Goal: Task Accomplishment & Management: Manage account settings

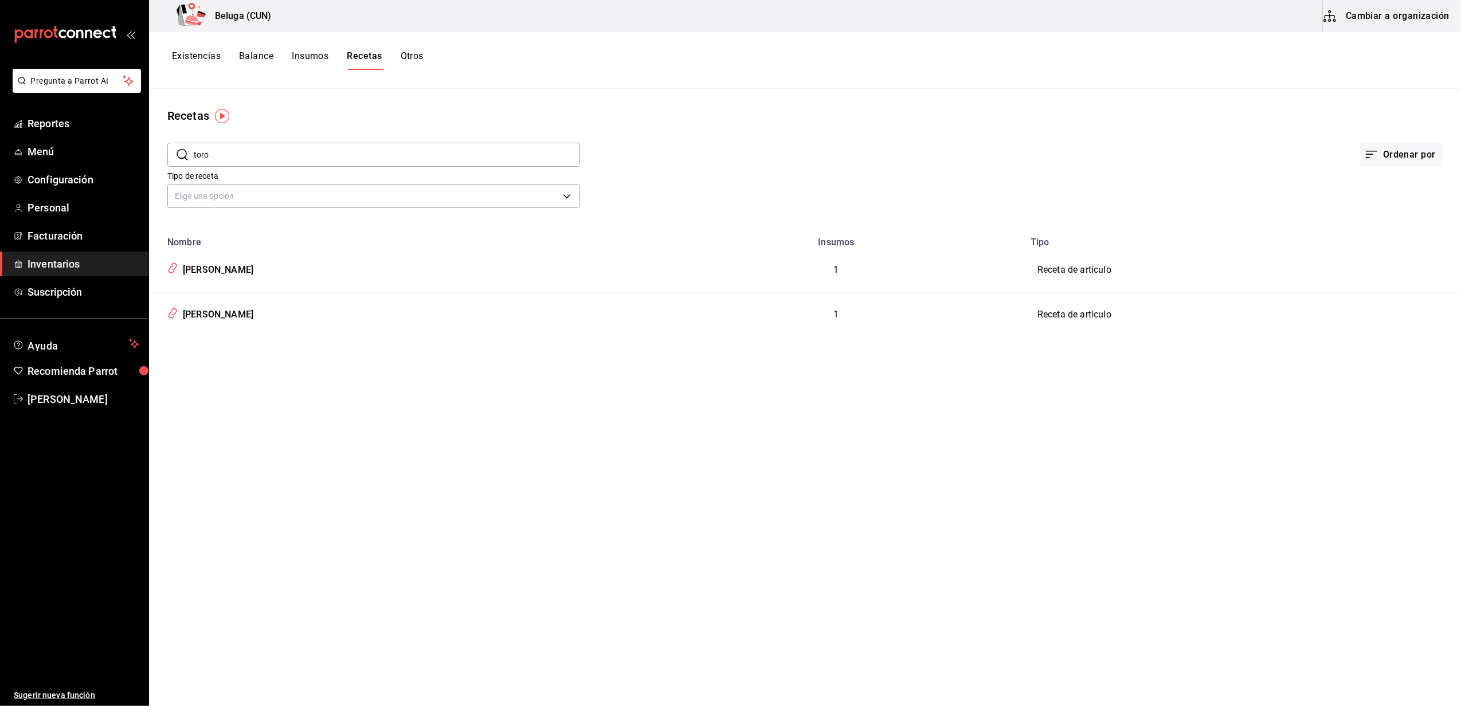
click at [64, 257] on span "Inventarios" at bounding box center [84, 263] width 112 height 15
click at [46, 257] on span "Inventarios" at bounding box center [84, 263] width 112 height 15
click at [62, 229] on span "Facturación" at bounding box center [84, 235] width 112 height 15
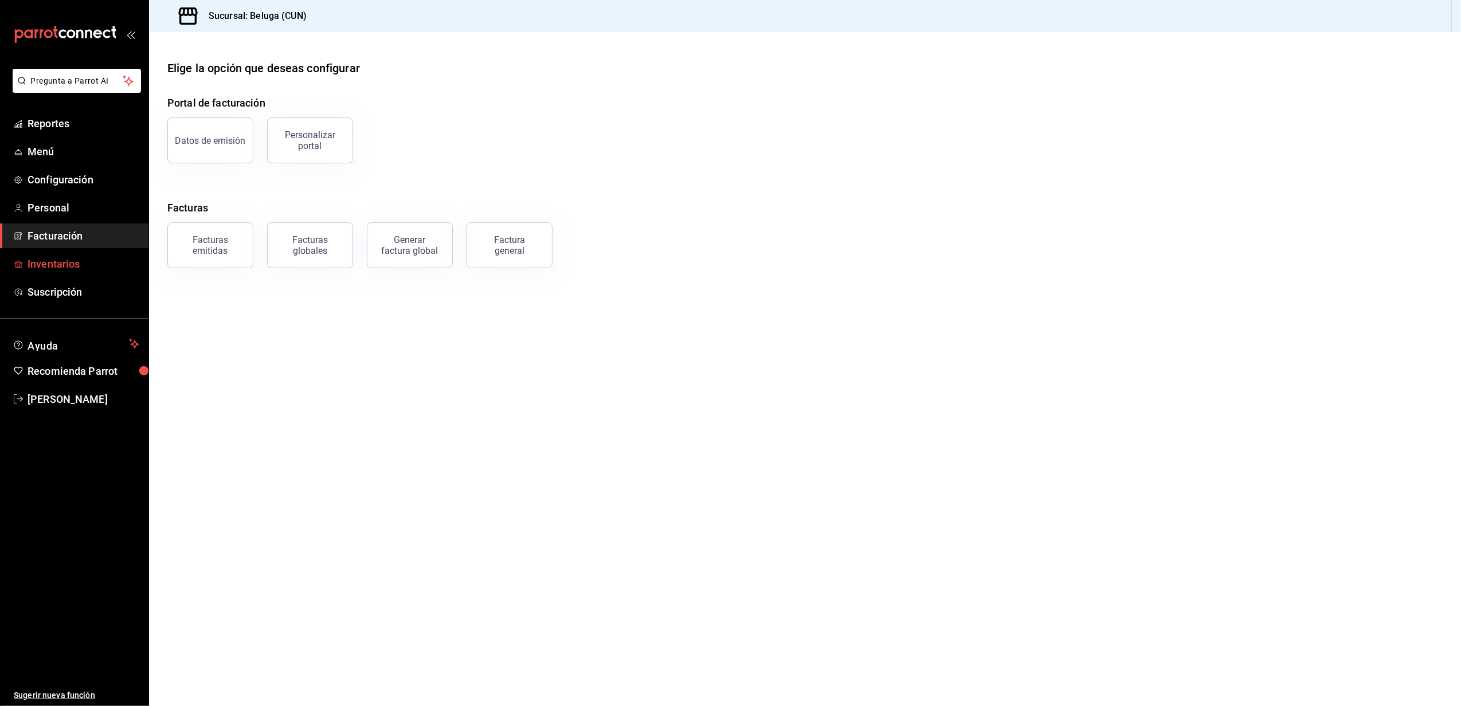
click at [58, 266] on span "Inventarios" at bounding box center [84, 263] width 112 height 15
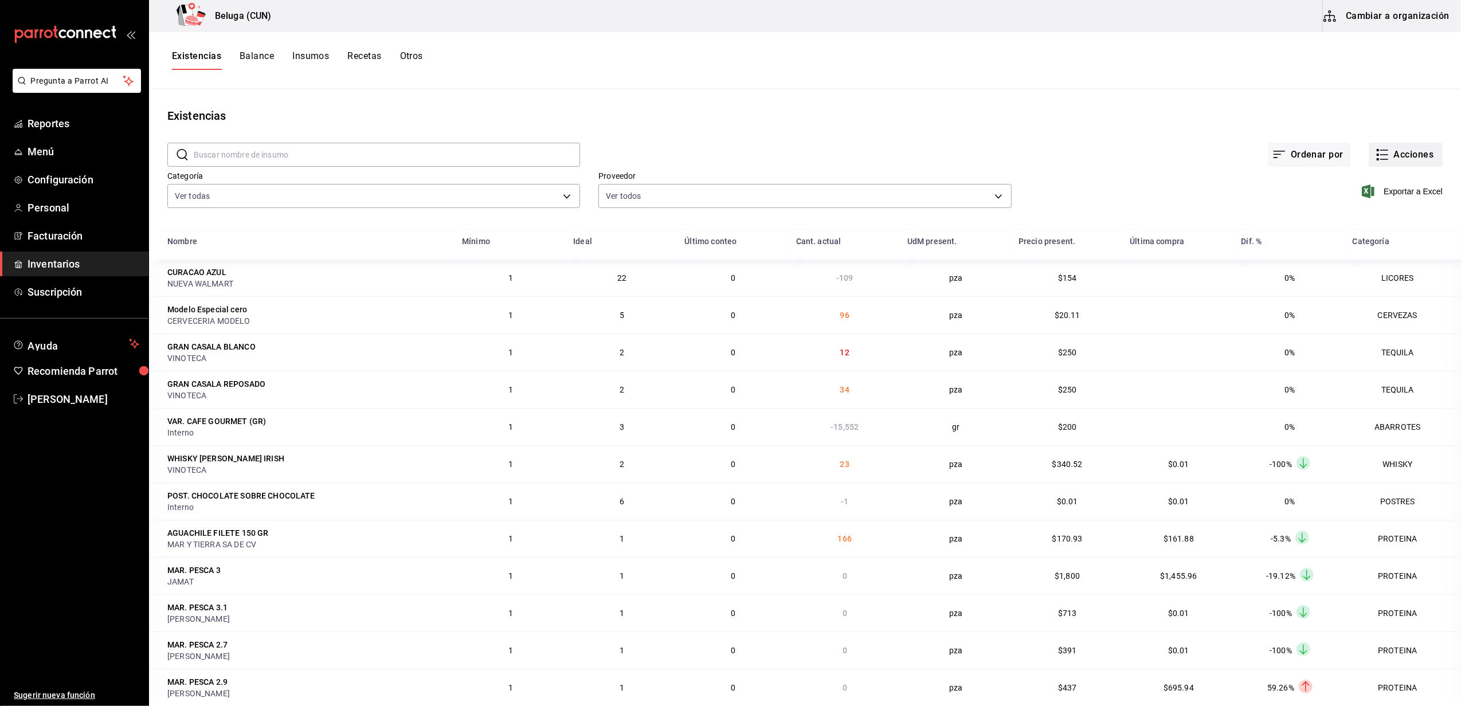
click at [1395, 156] on button "Acciones" at bounding box center [1405, 155] width 74 height 24
click at [1373, 215] on span "Compra" at bounding box center [1394, 217] width 96 height 12
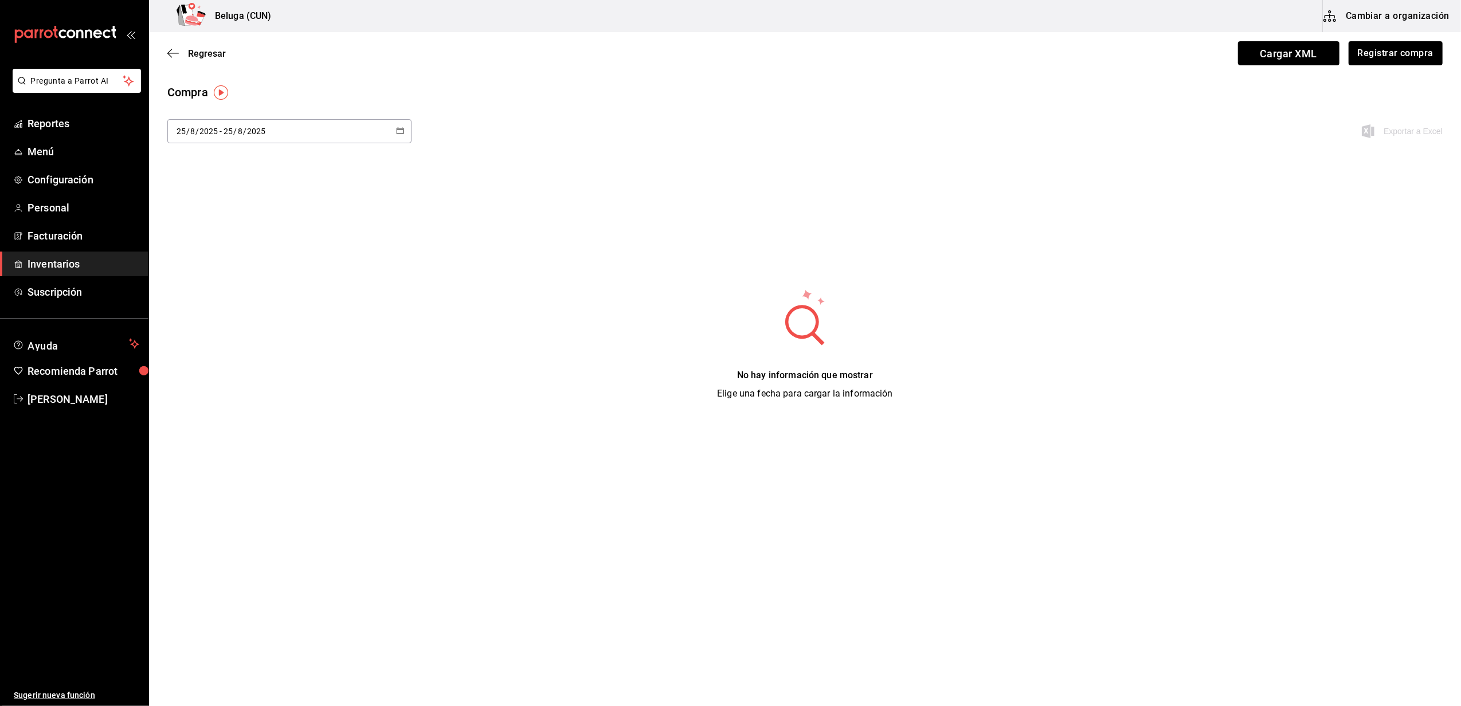
click at [1381, 26] on button "Cambiar a organización" at bounding box center [1386, 16] width 129 height 32
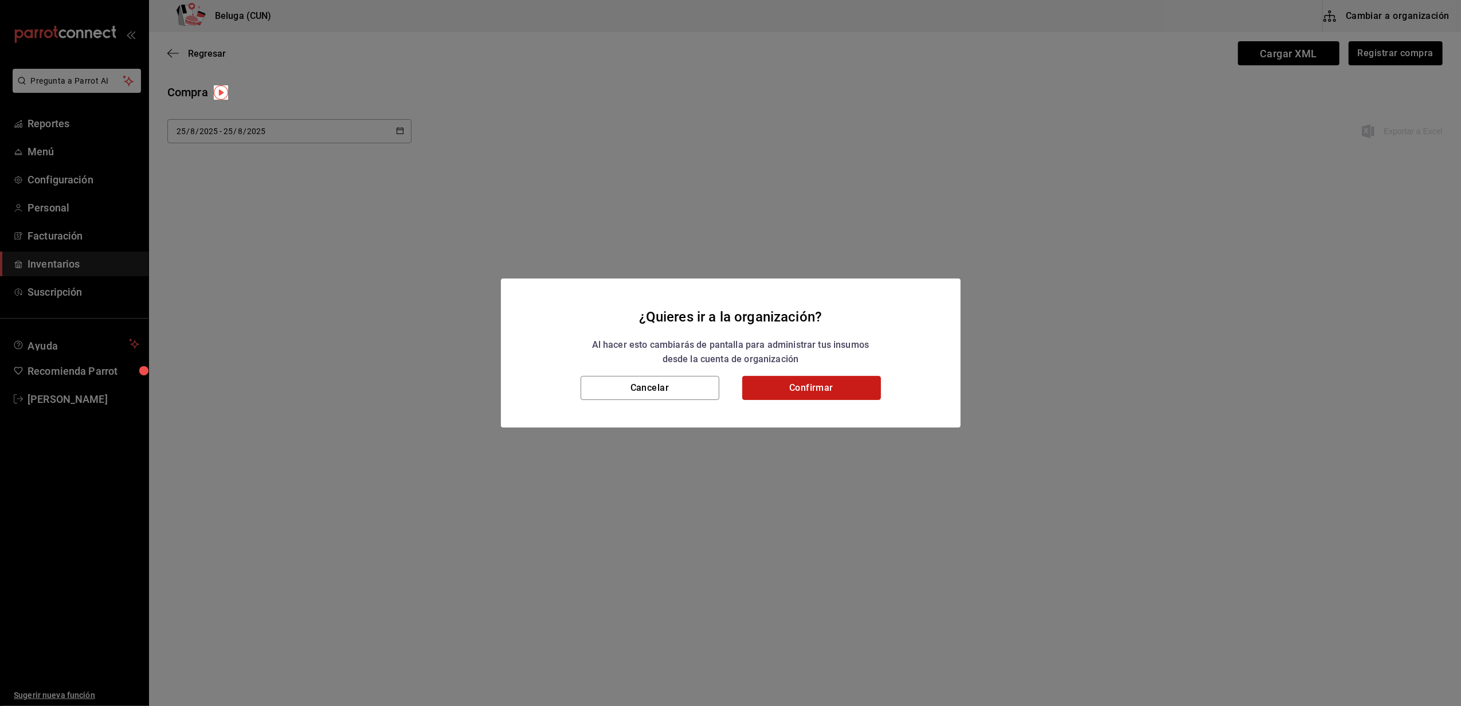
click at [826, 391] on button "Confirmar" at bounding box center [811, 388] width 139 height 24
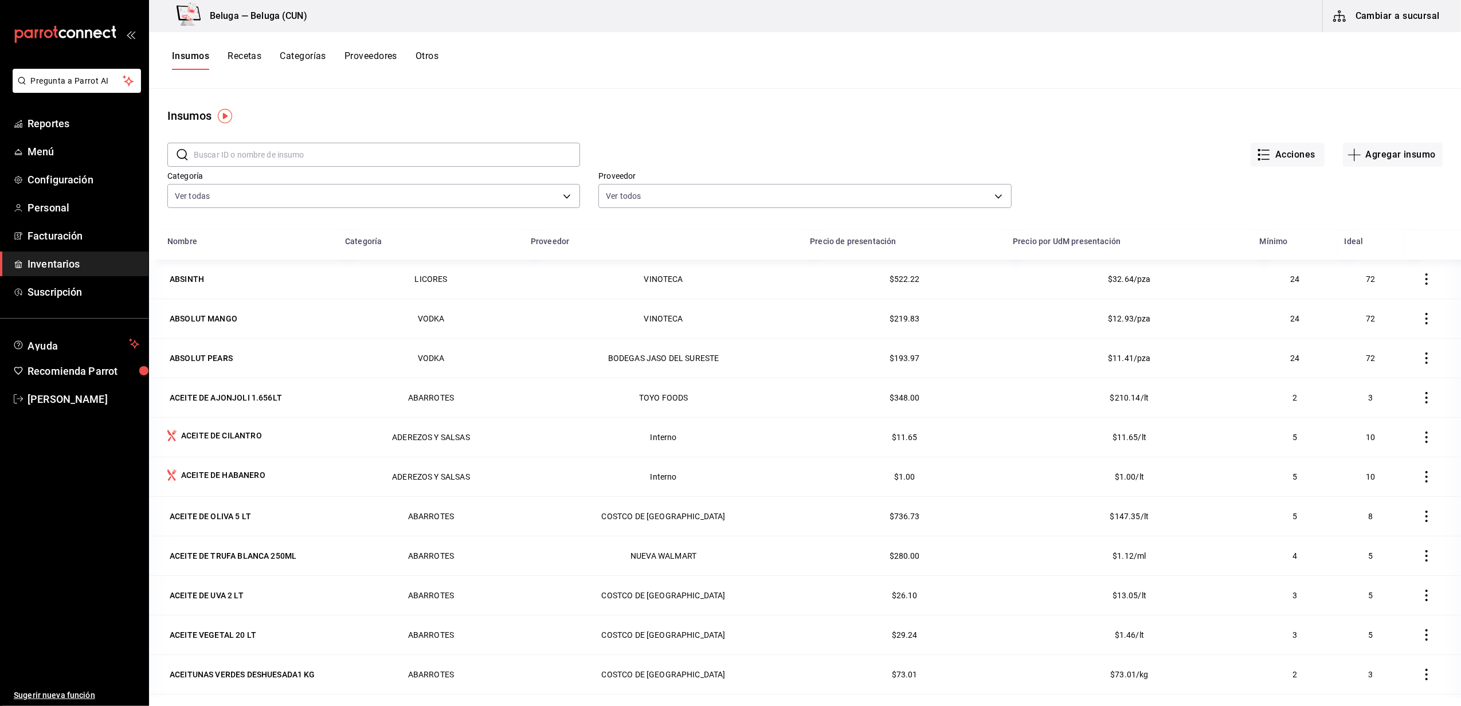
click at [280, 154] on input "text" at bounding box center [387, 154] width 386 height 23
click at [1284, 150] on button "Acciones" at bounding box center [1287, 155] width 74 height 24
click at [978, 106] on div at bounding box center [730, 353] width 1461 height 706
click at [65, 257] on span "Inventarios" at bounding box center [84, 263] width 112 height 15
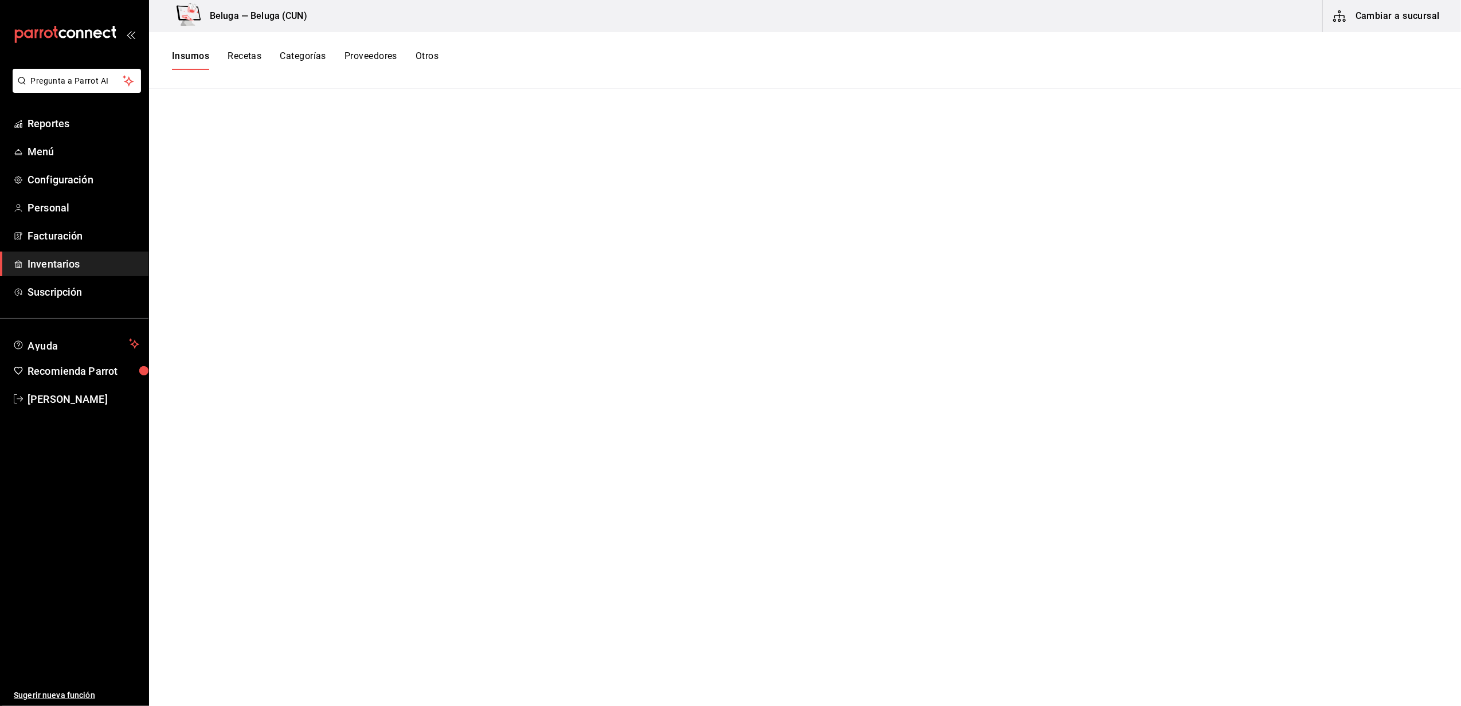
click at [63, 261] on span "Inventarios" at bounding box center [84, 263] width 112 height 15
click at [65, 234] on span "Facturación" at bounding box center [84, 235] width 112 height 15
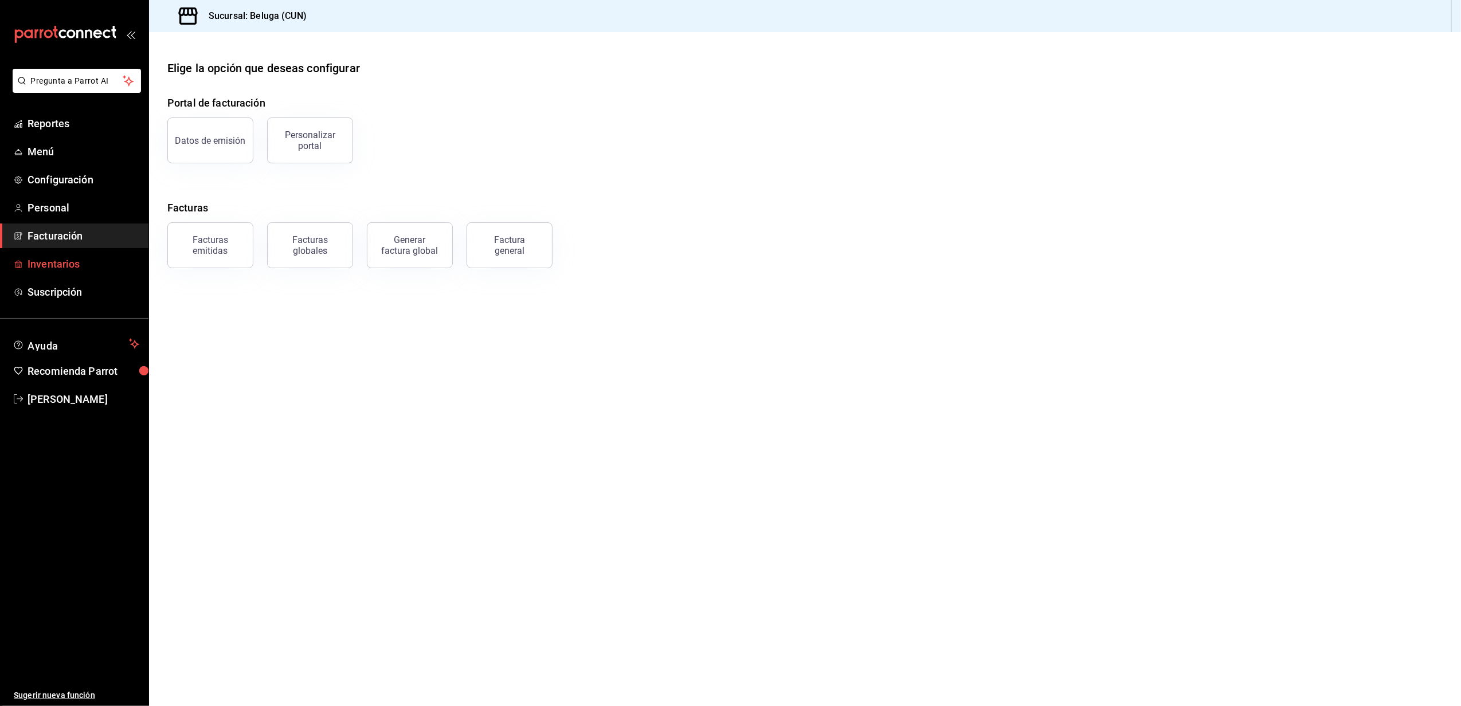
click at [56, 257] on span "Inventarios" at bounding box center [84, 263] width 112 height 15
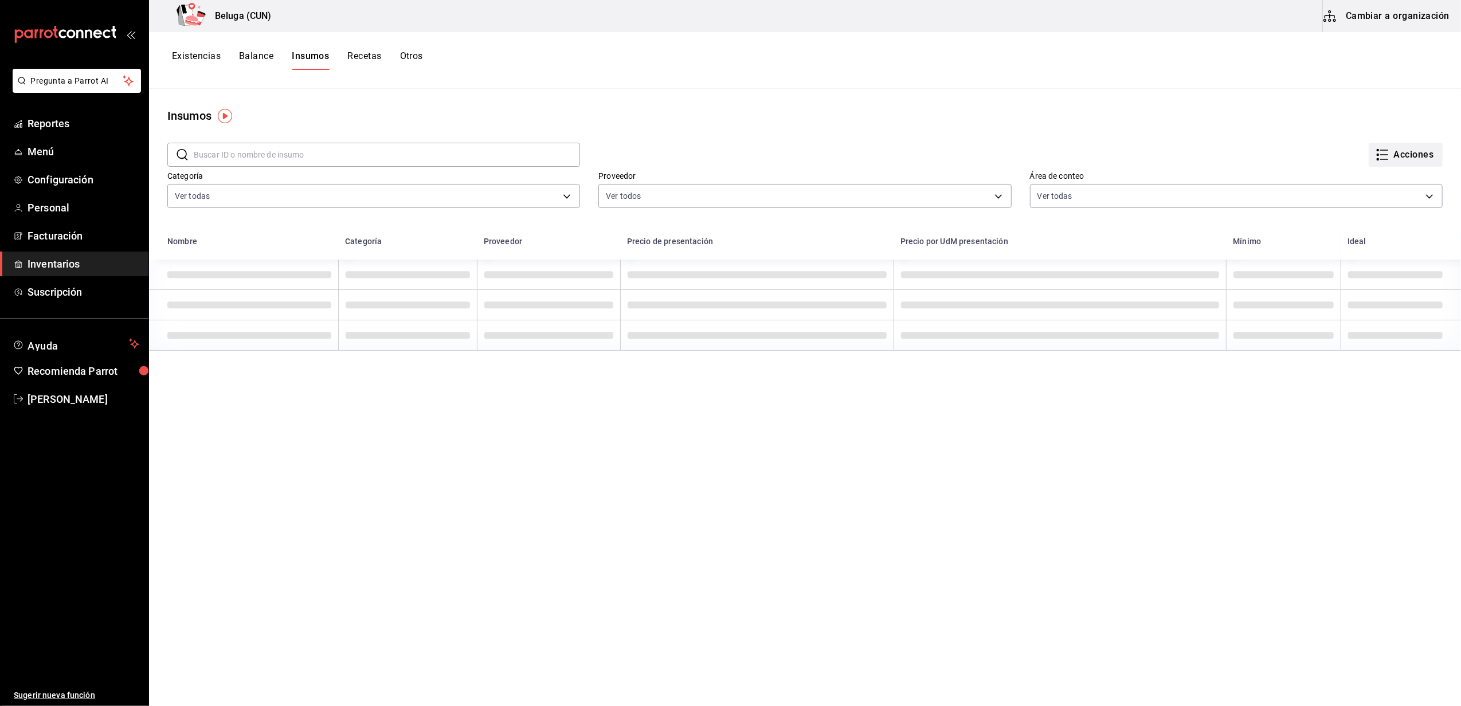
click at [1402, 159] on button "Acciones" at bounding box center [1405, 155] width 74 height 24
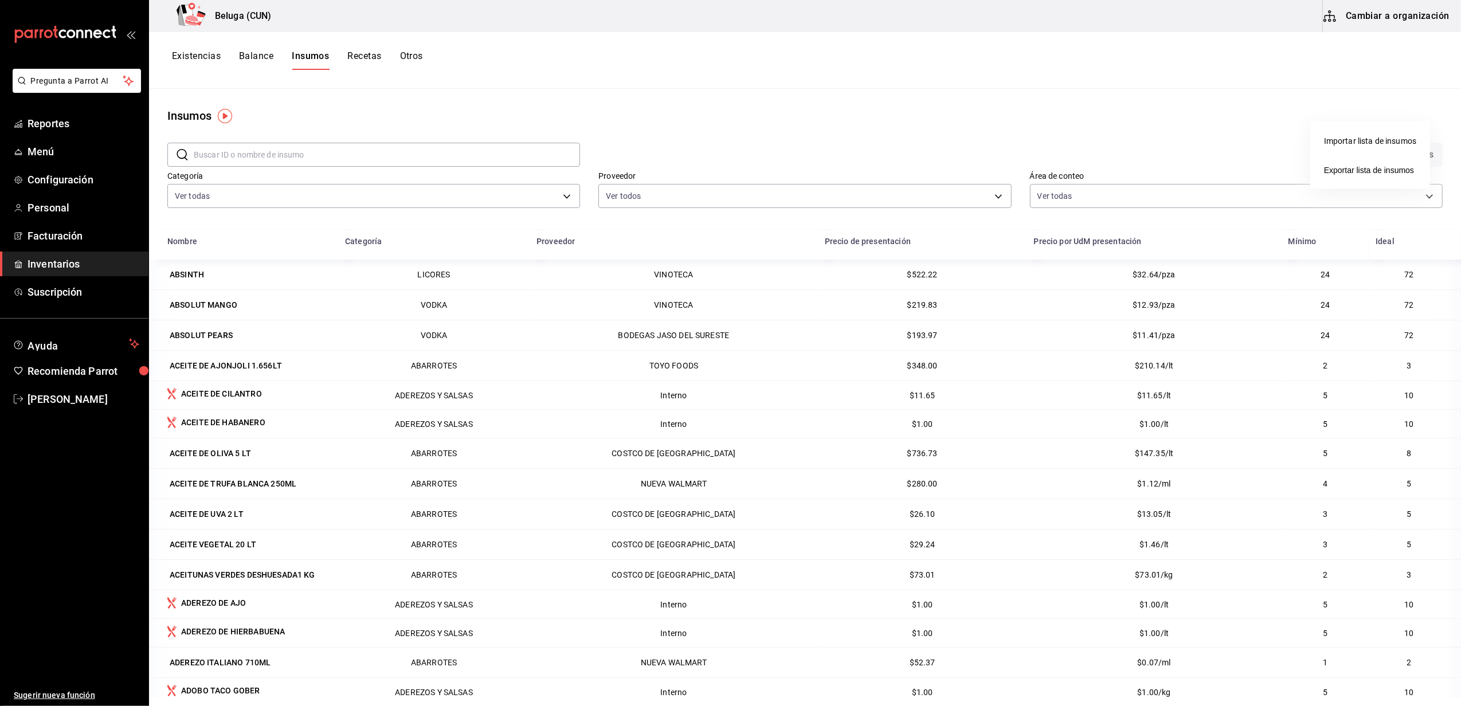
click at [1266, 112] on div at bounding box center [730, 353] width 1461 height 706
click at [201, 58] on button "Existencias" at bounding box center [196, 59] width 49 height 19
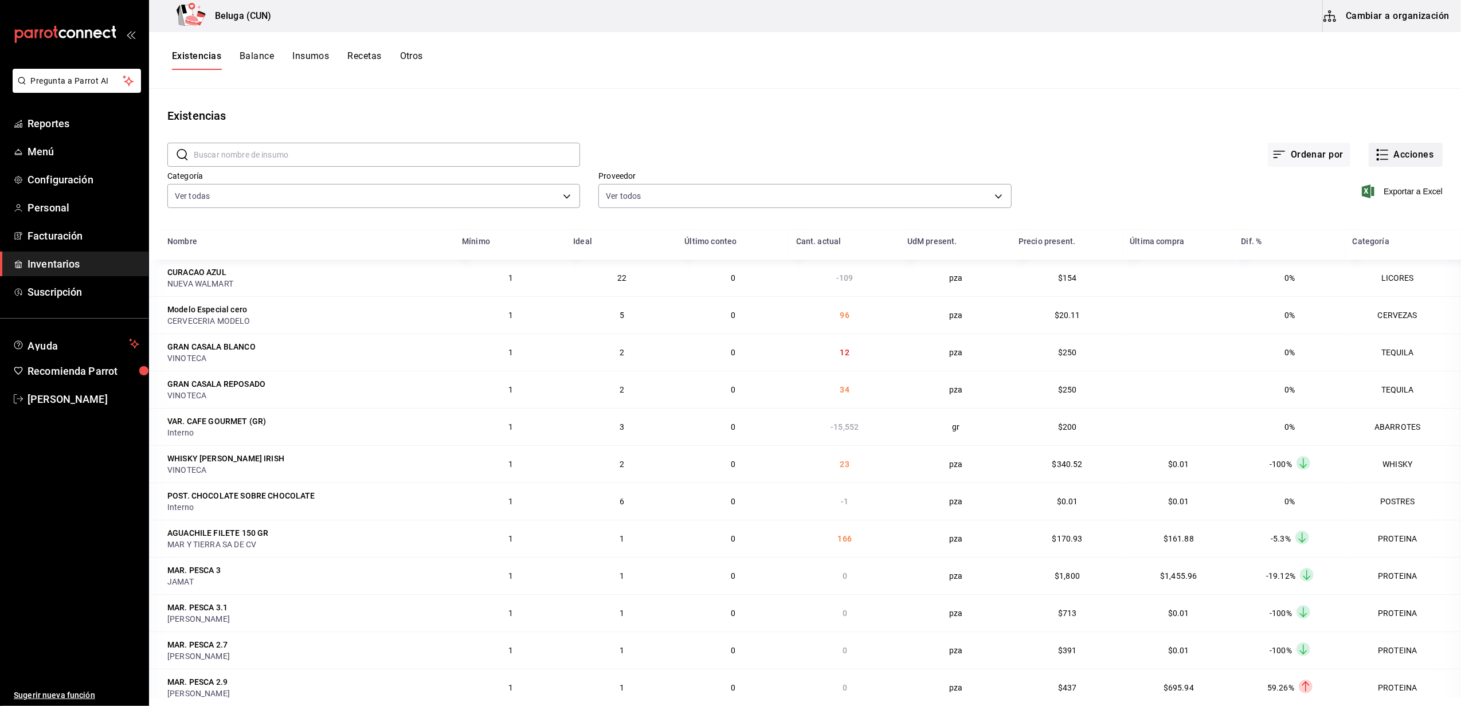
click at [1397, 155] on button "Acciones" at bounding box center [1405, 155] width 74 height 24
click at [1385, 214] on span "Compra" at bounding box center [1394, 217] width 96 height 12
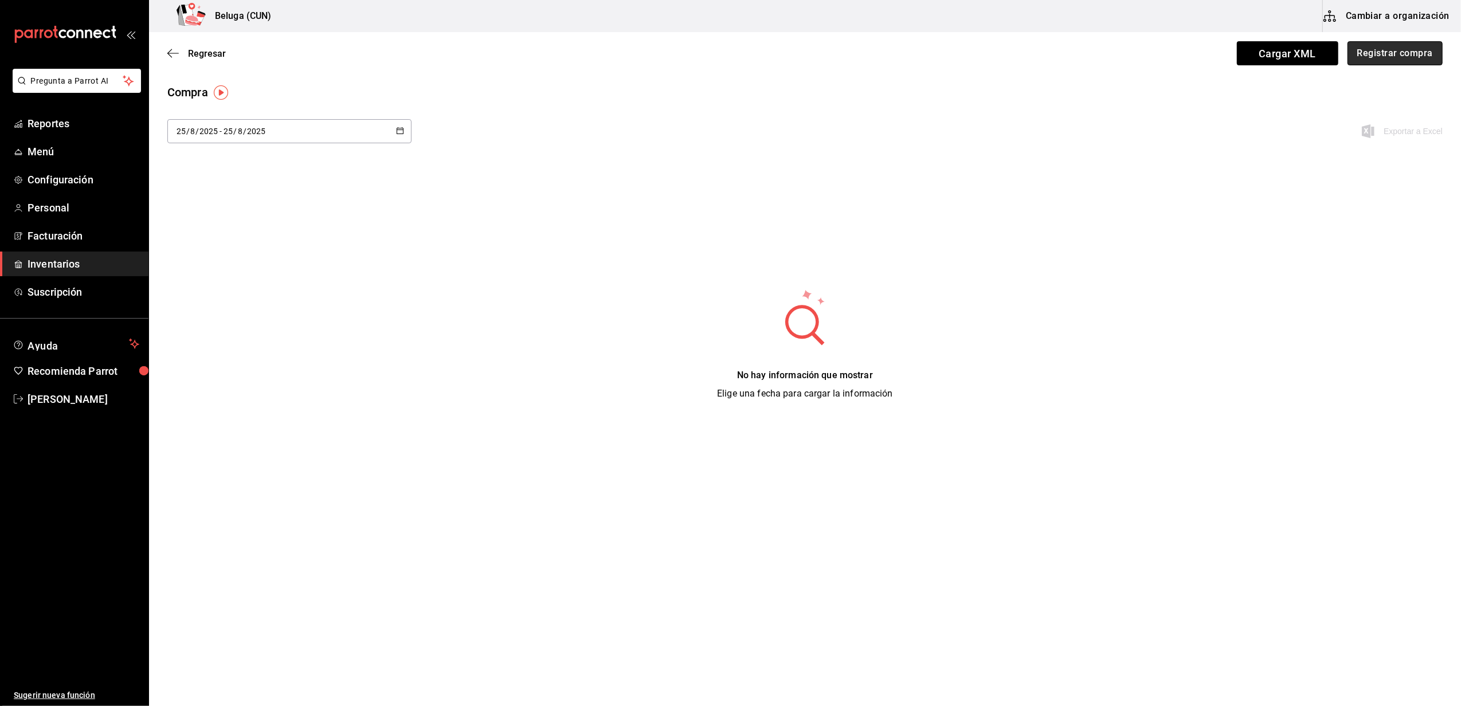
click at [1397, 53] on button "Registrar compra" at bounding box center [1394, 53] width 95 height 24
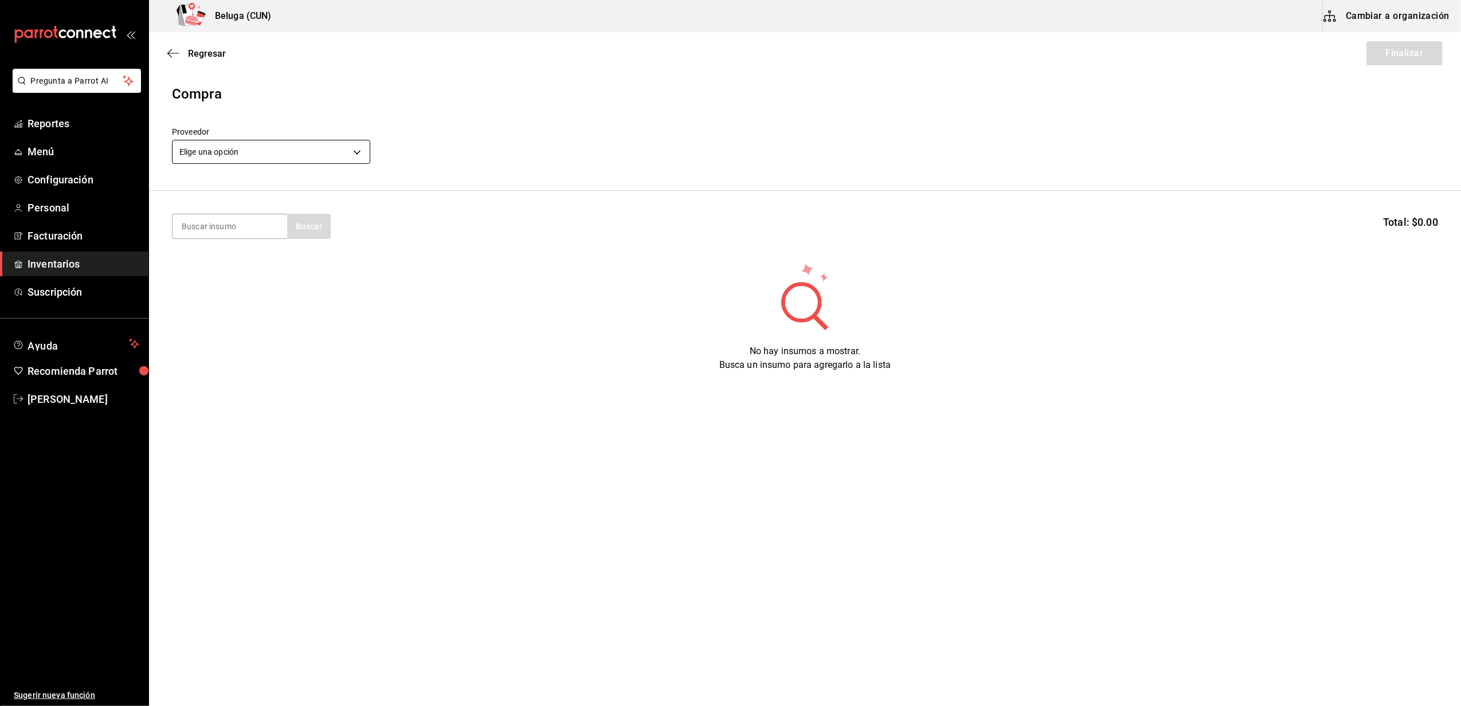
click at [354, 157] on body "Pregunta a Parrot AI Reportes Menú Configuración Personal Facturación Inventari…" at bounding box center [730, 320] width 1461 height 641
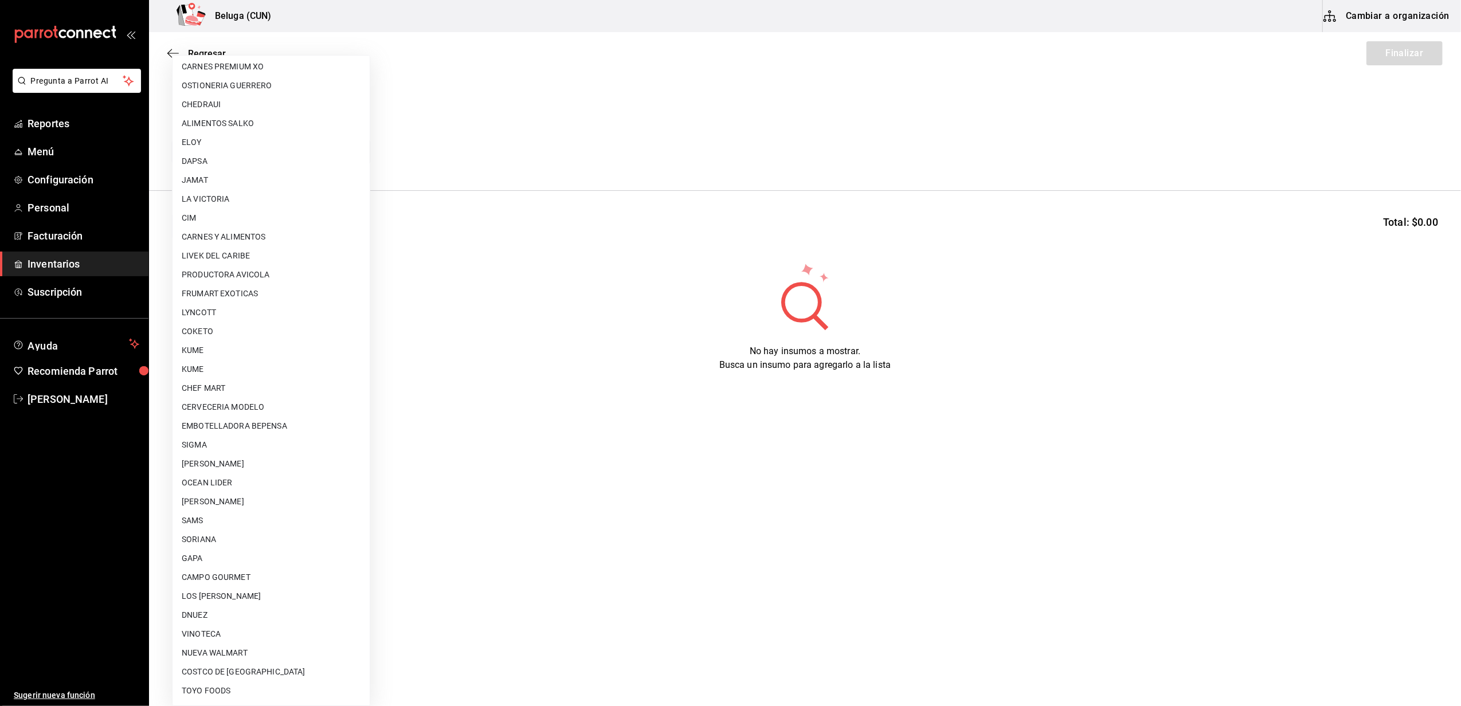
scroll to position [362, 0]
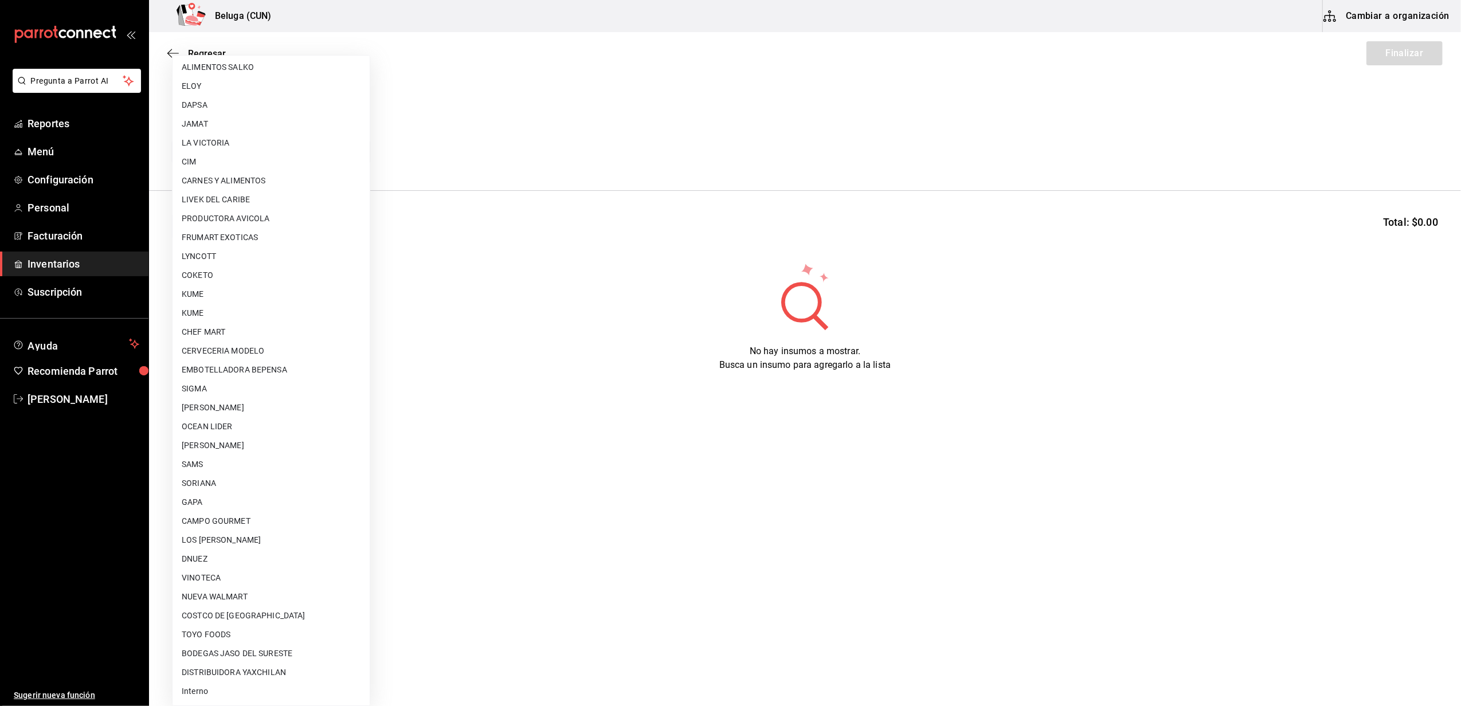
click at [203, 415] on li "[PERSON_NAME]" at bounding box center [270, 407] width 197 height 19
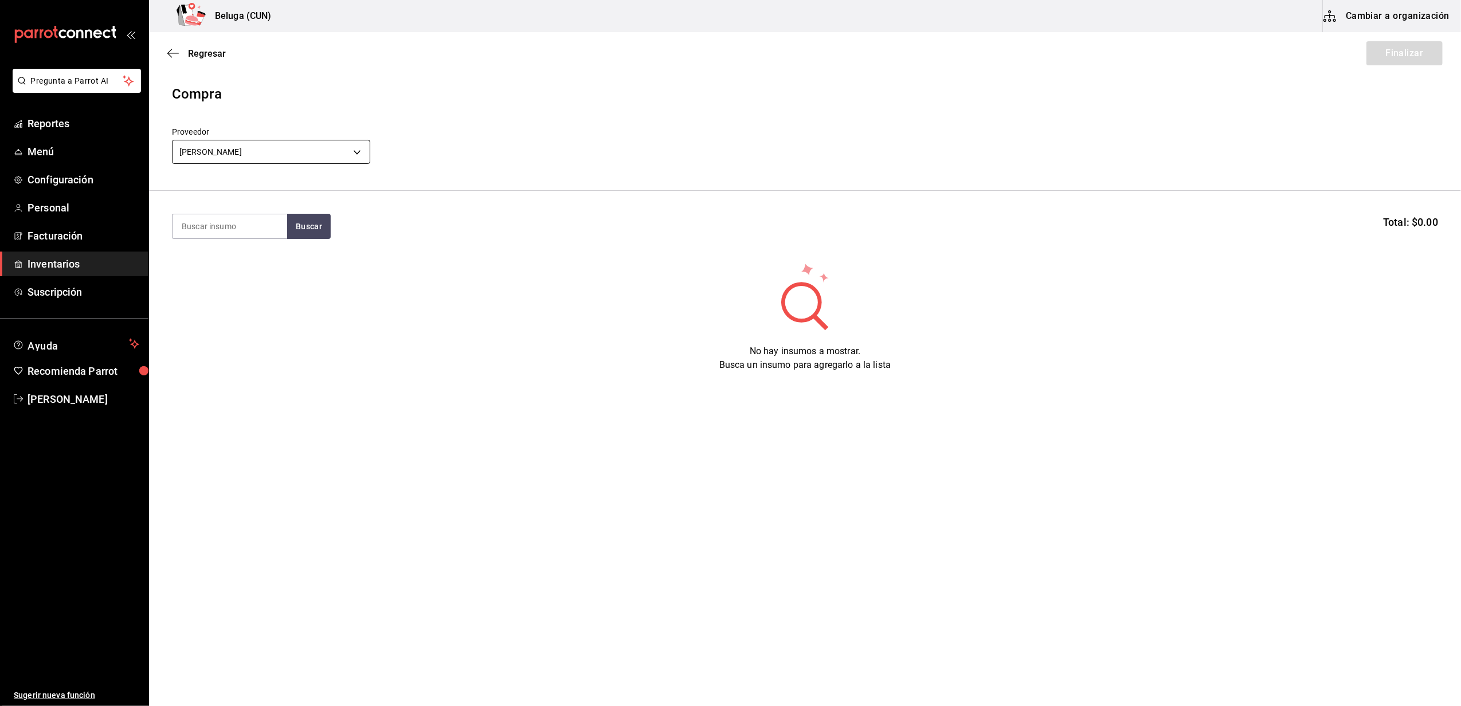
click at [355, 146] on body "Pregunta a Parrot AI Reportes Menú Configuración Personal Facturación Inventari…" at bounding box center [730, 320] width 1461 height 641
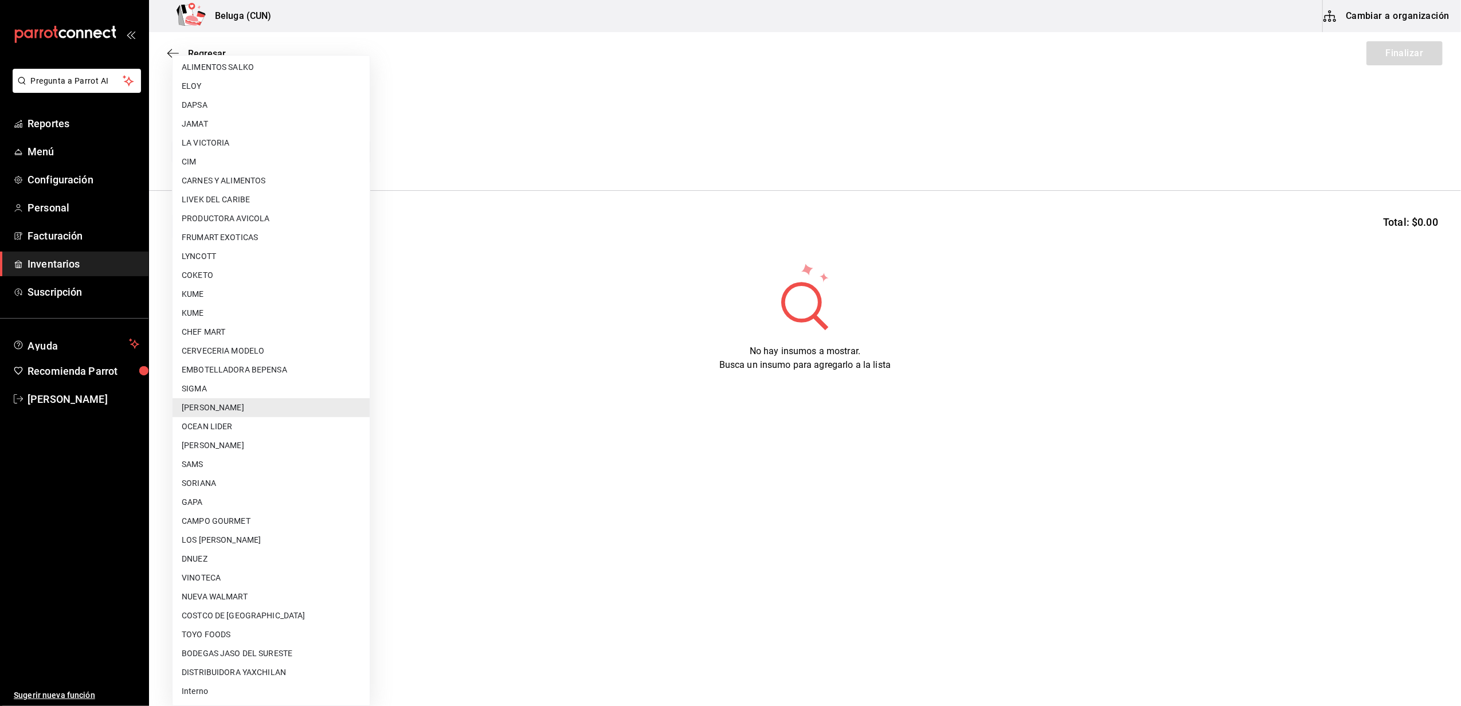
click at [248, 423] on li "OCEAN LIDER" at bounding box center [270, 426] width 197 height 19
type input "418ad5b3-5aac-43ae-8a20-ce68503a9856"
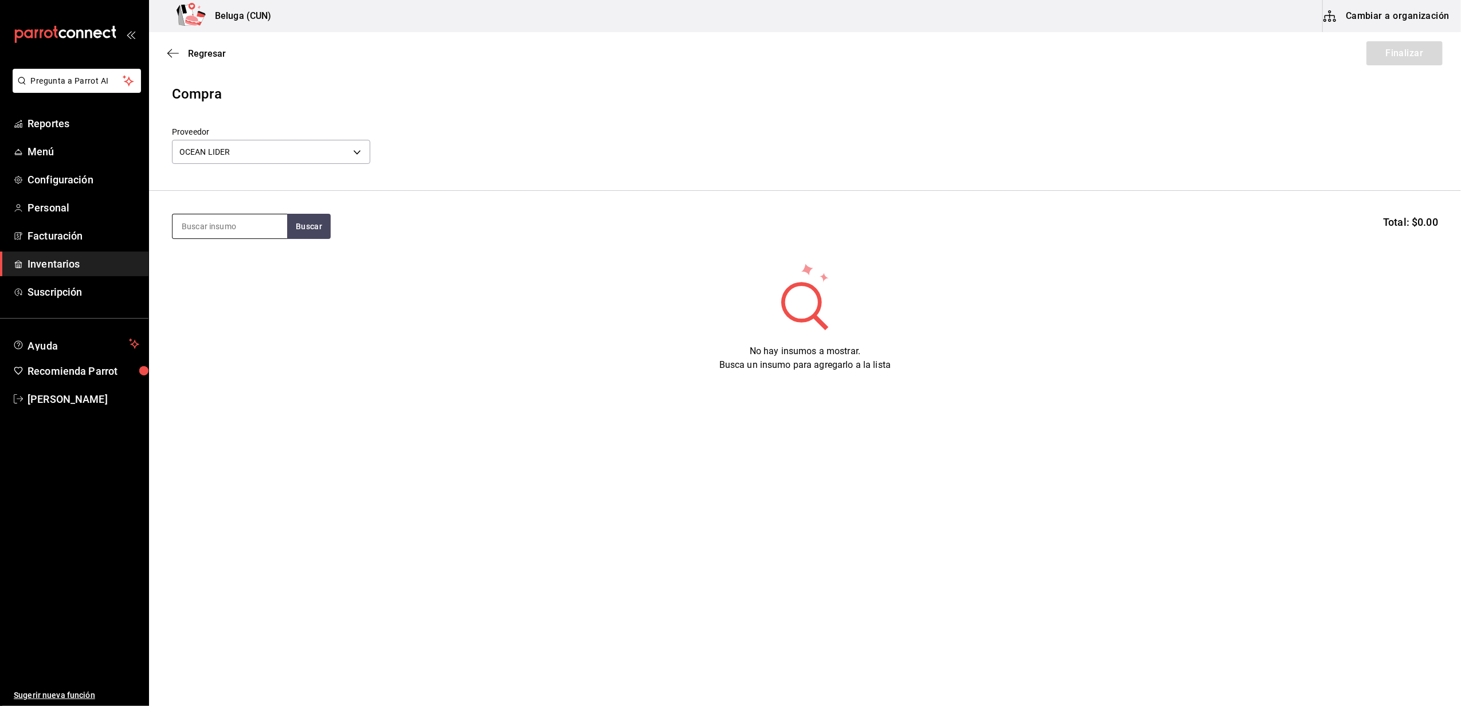
click at [246, 223] on input at bounding box center [229, 226] width 115 height 24
click at [309, 227] on button "Buscar" at bounding box center [309, 226] width 44 height 25
click at [312, 225] on button "Buscar" at bounding box center [309, 226] width 44 height 25
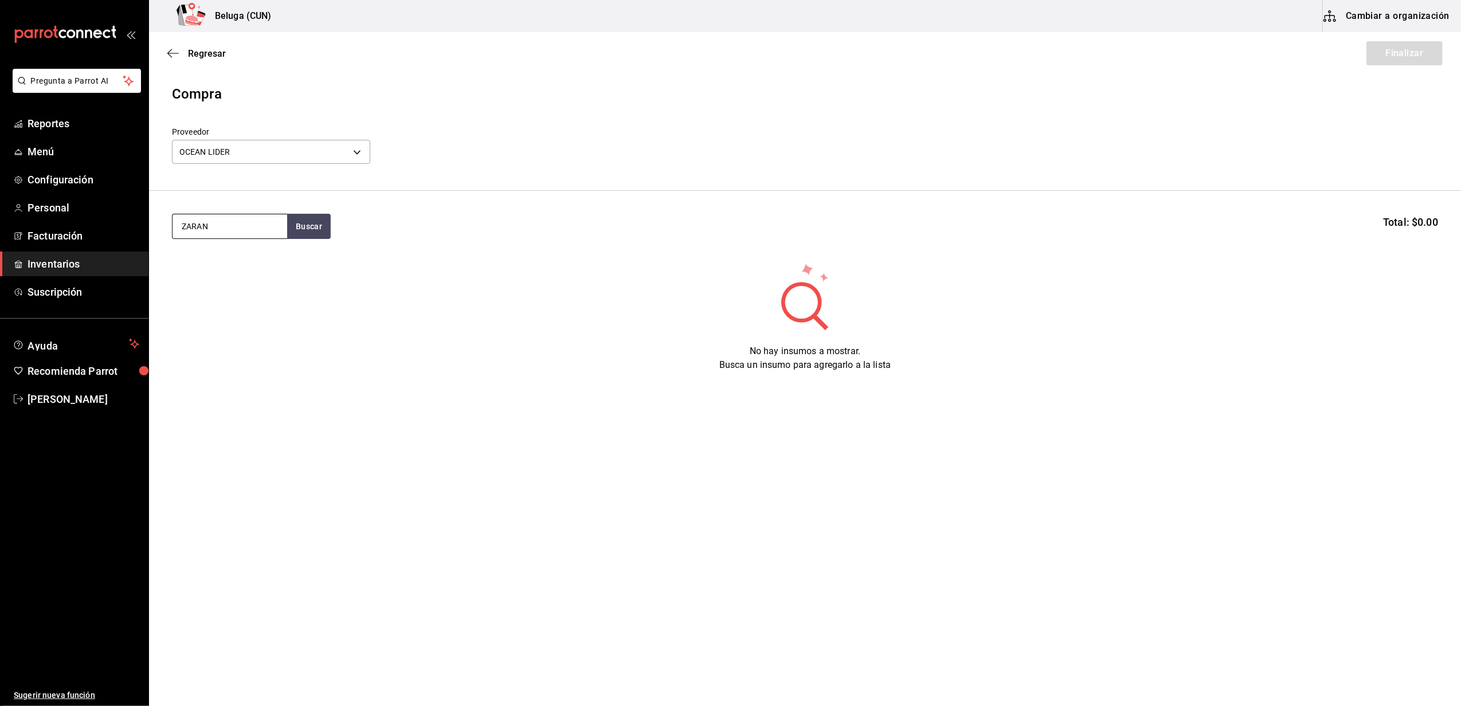
click at [237, 220] on input "ZARAN" at bounding box center [229, 226] width 115 height 24
type input "Z"
type input "CAMAR"
click at [308, 228] on button "Buscar" at bounding box center [309, 226] width 44 height 25
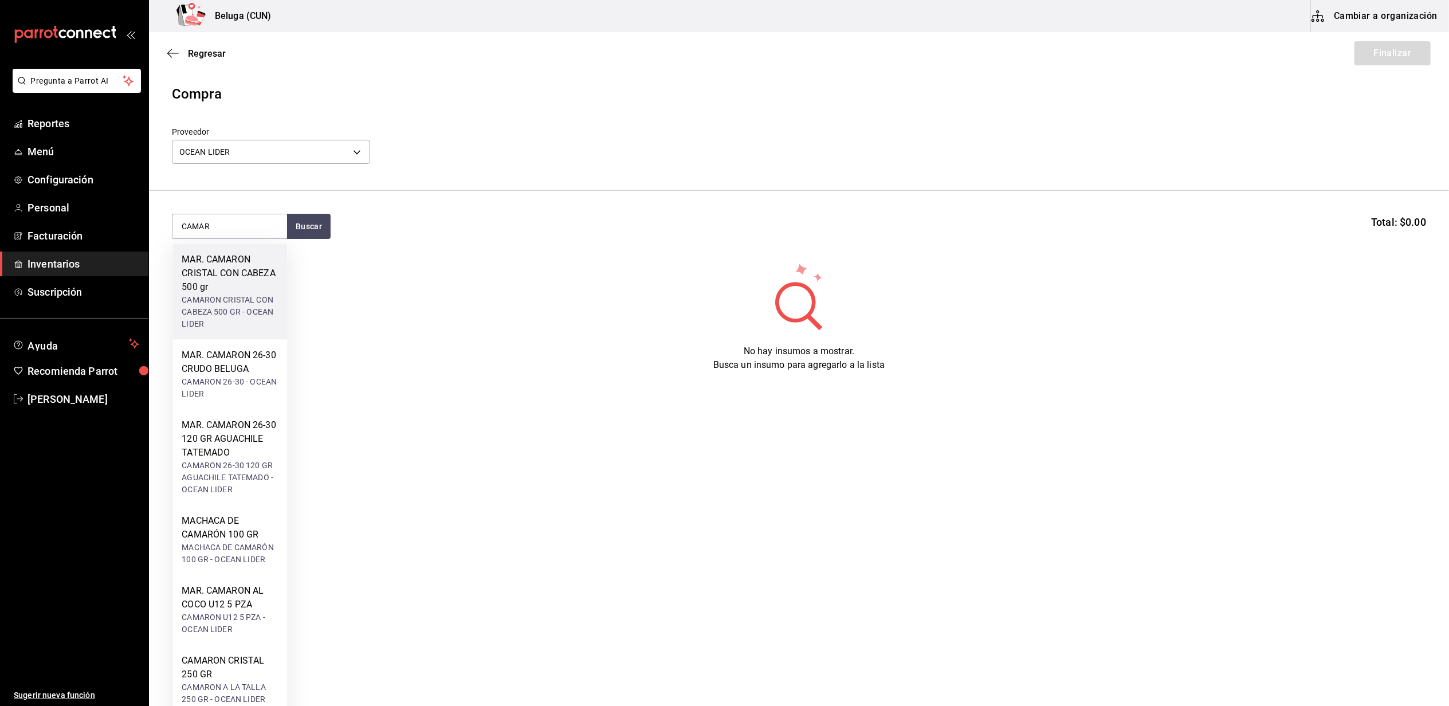
click at [243, 267] on div "MAR. CAMARON CRISTAL CON CABEZA 500 gr" at bounding box center [230, 273] width 96 height 41
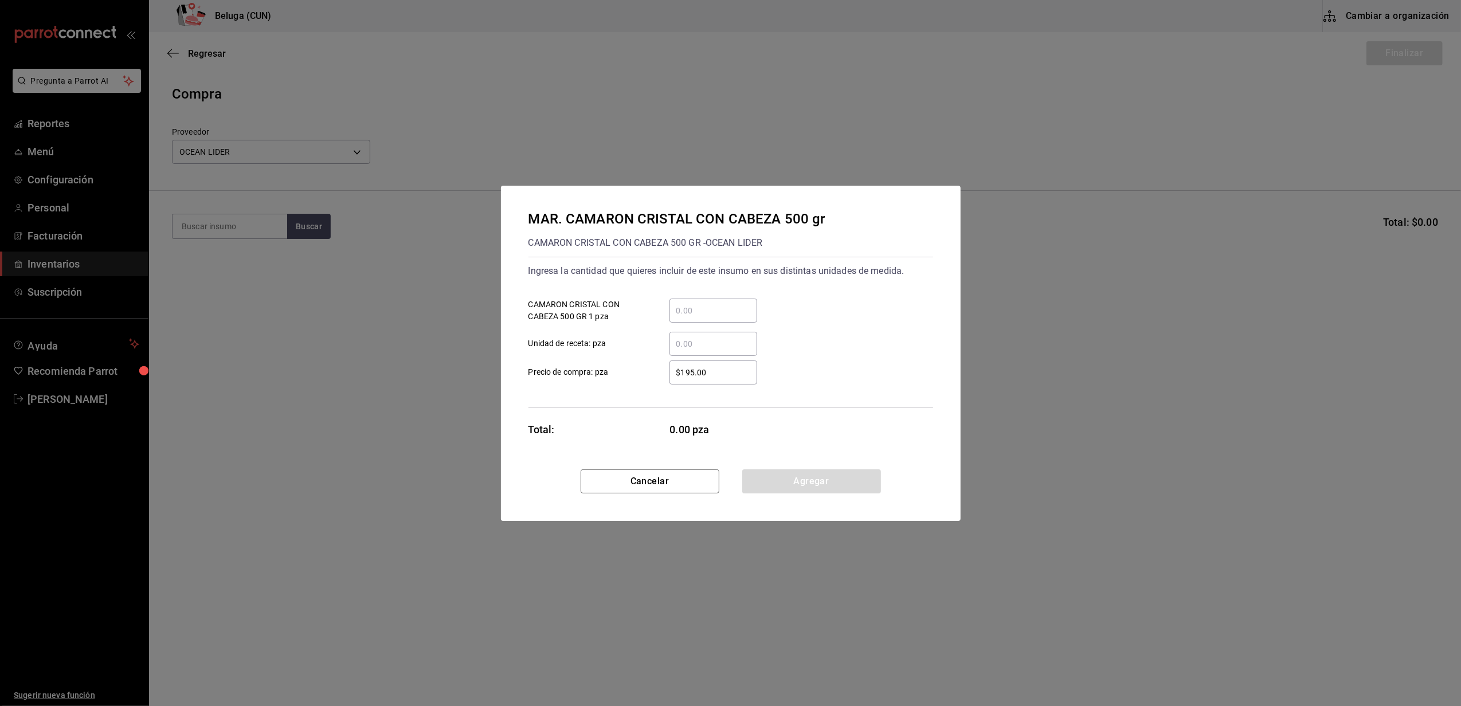
click at [690, 310] on input "​ CAMARON CRISTAL CON CABEZA 500 GR 1 pza" at bounding box center [713, 311] width 88 height 14
type input "20"
click at [664, 376] on div "$195.00 ​" at bounding box center [704, 372] width 106 height 24
click at [669, 376] on input "$195.00" at bounding box center [713, 373] width 88 height 14
drag, startPoint x: 707, startPoint y: 374, endPoint x: 636, endPoint y: 366, distance: 71.5
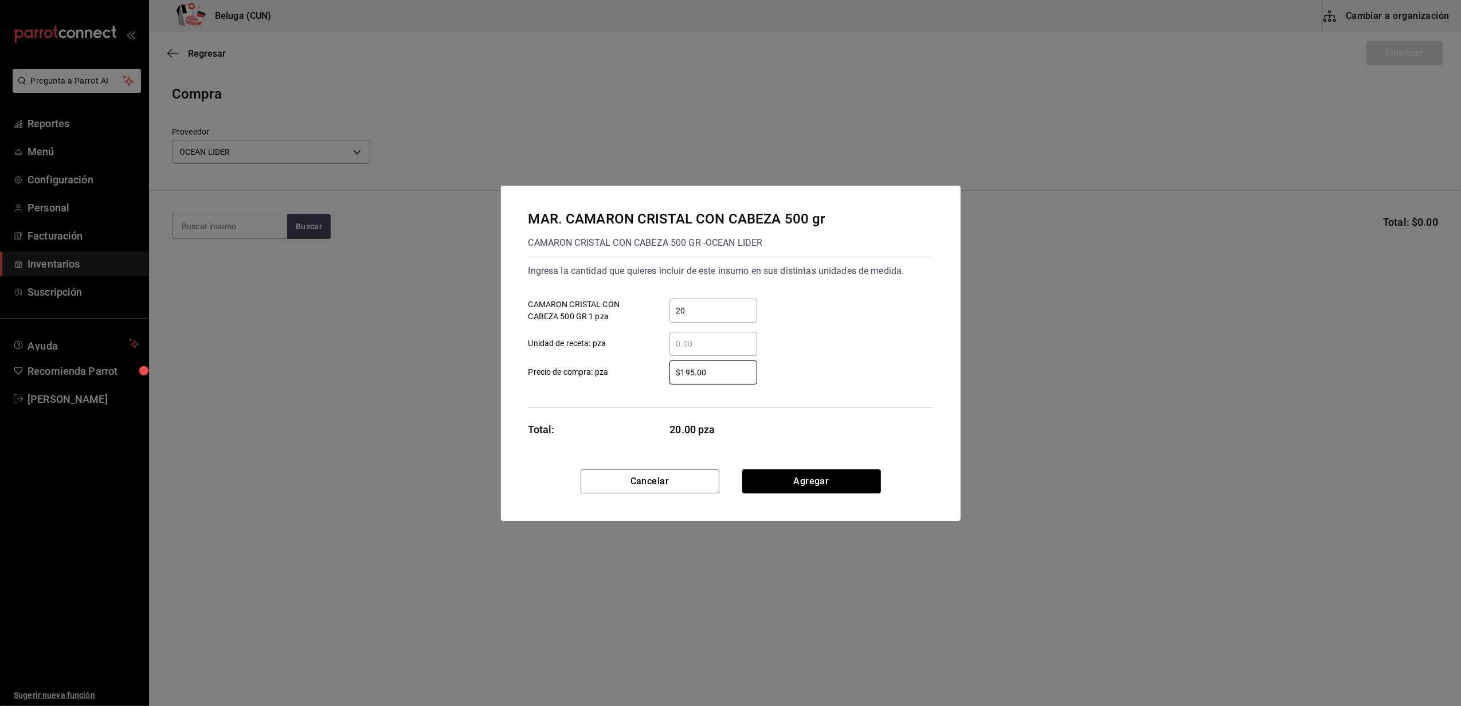
click at [636, 366] on label "$195.00 ​ Precio de compra: pza" at bounding box center [642, 372] width 229 height 24
type input "$750"
click at [619, 422] on div "Total: 20.00 pza" at bounding box center [642, 429] width 229 height 15
click at [814, 482] on button "Agregar" at bounding box center [811, 481] width 139 height 24
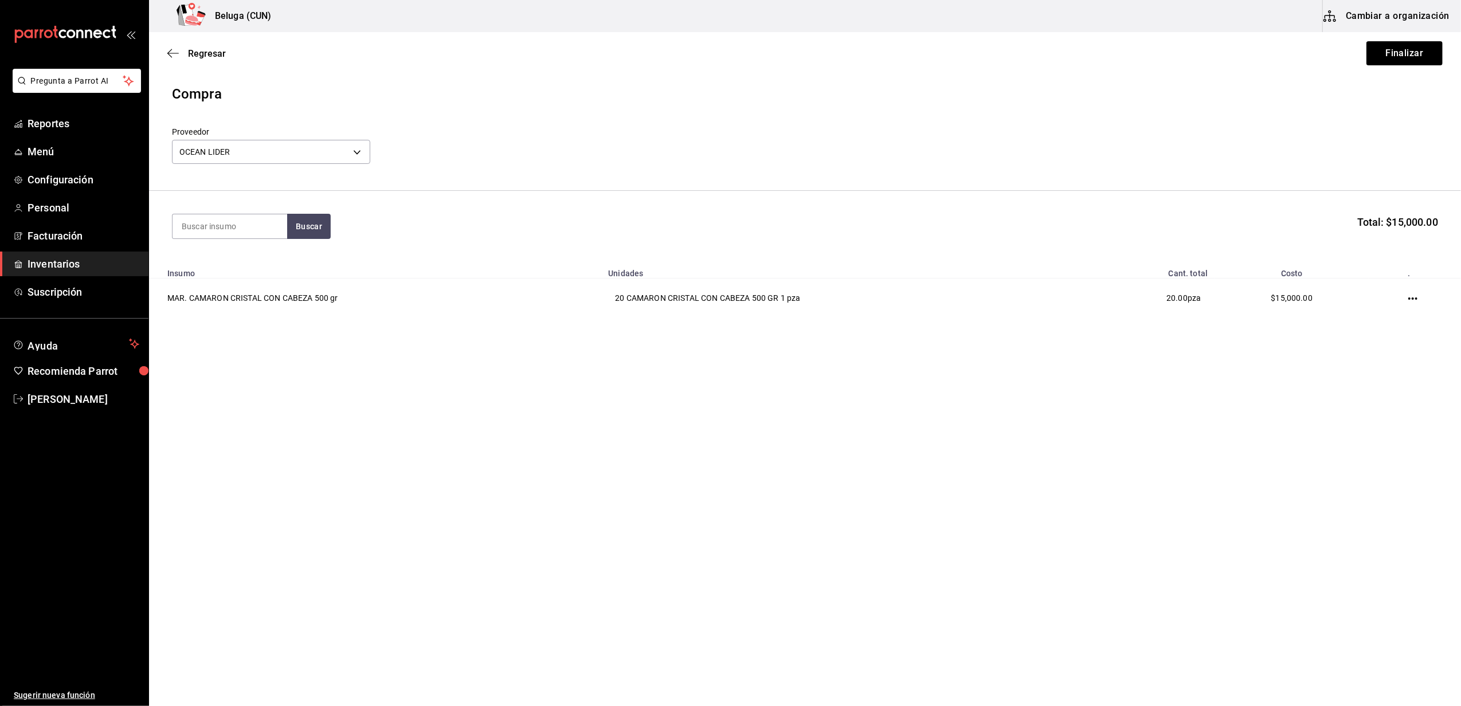
click at [1412, 303] on icon "button" at bounding box center [1412, 298] width 9 height 9
click at [1383, 290] on li "Editar" at bounding box center [1369, 284] width 96 height 32
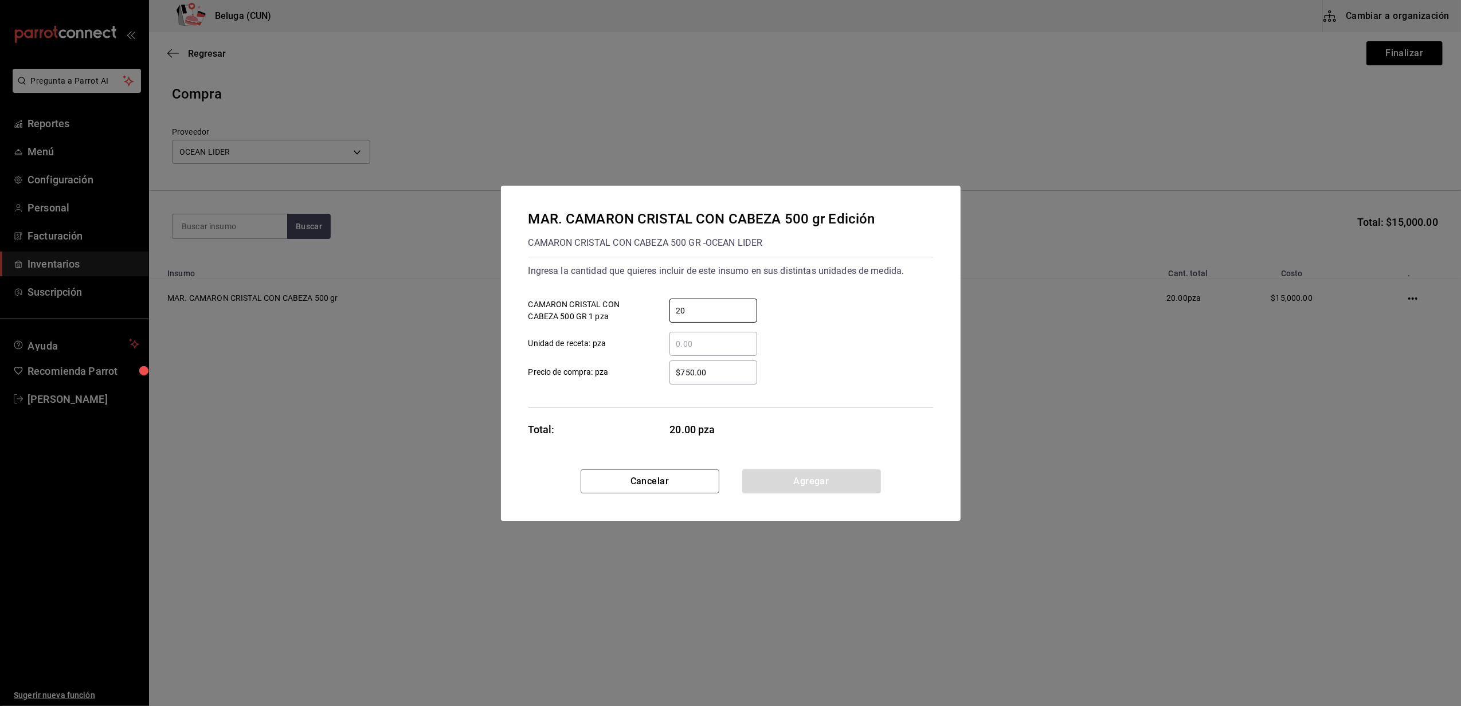
drag, startPoint x: 723, startPoint y: 314, endPoint x: 583, endPoint y: 297, distance: 140.9
click at [583, 297] on div "20 ​ CAMARON CRISTAL CON CABEZA 500 GR 1 pza" at bounding box center [726, 305] width 414 height 33
type input "20"
click at [638, 413] on div "MAR. CAMARON CRISTAL CON CABEZA 500 gr Edición CAMARON CRISTAL CON CABEZA 500 G…" at bounding box center [731, 328] width 460 height 284
click at [771, 474] on button "Agregar" at bounding box center [811, 481] width 139 height 24
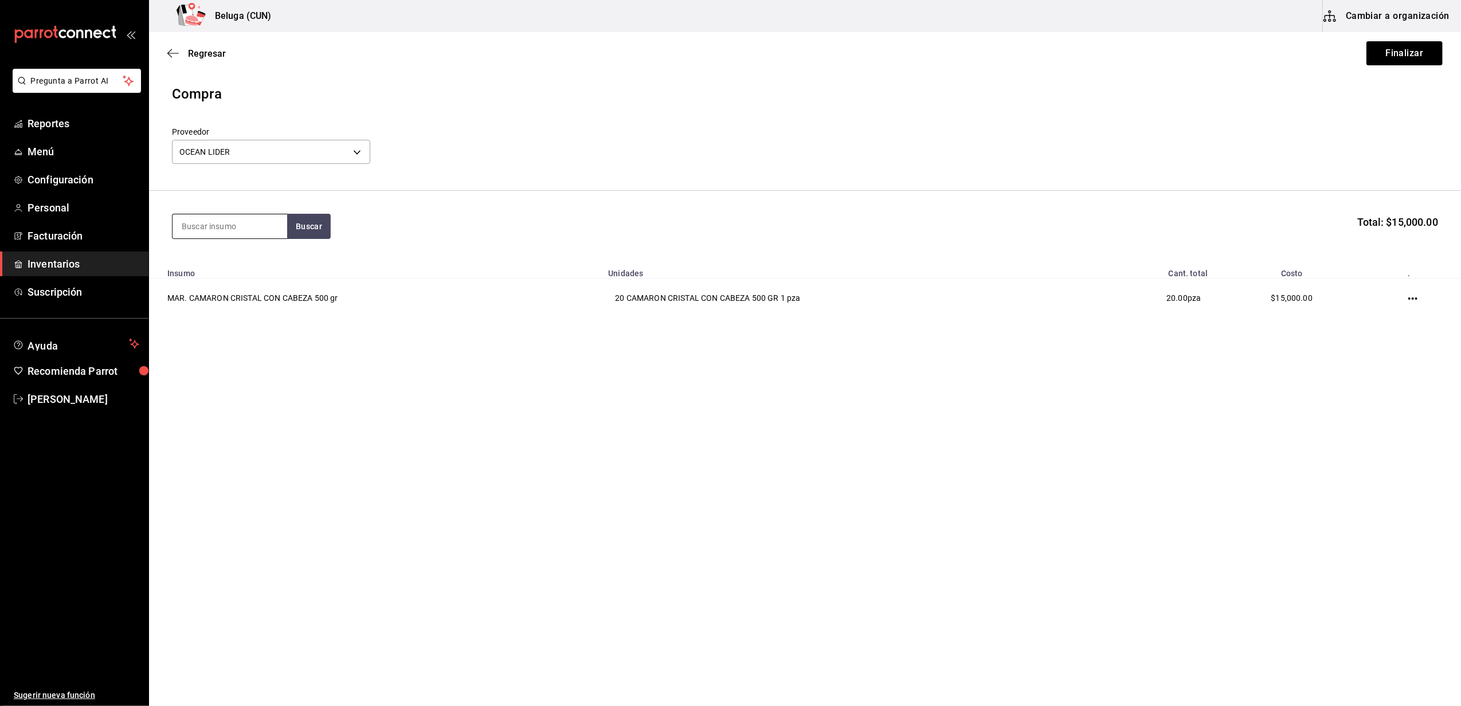
click at [217, 233] on input at bounding box center [229, 226] width 115 height 24
type input "COC"
click at [240, 268] on div "MAR. CAMARON AL COCO U12 5 PZA" at bounding box center [230, 267] width 96 height 28
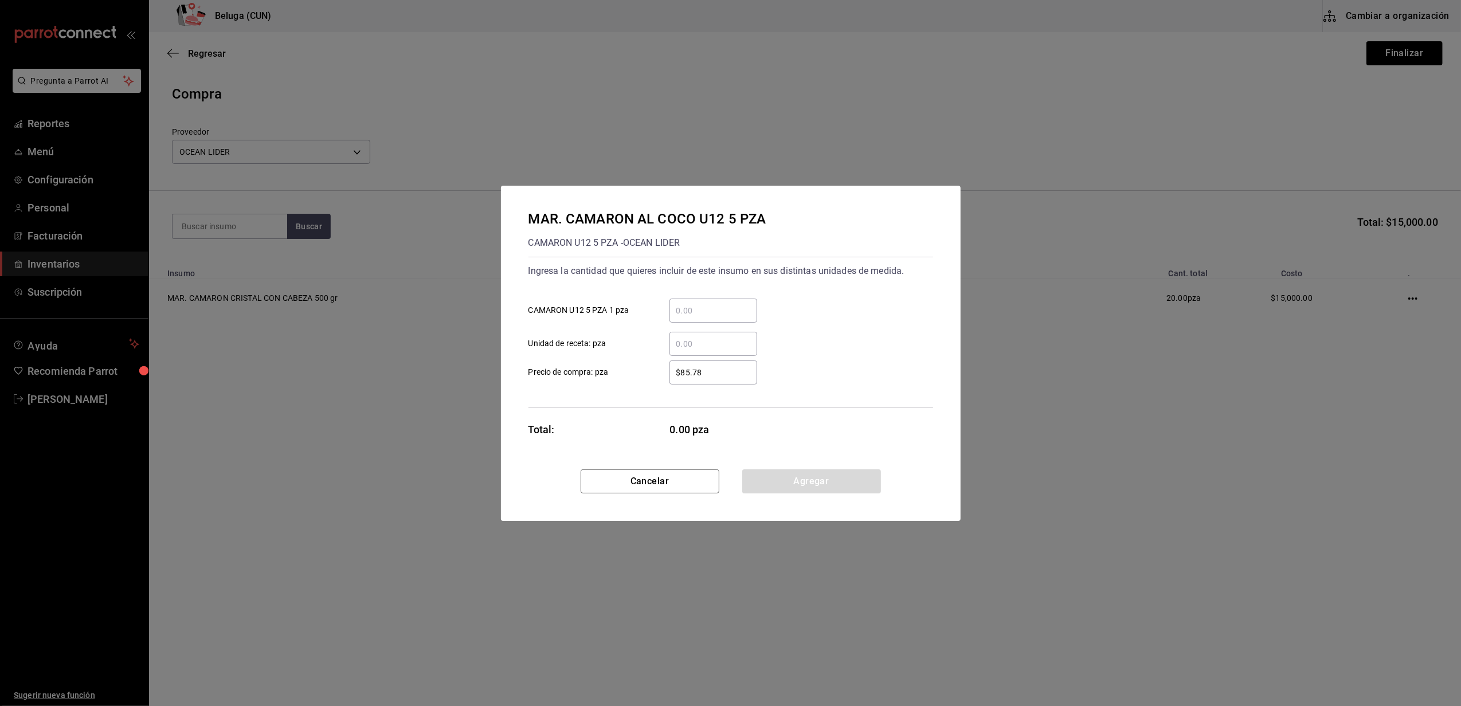
click at [686, 316] on input "​ CAMARON U12 5 PZA 1 pza" at bounding box center [713, 311] width 88 height 14
click at [638, 336] on label "​ Unidad de receta: pza" at bounding box center [642, 344] width 229 height 24
click at [669, 337] on input "​ Unidad de receta: pza" at bounding box center [713, 344] width 88 height 14
drag, startPoint x: 721, startPoint y: 374, endPoint x: 692, endPoint y: 374, distance: 28.7
click at [692, 374] on input "$85.78" at bounding box center [713, 373] width 88 height 14
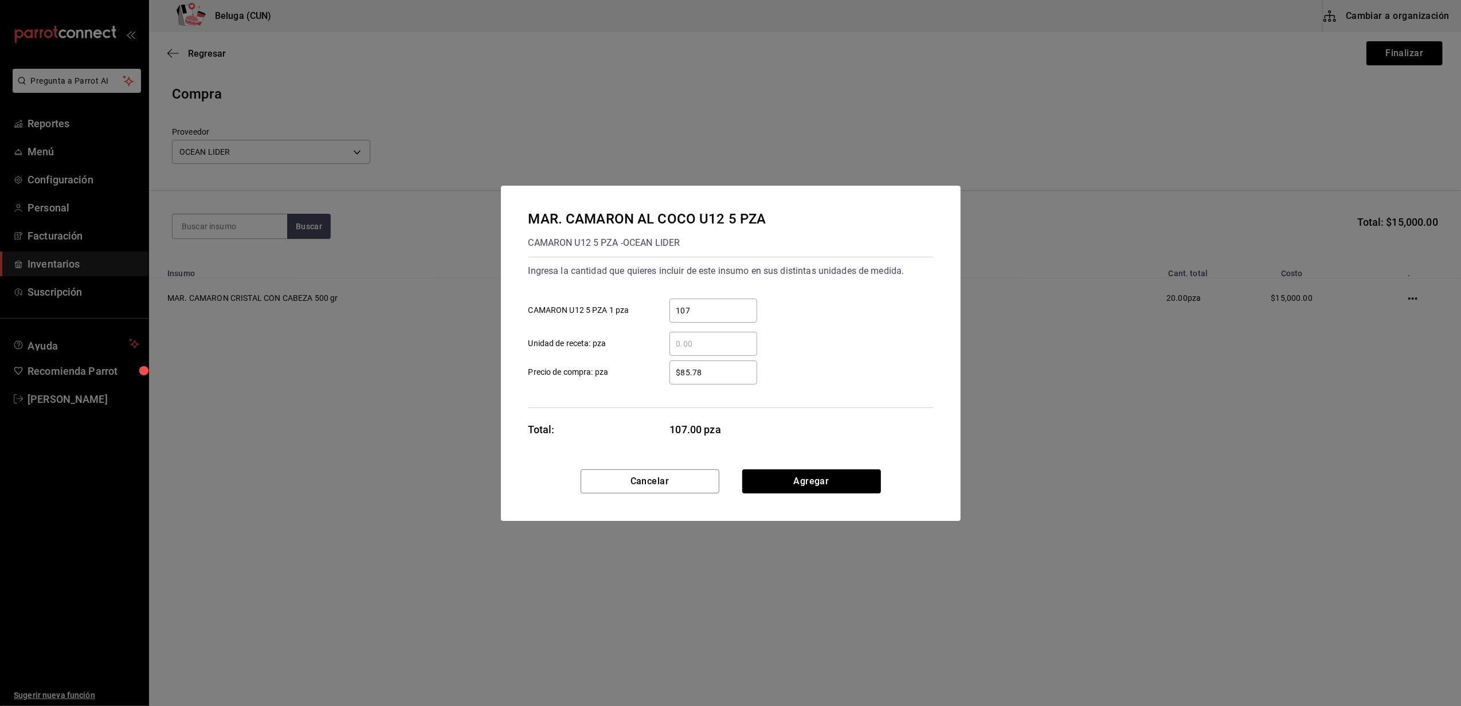
click at [709, 367] on input "$85.78" at bounding box center [713, 373] width 88 height 14
click at [688, 374] on input "$85.78" at bounding box center [713, 373] width 88 height 14
drag, startPoint x: 698, startPoint y: 308, endPoint x: 656, endPoint y: 310, distance: 42.5
click at [656, 310] on div "107 ​" at bounding box center [704, 311] width 106 height 24
type input "535"
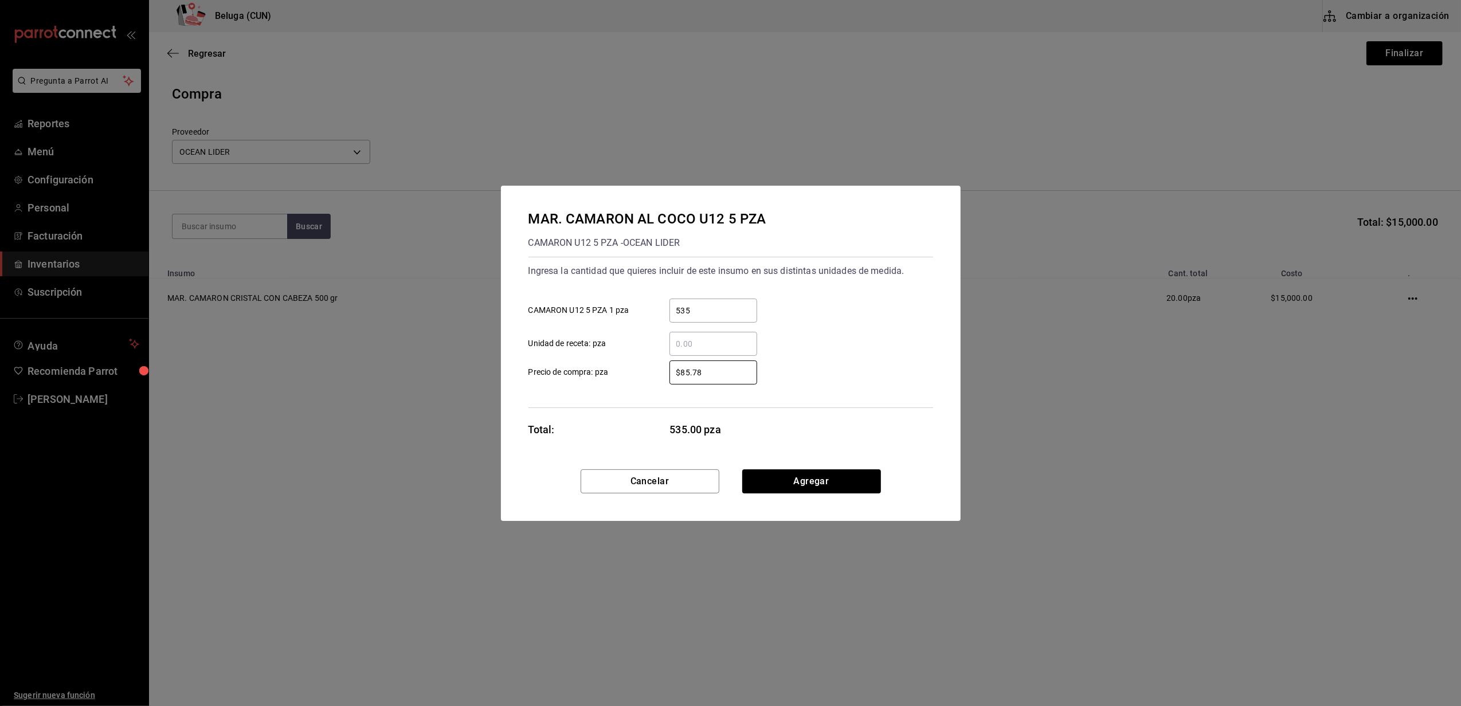
drag, startPoint x: 700, startPoint y: 374, endPoint x: 630, endPoint y: 377, distance: 70.0
click at [630, 377] on label "$85.78 ​ Precio de compra: pza" at bounding box center [642, 372] width 229 height 24
type input "$28.04"
click at [805, 477] on button "Agregar" at bounding box center [811, 481] width 139 height 24
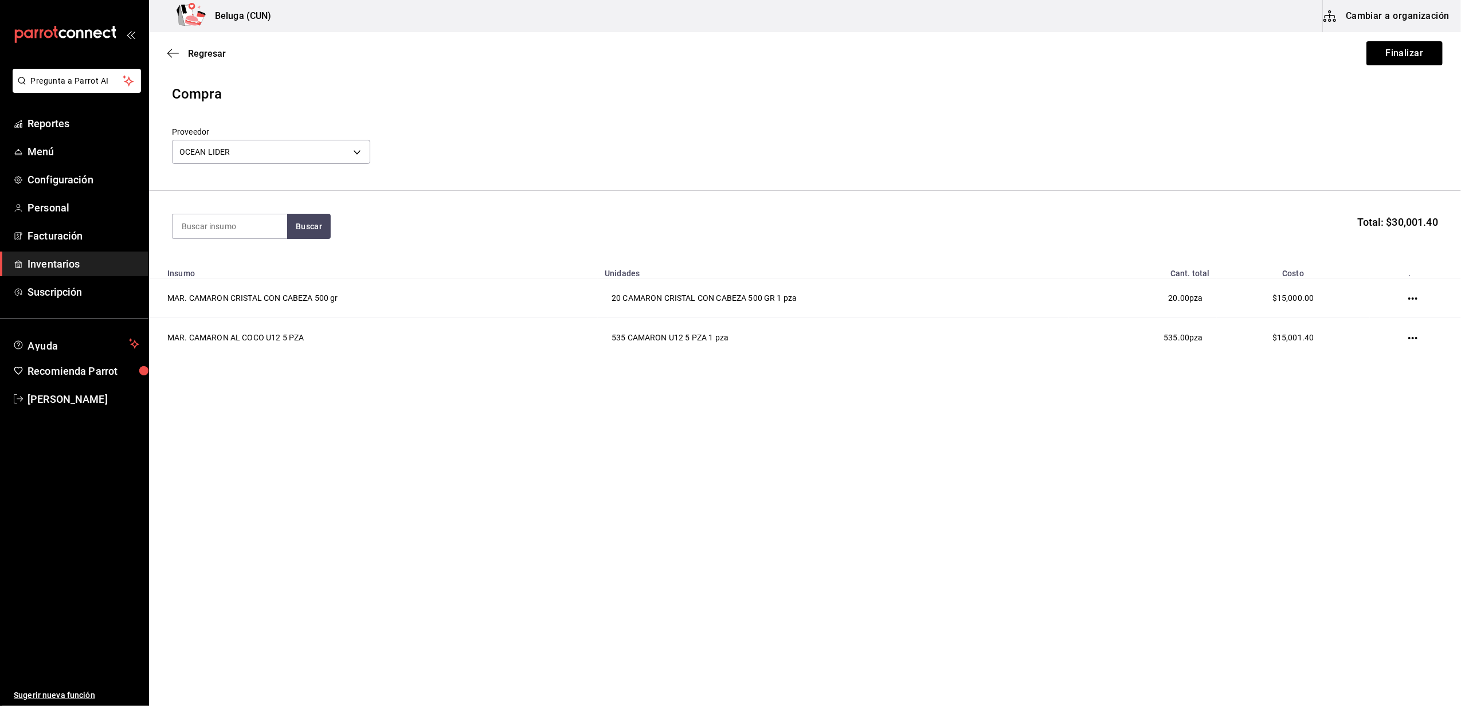
click at [1408, 299] on icon "button" at bounding box center [1412, 298] width 9 height 9
click at [1369, 316] on span "Eliminar" at bounding box center [1370, 315] width 29 height 9
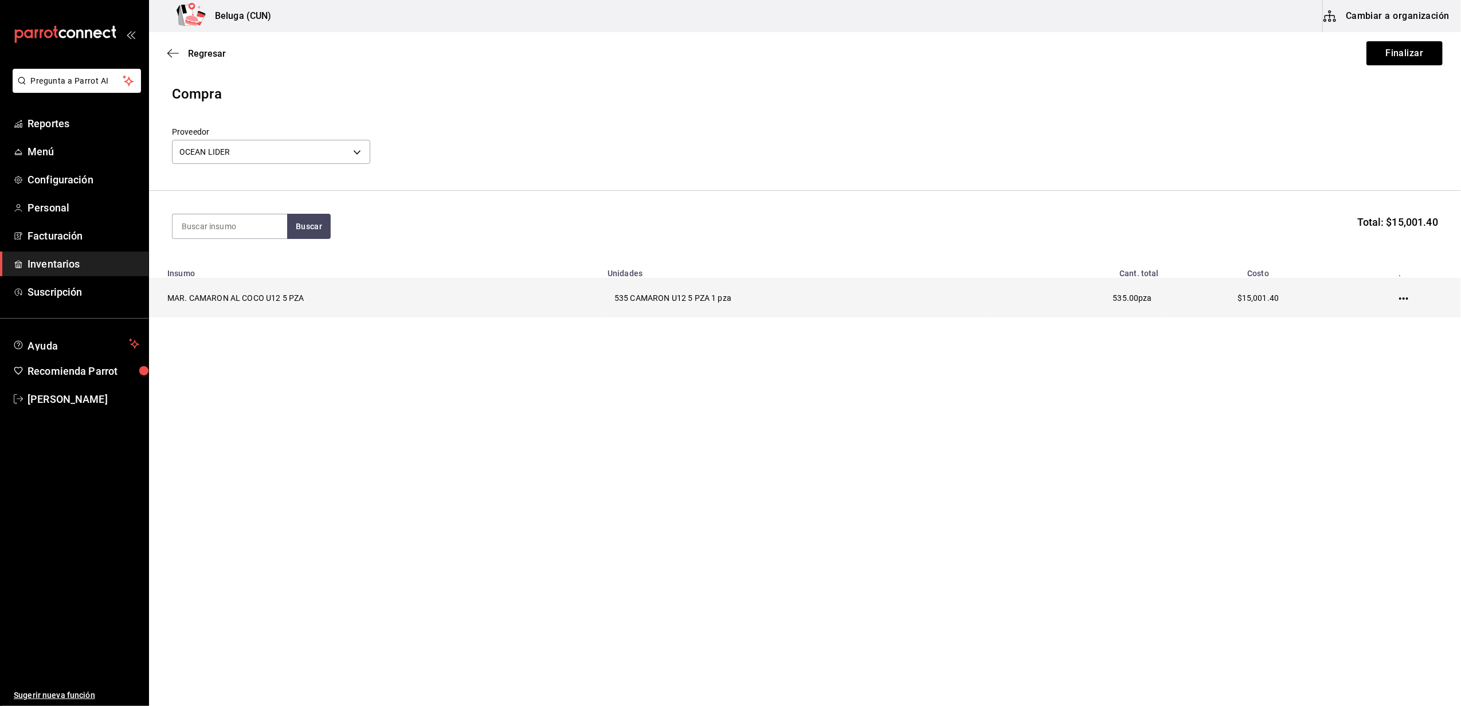
click at [1406, 298] on icon "button" at bounding box center [1403, 298] width 9 height 9
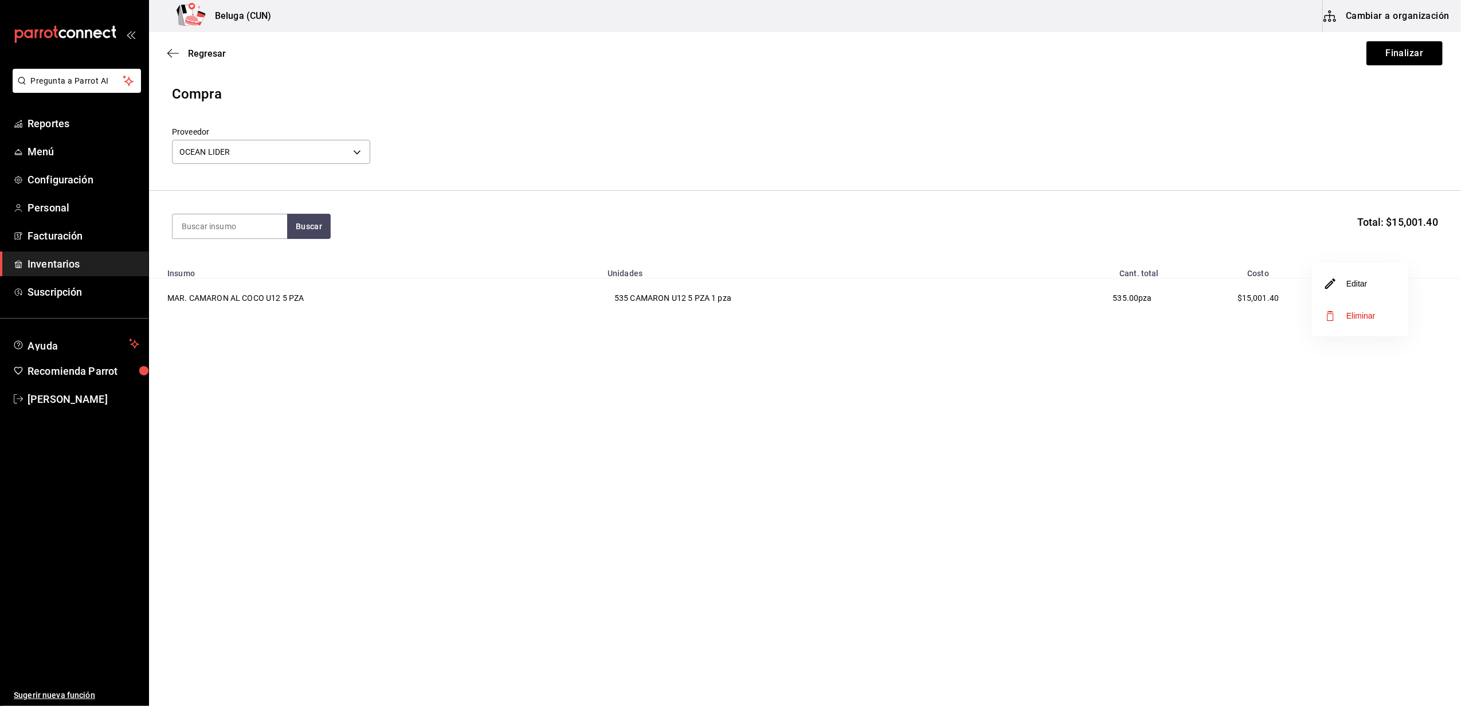
click at [1353, 319] on span "Eliminar" at bounding box center [1360, 315] width 29 height 9
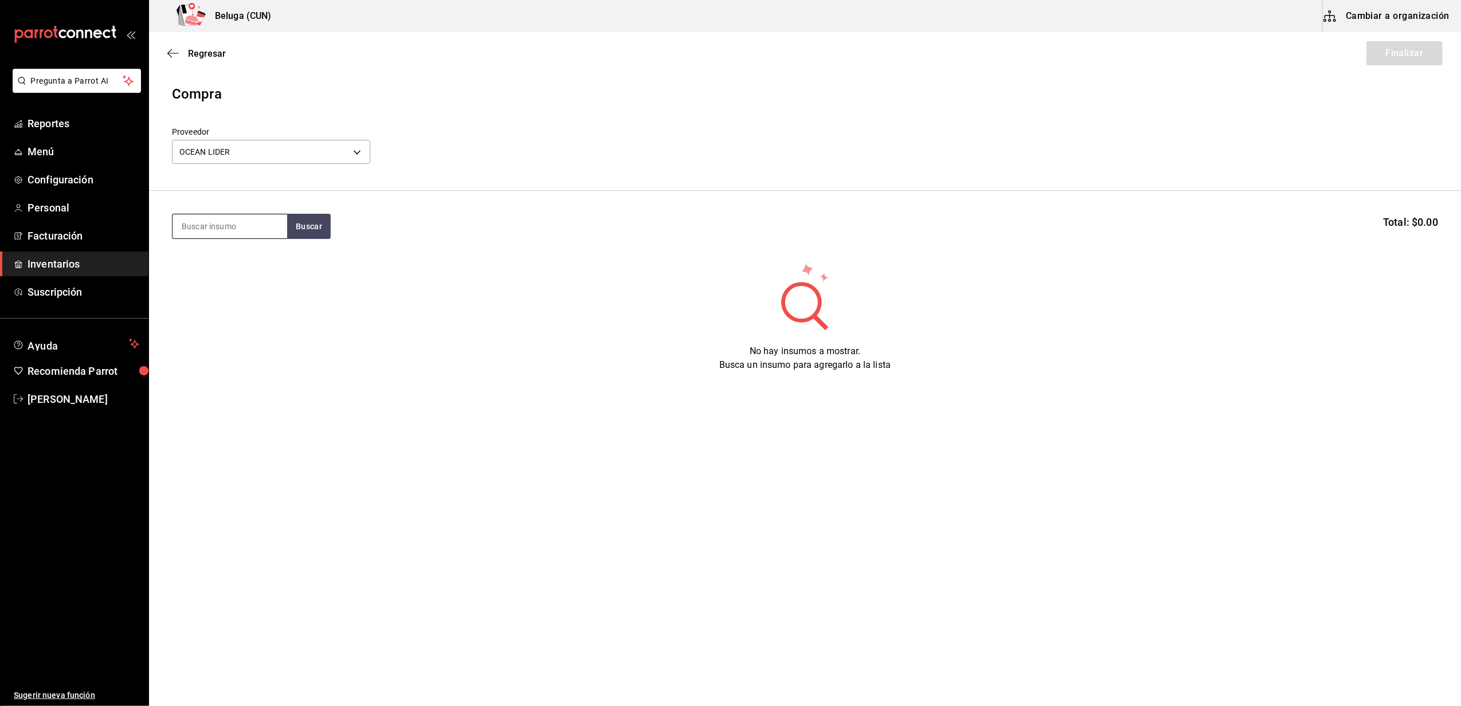
click at [265, 228] on input at bounding box center [229, 226] width 115 height 24
type input "CAMARON"
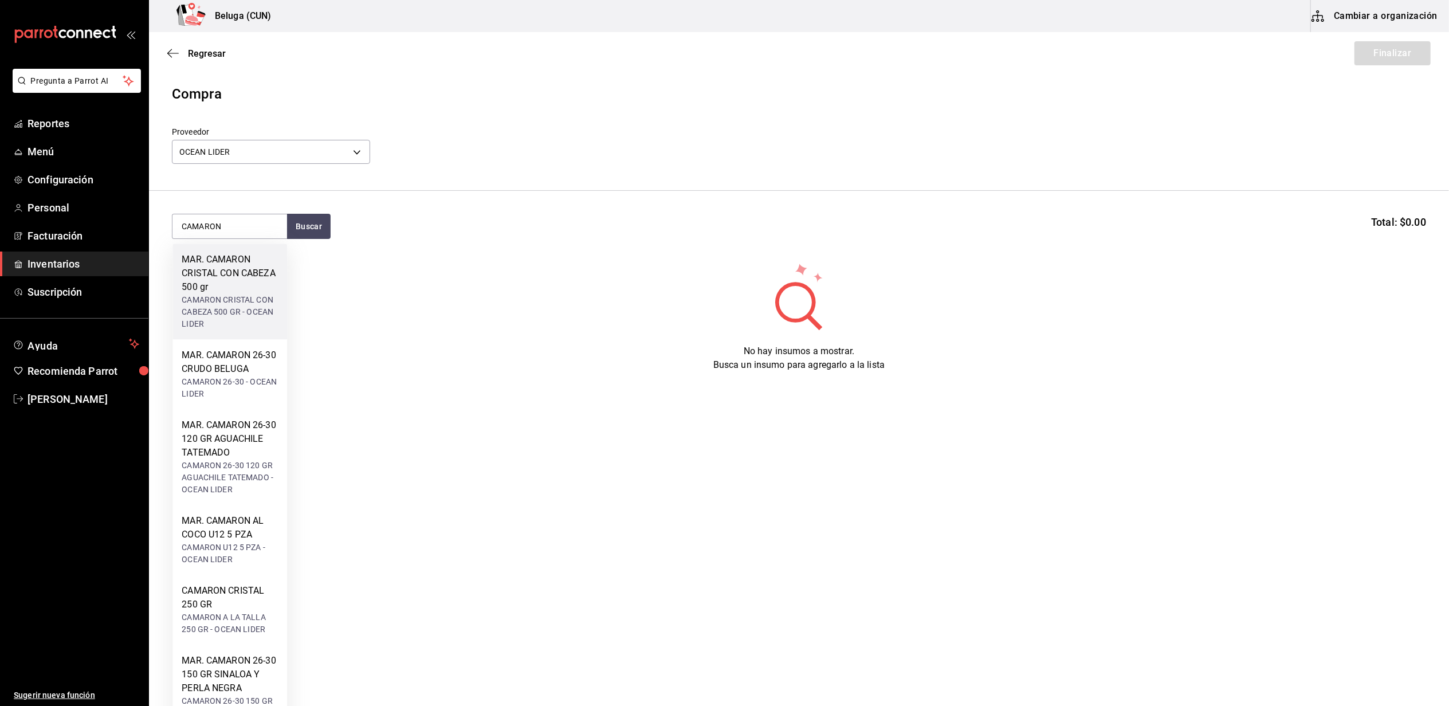
click at [248, 276] on div "MAR. CAMARON CRISTAL CON CABEZA 500 gr" at bounding box center [230, 273] width 96 height 41
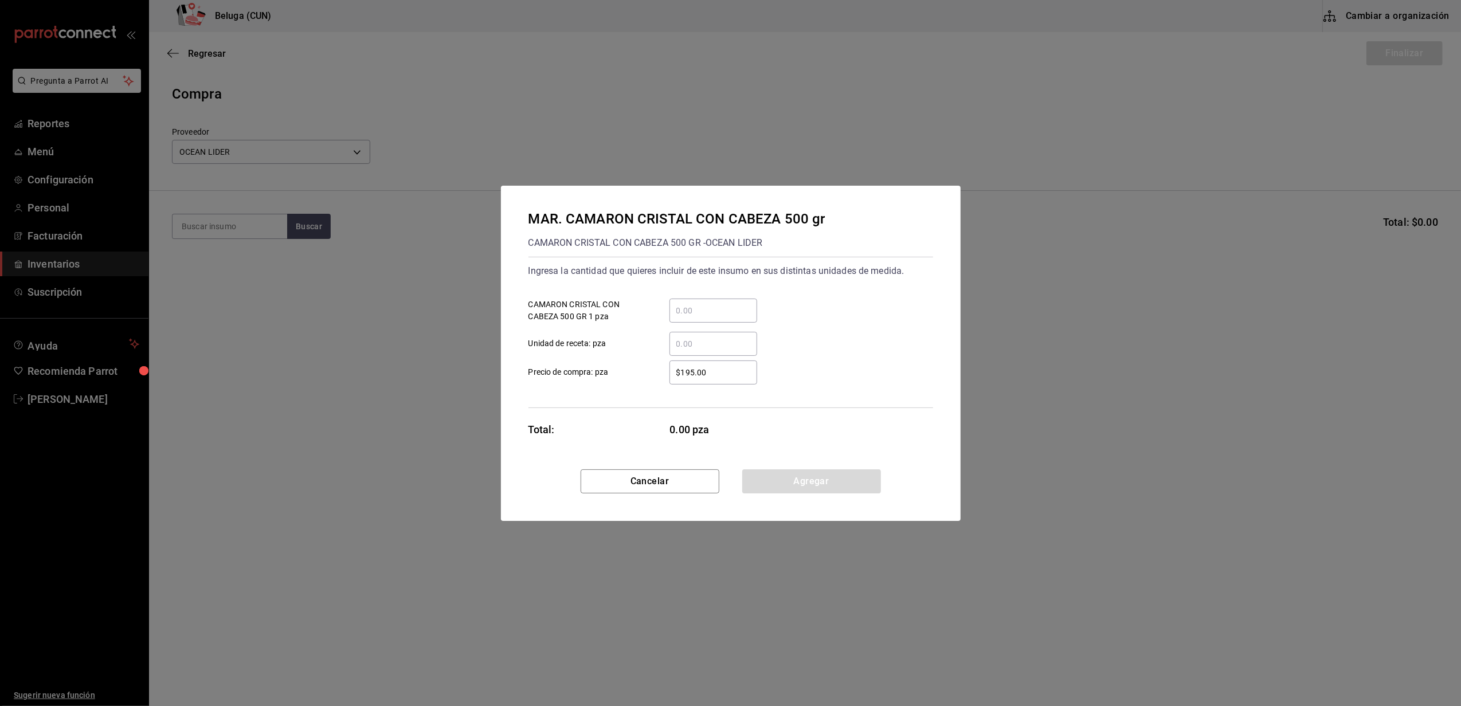
click at [686, 301] on div "​" at bounding box center [713, 311] width 88 height 24
click at [686, 304] on input "​ CAMARON CRISTAL CON CABEZA 500 GR 1 pza" at bounding box center [713, 311] width 88 height 14
type input "20"
click at [658, 356] on div "$195.00 ​ Precio de compra: pza" at bounding box center [726, 367] width 414 height 33
drag, startPoint x: 711, startPoint y: 378, endPoint x: 650, endPoint y: 371, distance: 61.7
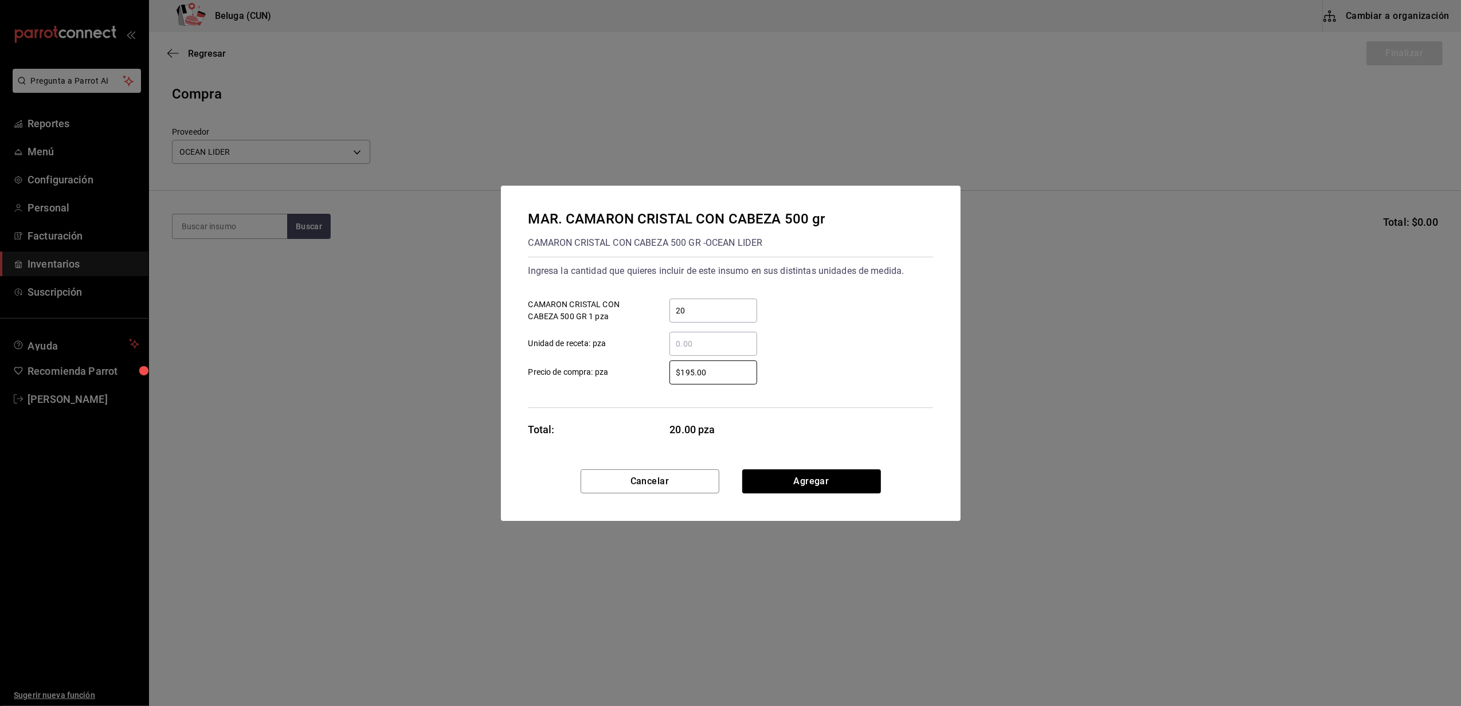
click at [651, 371] on div "$195.00 ​" at bounding box center [704, 372] width 106 height 24
type input "$328.37"
click at [807, 481] on button "Agregar" at bounding box center [811, 481] width 139 height 24
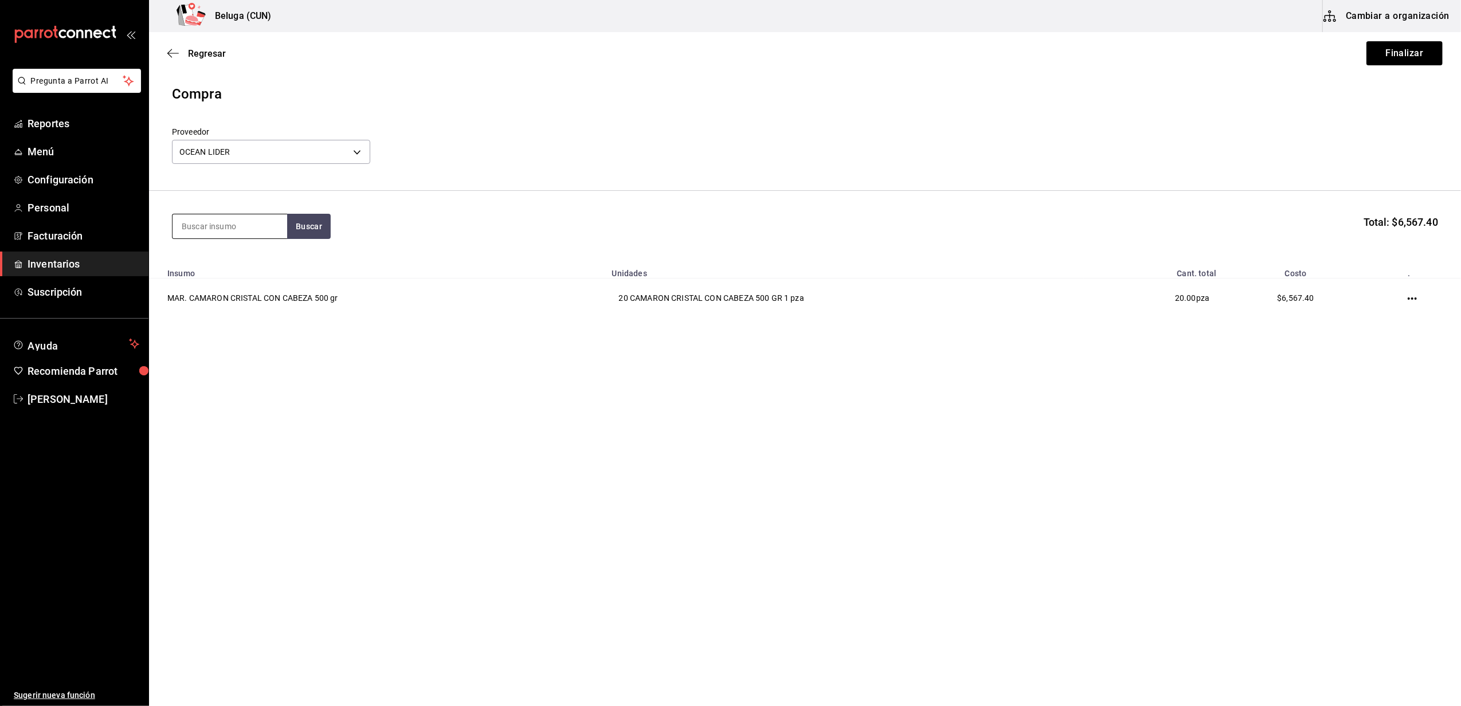
click at [256, 218] on input at bounding box center [229, 226] width 115 height 24
type input "COCO"
click at [234, 260] on div "MAR. CAMARON AL COCO U12 5 PZA" at bounding box center [230, 267] width 96 height 28
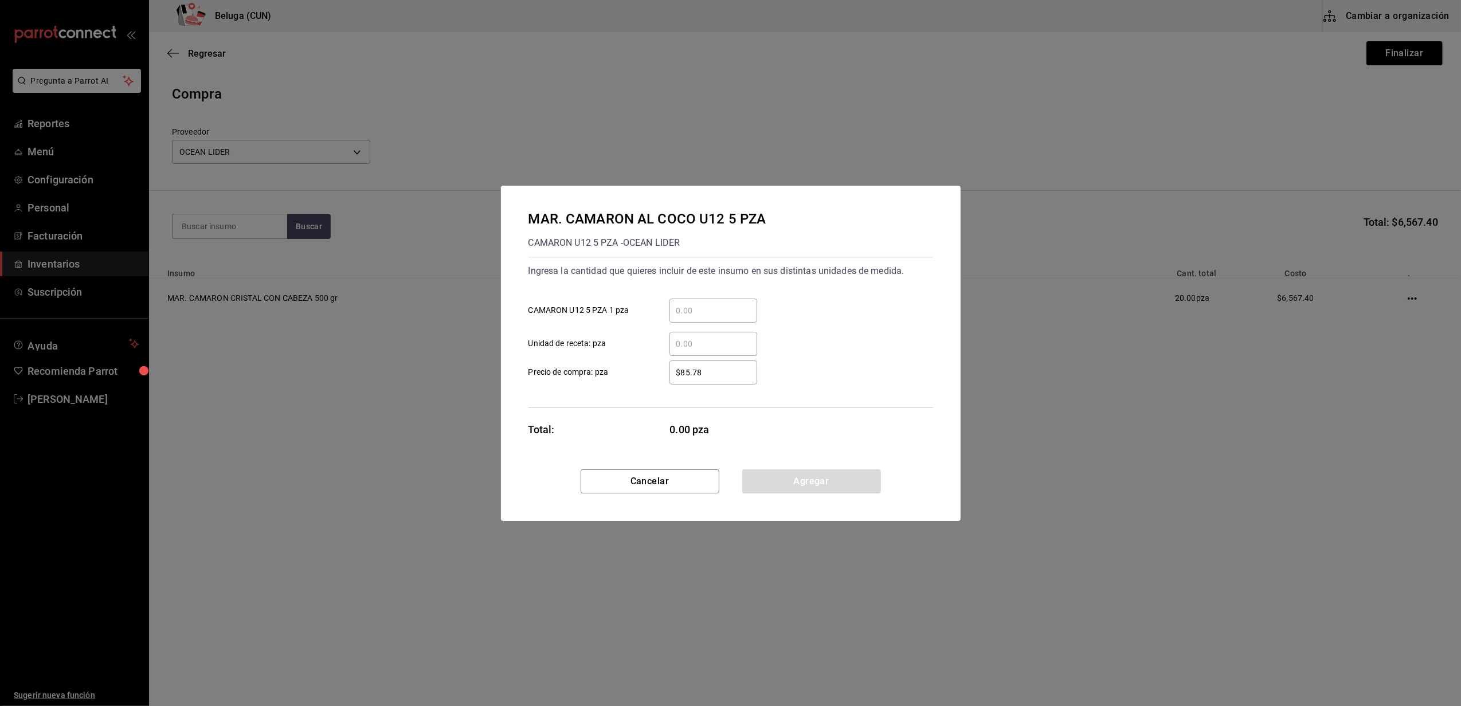
click at [709, 308] on input "​ CAMARON U12 5 PZA 1 pza" at bounding box center [713, 311] width 88 height 14
type input "535"
drag, startPoint x: 704, startPoint y: 377, endPoint x: 602, endPoint y: 371, distance: 102.7
click at [602, 371] on label "$85.78 ​ Precio de compra: pza" at bounding box center [642, 372] width 229 height 24
type input "$12.01"
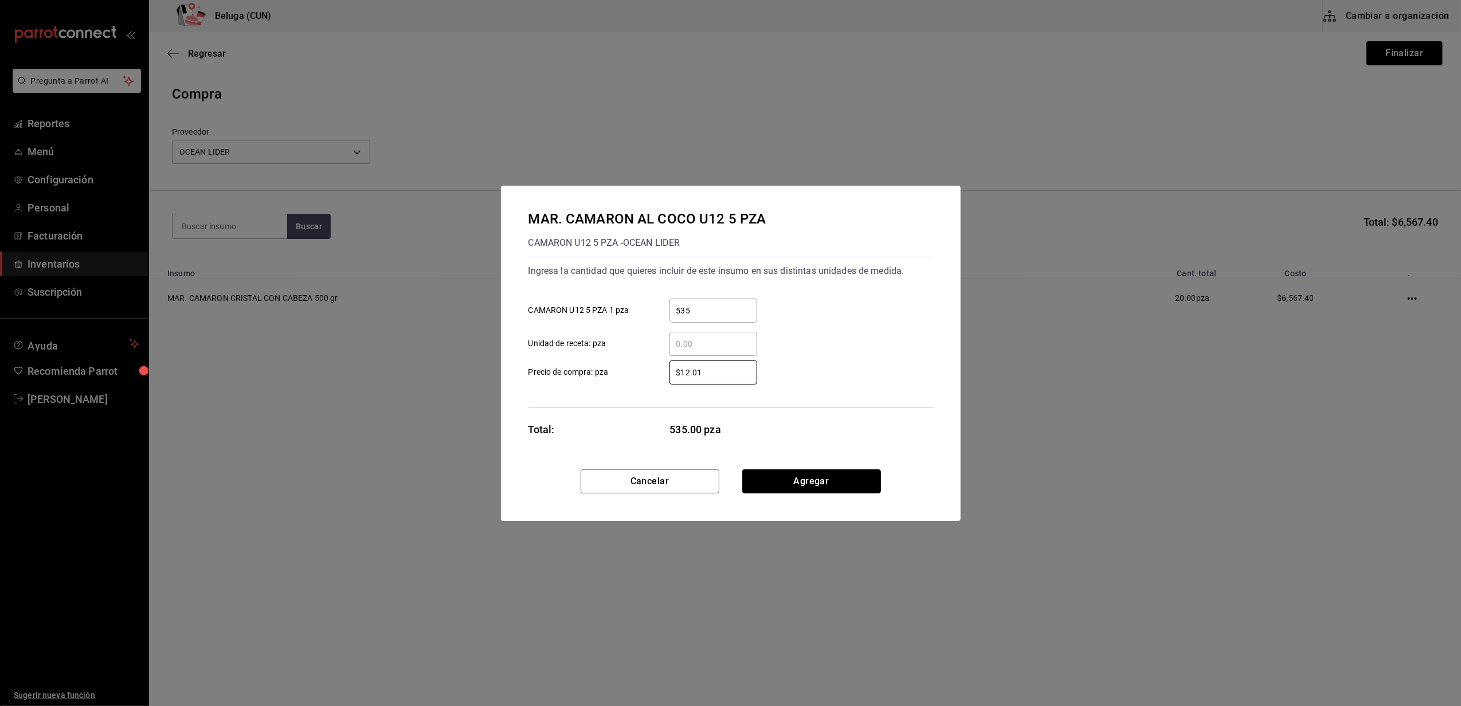
click at [786, 477] on button "Agregar" at bounding box center [811, 481] width 139 height 24
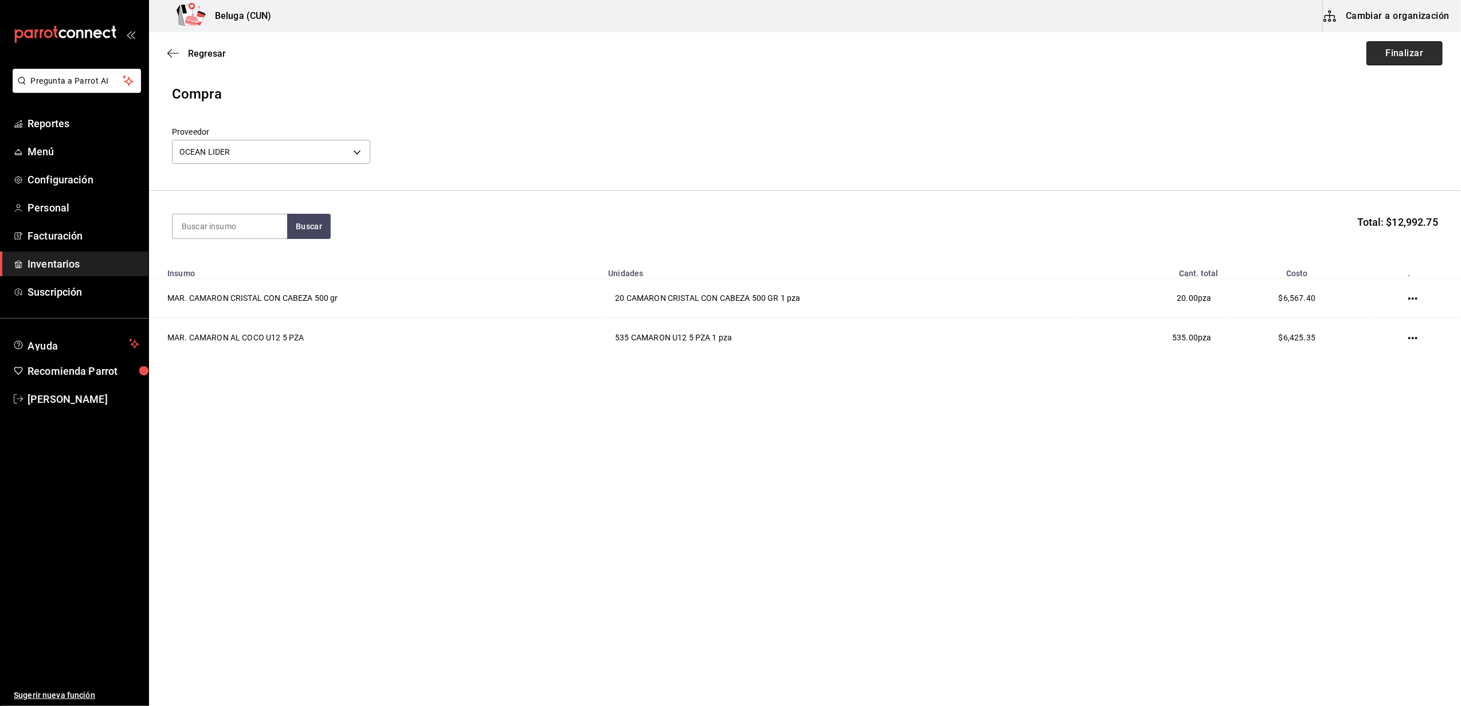
click at [1410, 56] on button "Finalizar" at bounding box center [1404, 53] width 76 height 24
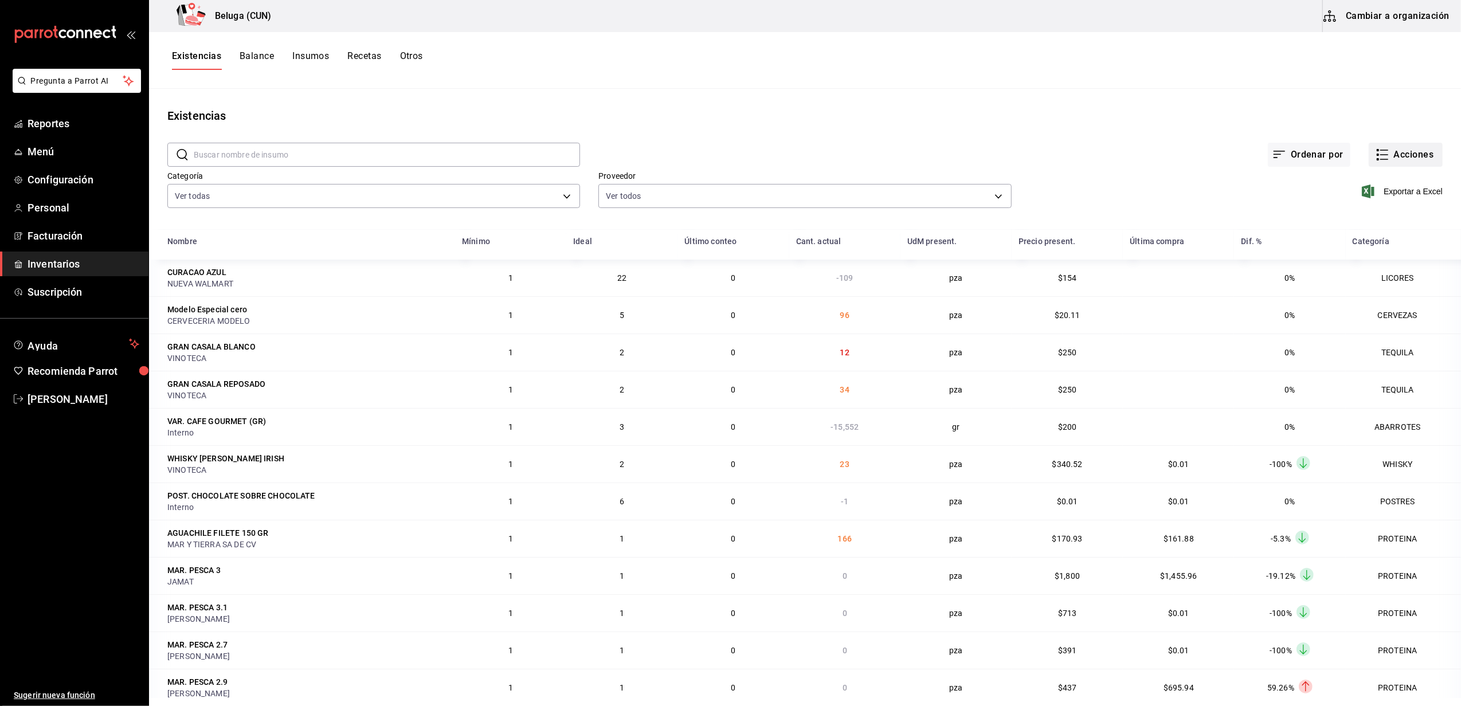
click at [1389, 154] on button "Acciones" at bounding box center [1405, 155] width 74 height 24
click at [1376, 218] on span "Compra" at bounding box center [1394, 217] width 96 height 12
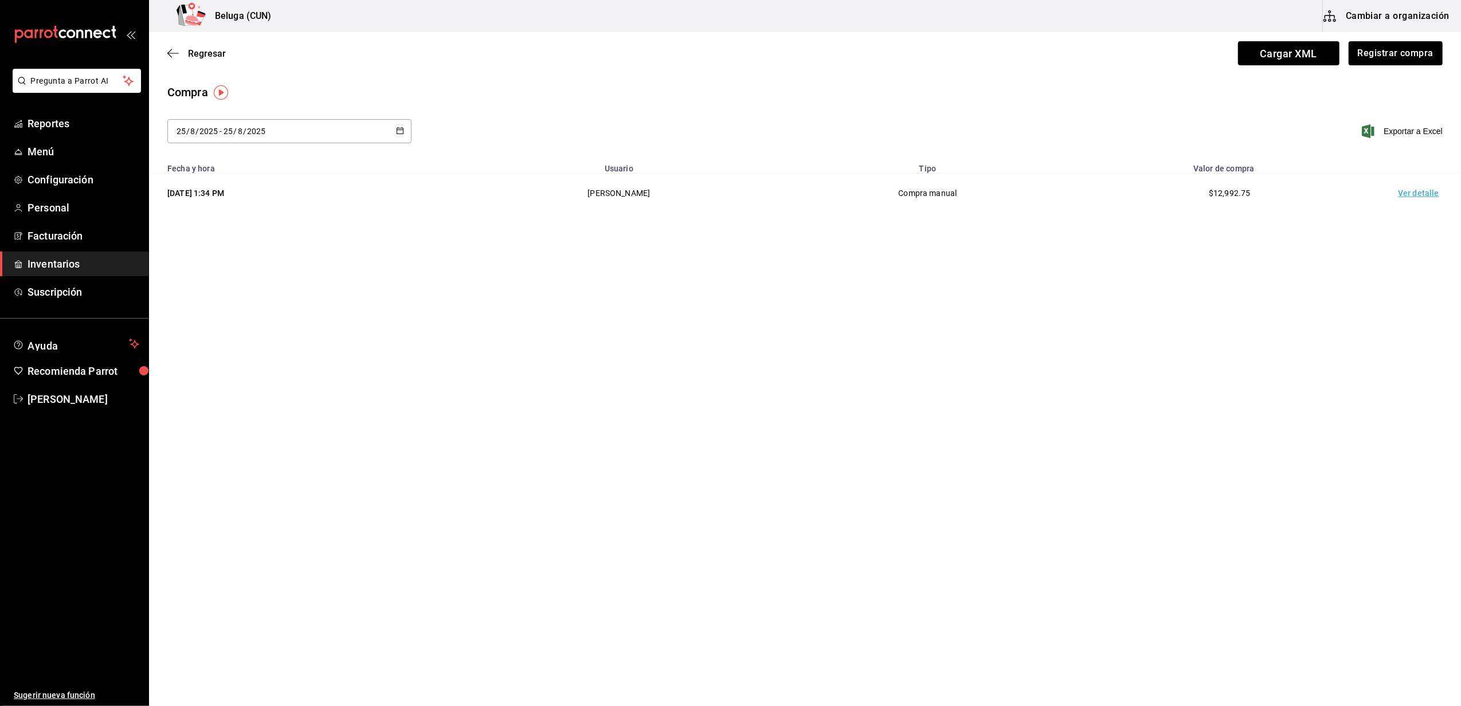
click at [1416, 195] on td "Ver detalle" at bounding box center [1420, 194] width 80 height 40
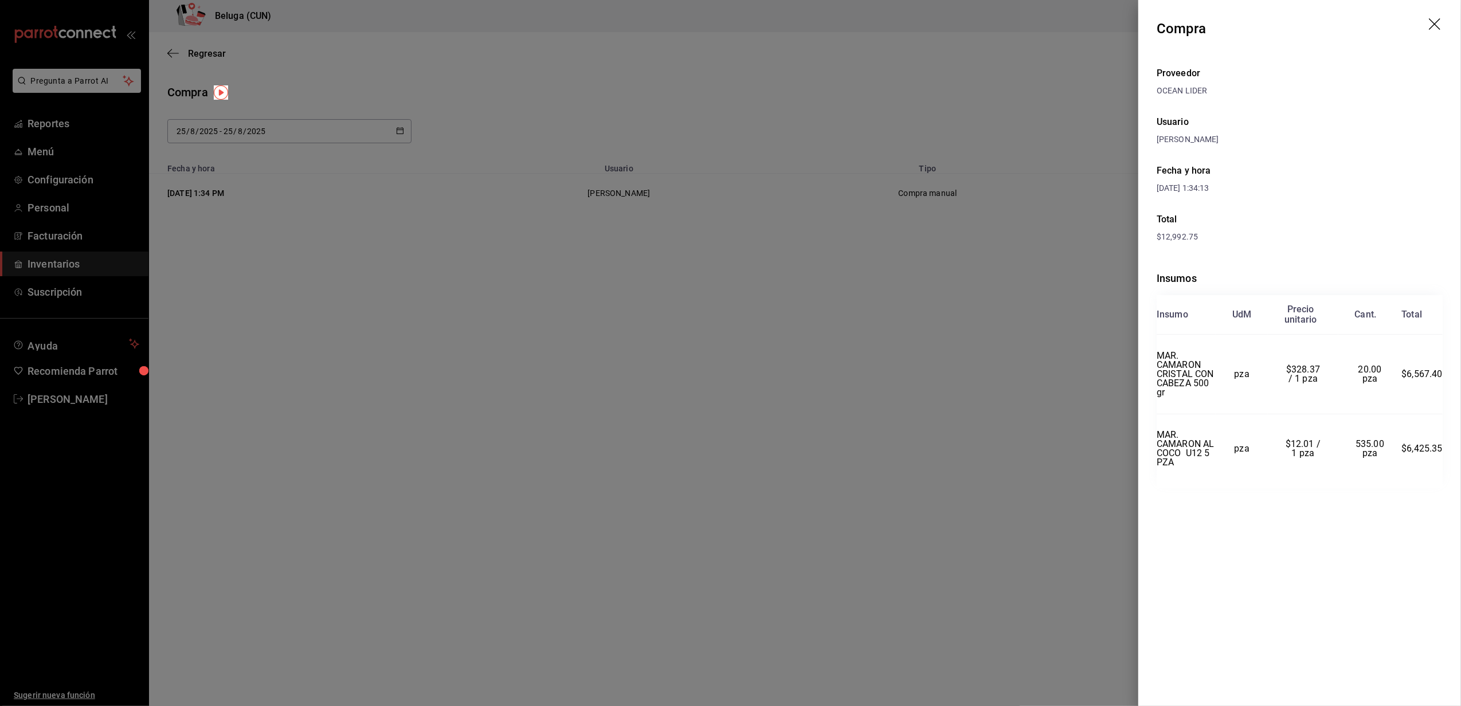
click at [1433, 17] on header "Compra" at bounding box center [1299, 28] width 323 height 57
click at [1438, 25] on icon "drag" at bounding box center [1435, 25] width 14 height 14
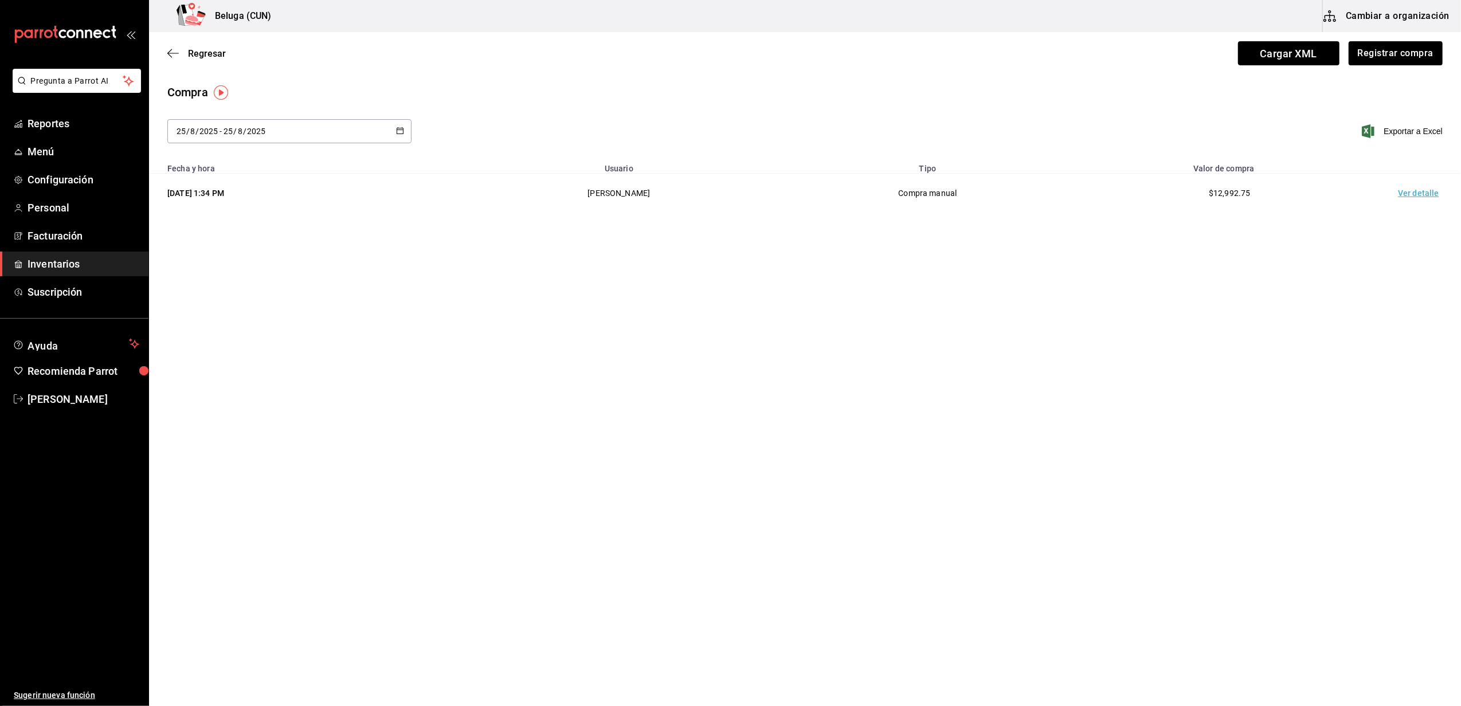
click at [50, 265] on span "Inventarios" at bounding box center [84, 263] width 112 height 15
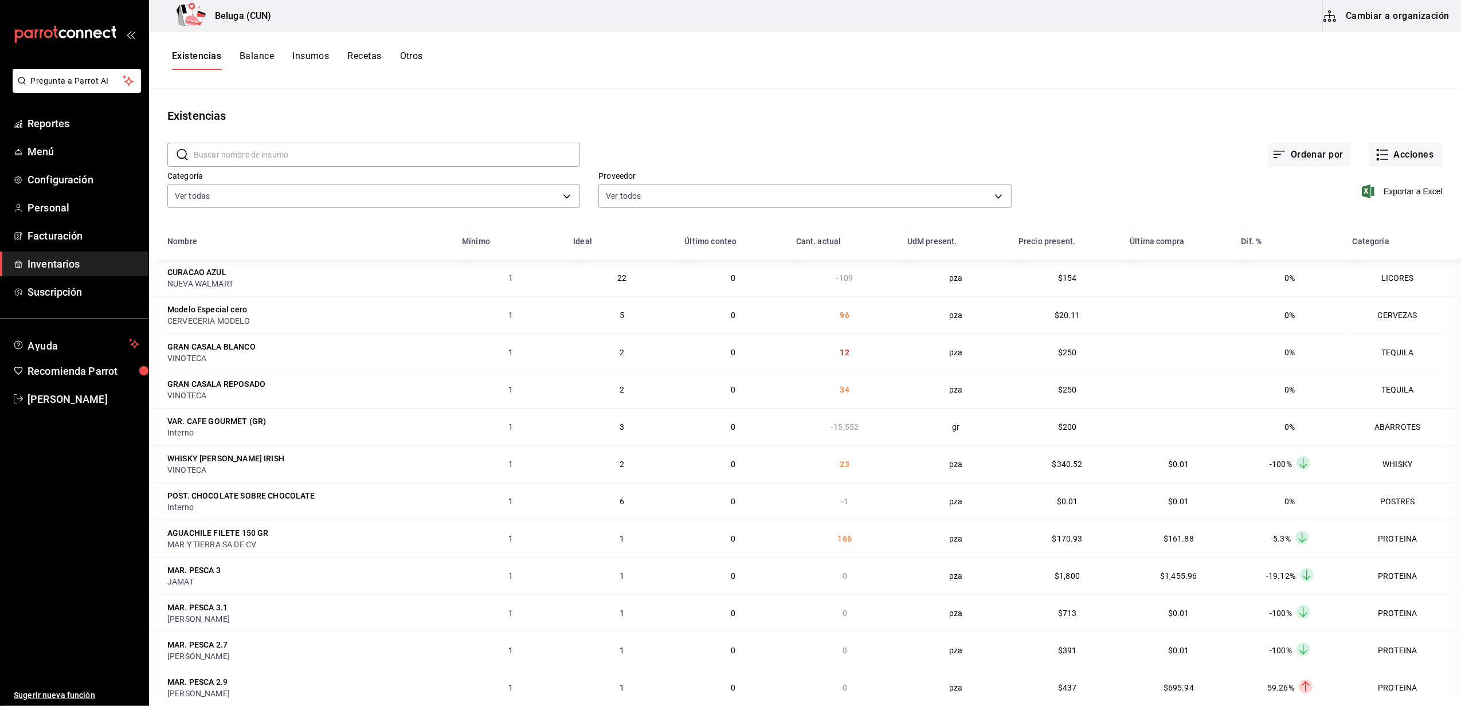
click at [246, 150] on input "text" at bounding box center [387, 154] width 386 height 23
click at [718, 93] on main "Existencias ​ ​ Ordenar por Acciones Categoría Ver todas f07f4d25-74ae-45a0-b4c…" at bounding box center [805, 393] width 1312 height 609
click at [57, 264] on span "Inventarios" at bounding box center [84, 263] width 112 height 15
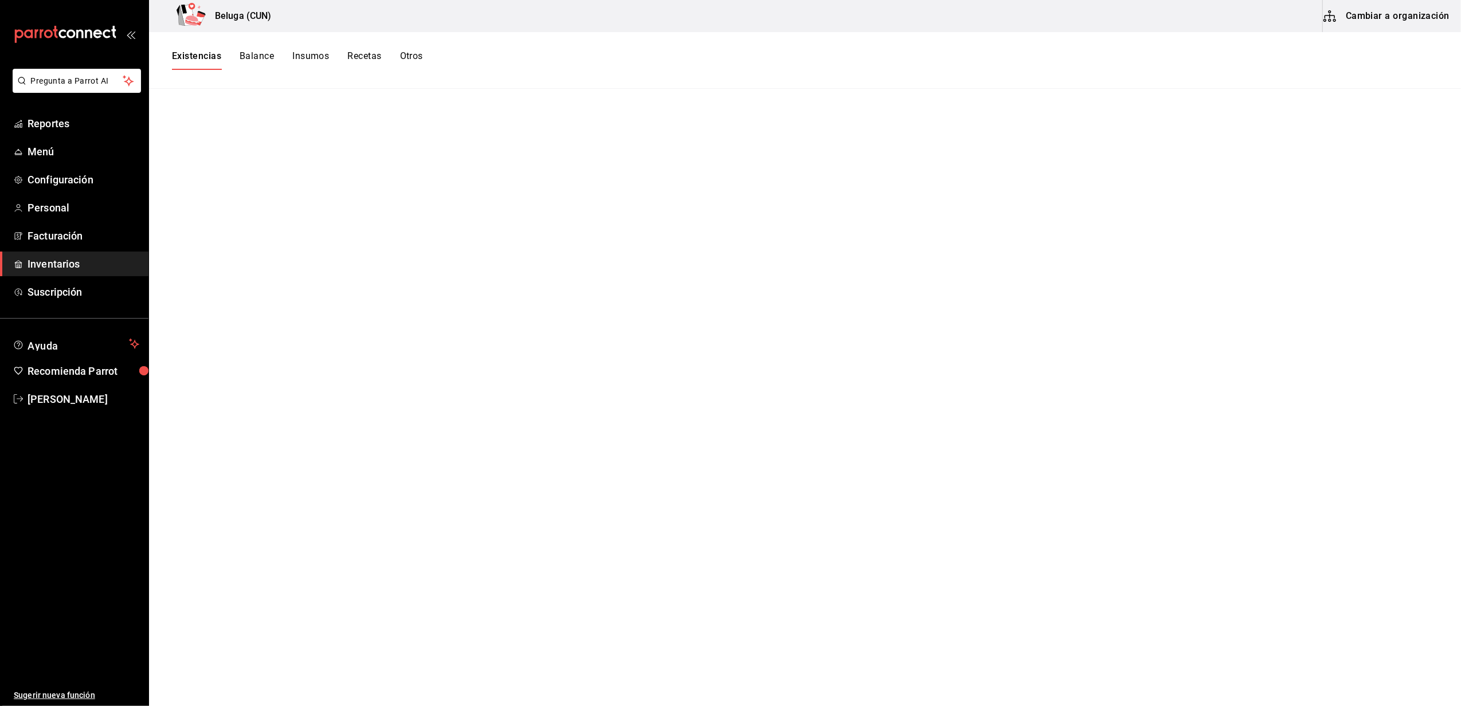
click at [56, 260] on span "Inventarios" at bounding box center [84, 263] width 112 height 15
click at [46, 225] on link "Facturación" at bounding box center [74, 235] width 148 height 25
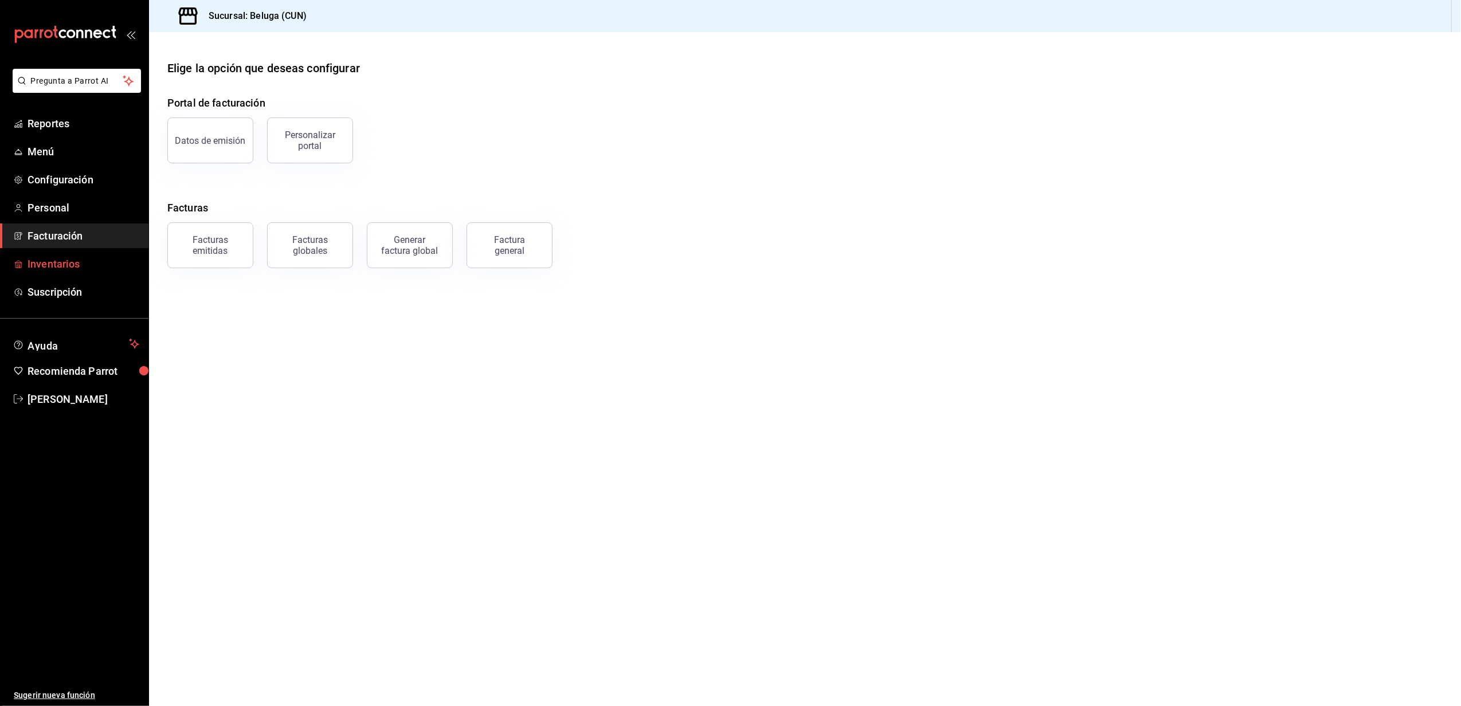
click at [50, 264] on span "Inventarios" at bounding box center [84, 263] width 112 height 15
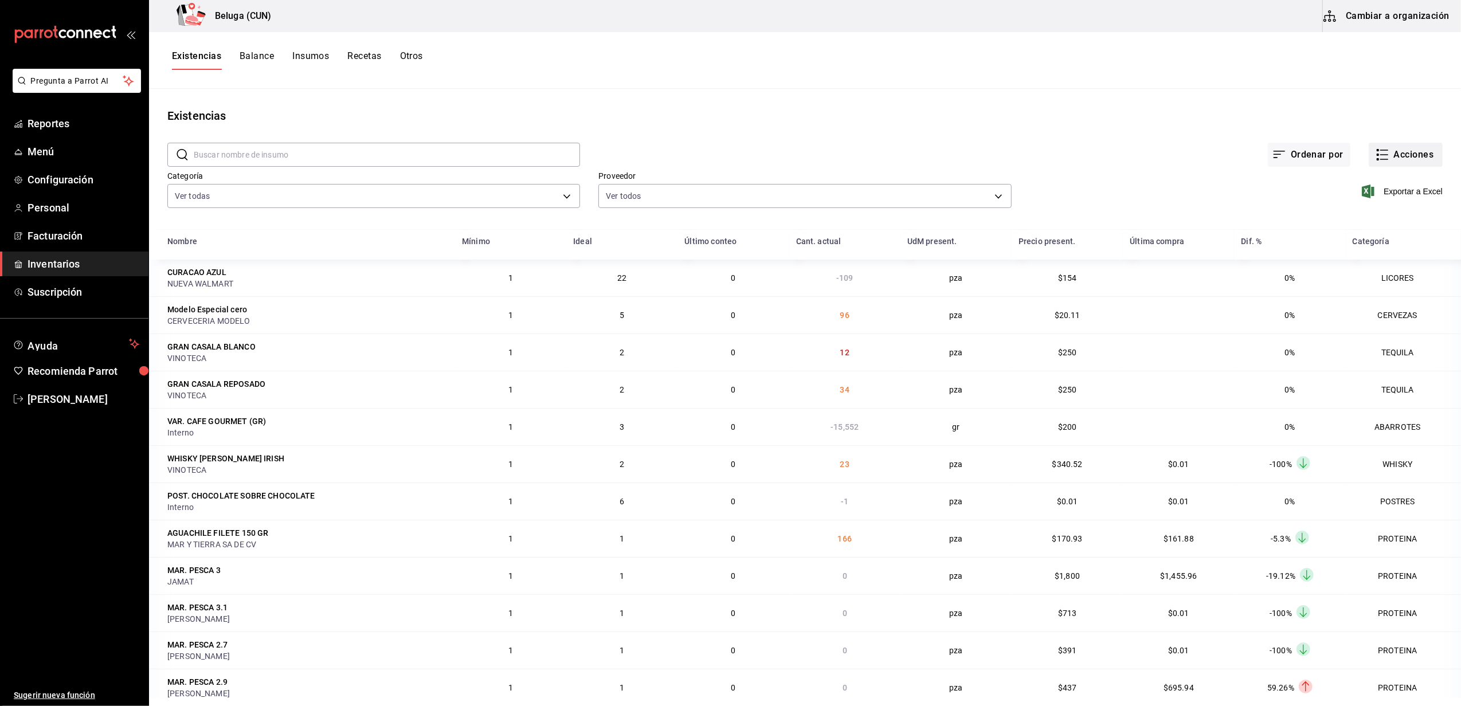
click at [1399, 161] on button "Acciones" at bounding box center [1405, 155] width 74 height 24
click at [1384, 216] on span "Compra" at bounding box center [1394, 217] width 96 height 12
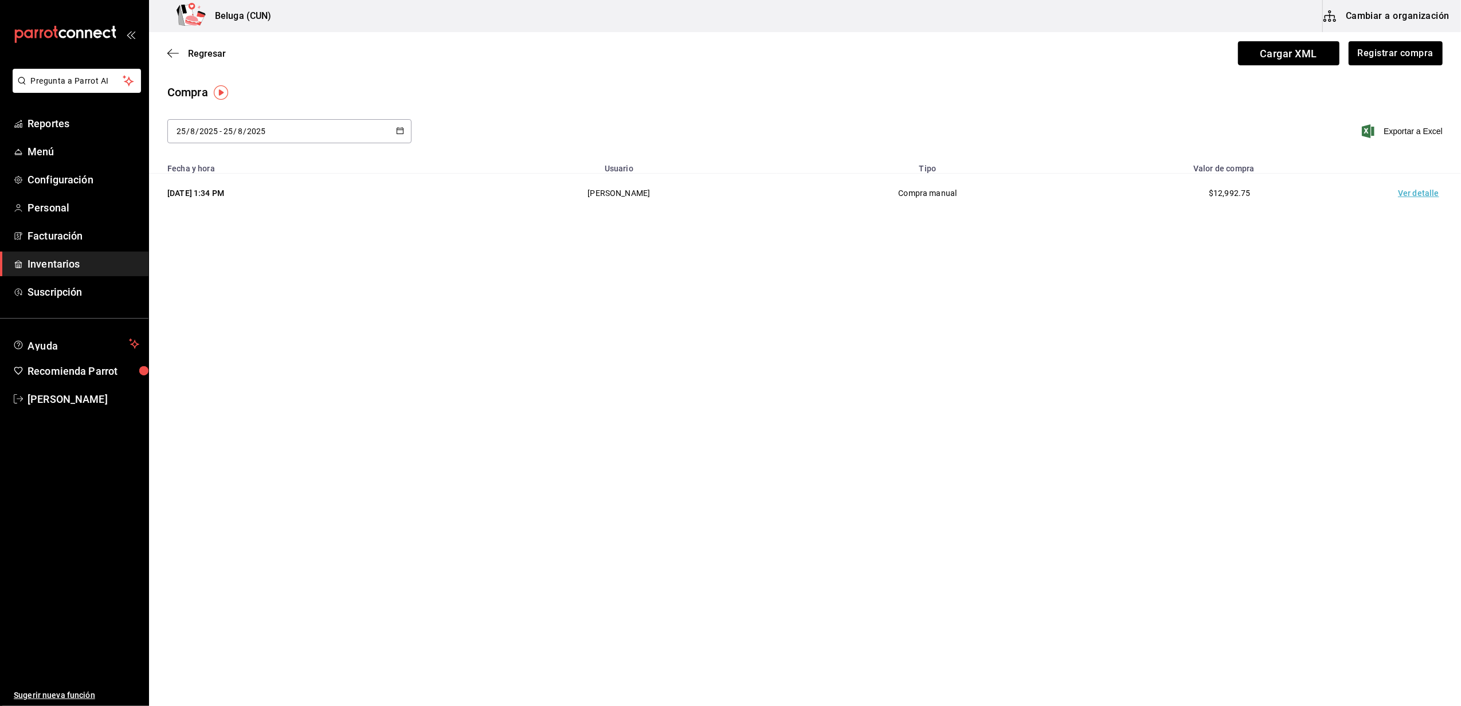
click at [1382, 65] on div "Regresar Cargar XML Registrar compra" at bounding box center [805, 53] width 1312 height 42
click at [1391, 49] on button "Registrar compra" at bounding box center [1394, 53] width 95 height 24
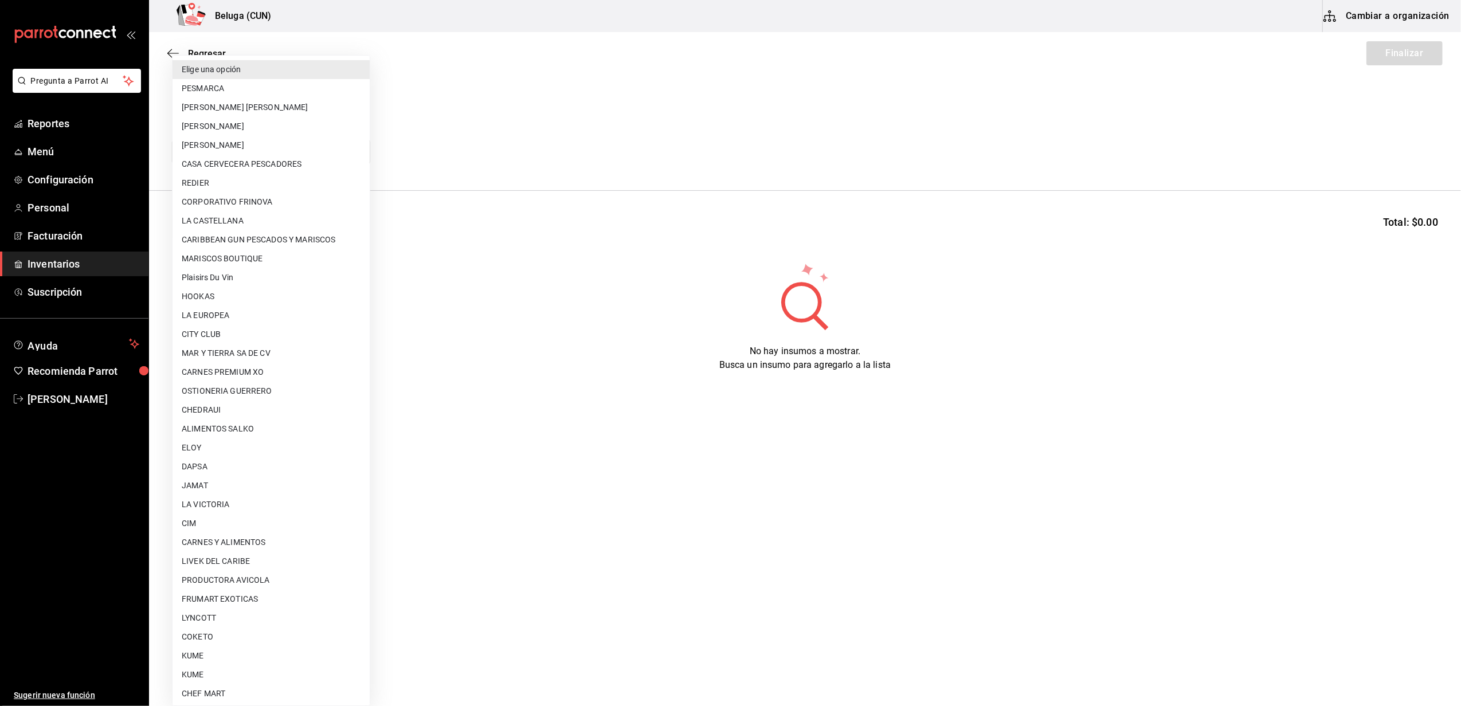
click at [305, 155] on body "Pregunta a Parrot AI Reportes Menú Configuración Personal Facturación Inventari…" at bounding box center [730, 320] width 1461 height 641
click at [241, 142] on li "[PERSON_NAME]" at bounding box center [270, 145] width 197 height 19
type input "2879dfcd-075a-4fb8-856f-be351f738579"
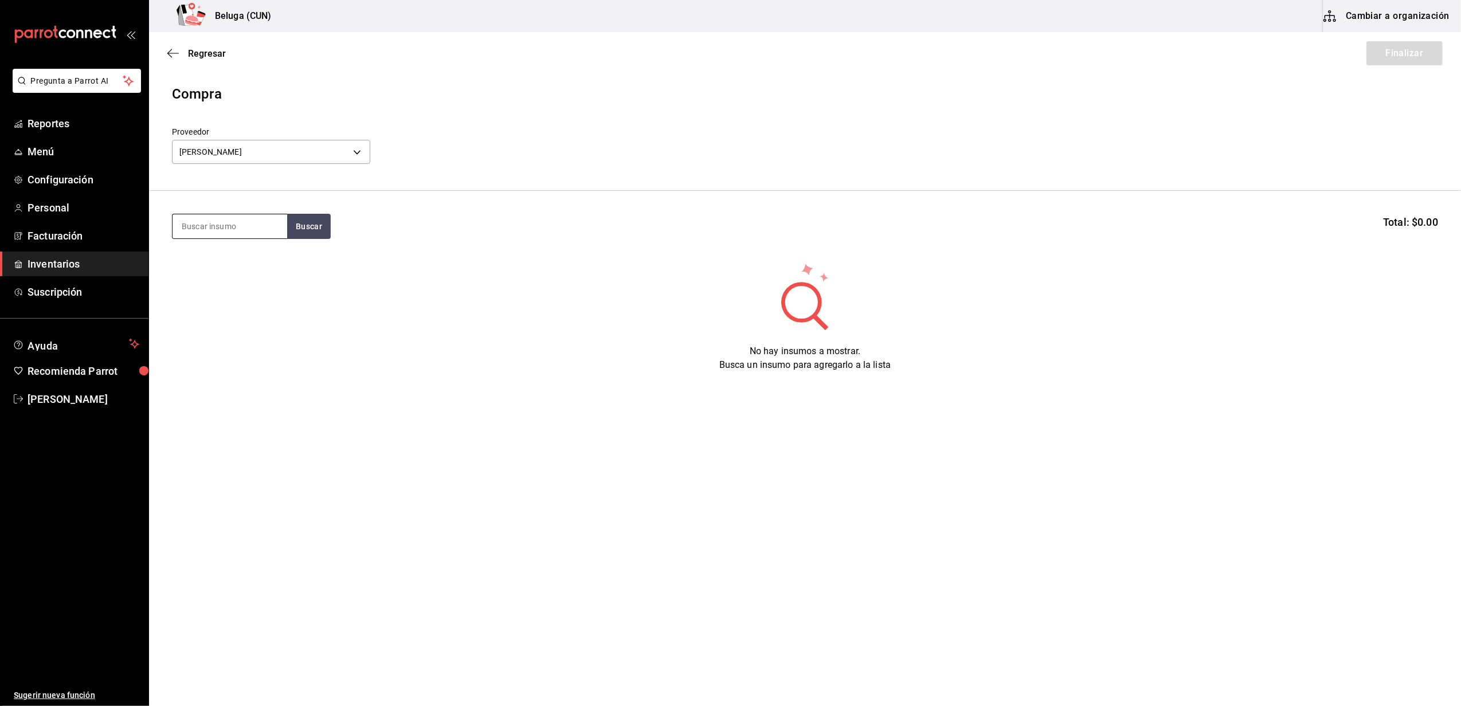
click at [219, 222] on input at bounding box center [229, 226] width 115 height 24
type input "[GEOGRAPHIC_DATA]"
click at [300, 228] on button "Buscar" at bounding box center [309, 226] width 44 height 25
click at [314, 226] on button "Buscar" at bounding box center [309, 226] width 44 height 25
click at [234, 276] on div "MAR. ROBALO PERUANO150 GR" at bounding box center [230, 267] width 96 height 28
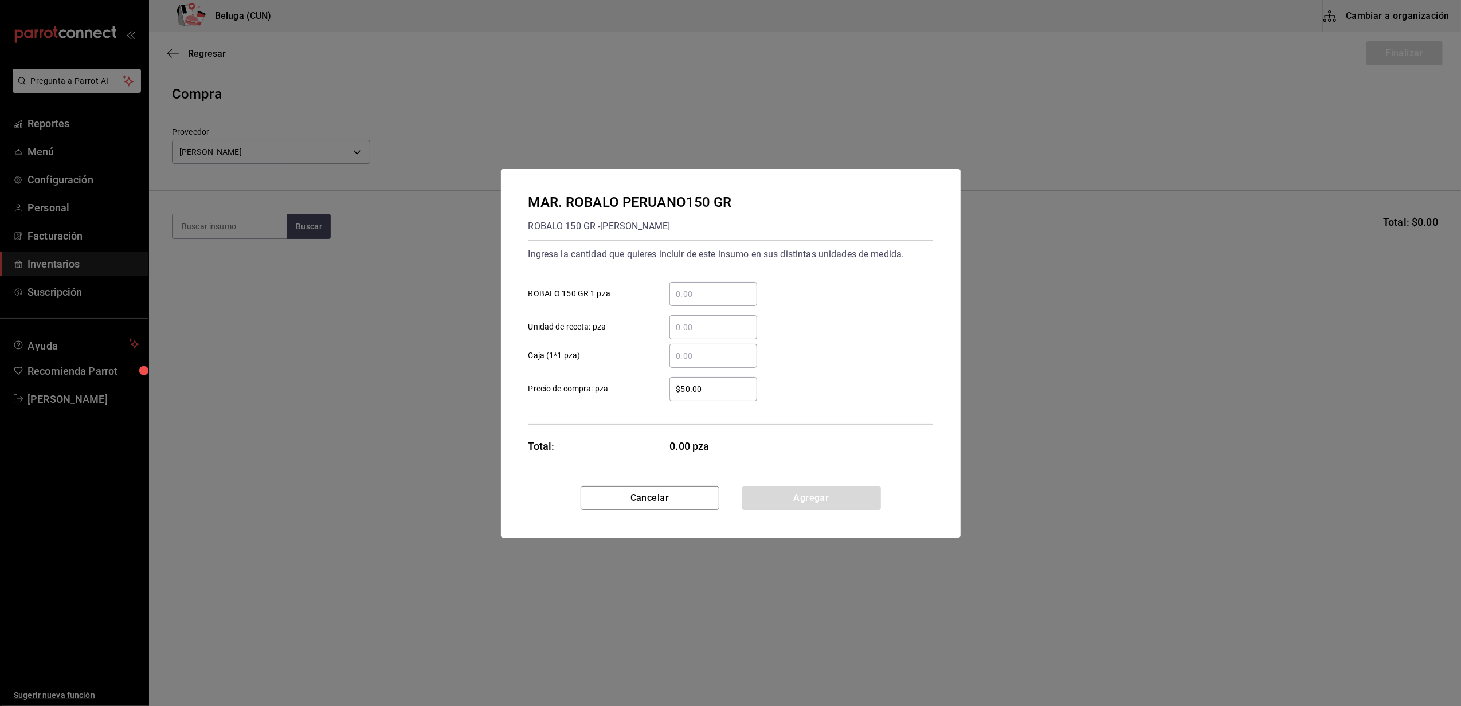
drag, startPoint x: 729, startPoint y: 292, endPoint x: 735, endPoint y: 289, distance: 5.9
click at [729, 292] on input "​ ROBALO 150 GR 1 pza" at bounding box center [713, 294] width 88 height 14
type input "18"
click at [639, 315] on label "​ Unidad de receta: pza" at bounding box center [642, 327] width 229 height 24
click at [669, 320] on input "​ Unidad de receta: pza" at bounding box center [713, 327] width 88 height 14
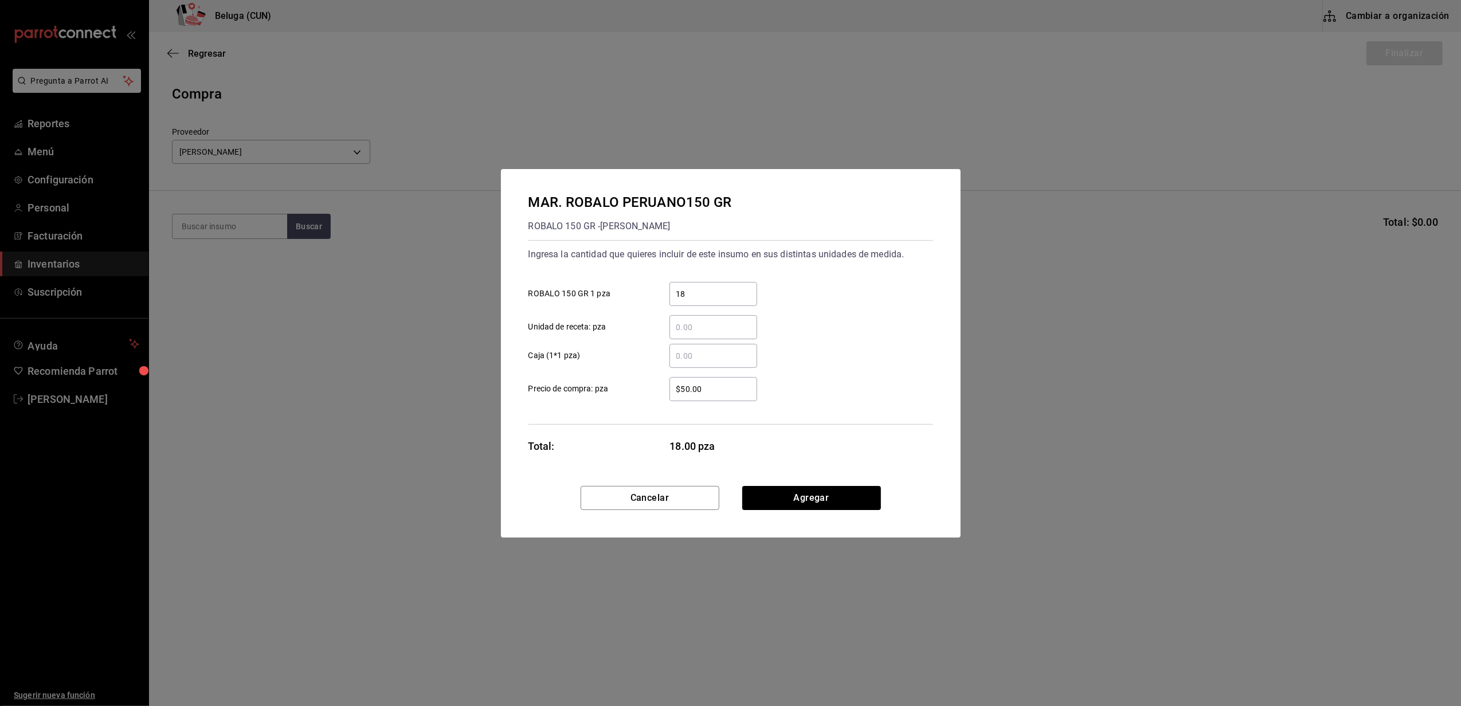
drag, startPoint x: 712, startPoint y: 393, endPoint x: 669, endPoint y: 391, distance: 42.5
click at [674, 391] on input "$50.00" at bounding box center [713, 389] width 88 height 14
type input "$102.12"
click at [796, 504] on button "Agregar" at bounding box center [811, 498] width 139 height 24
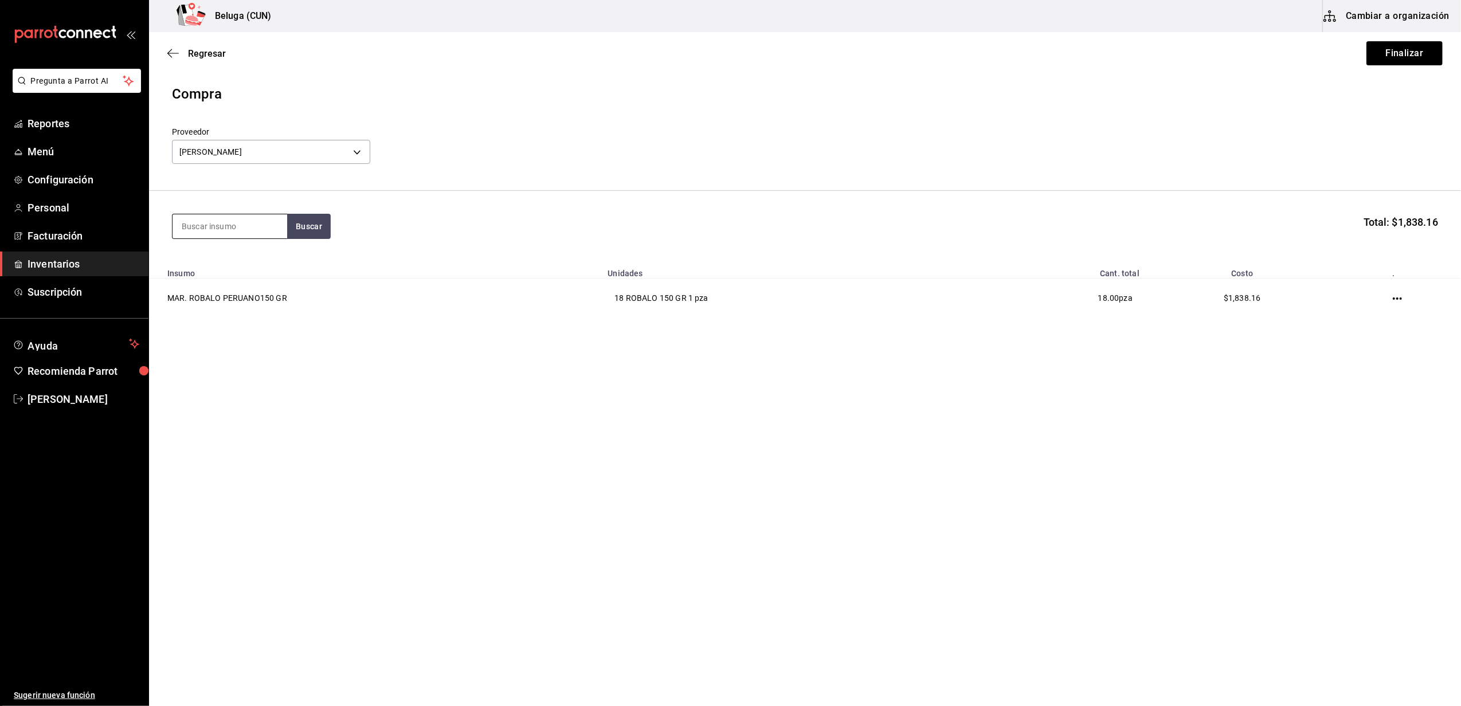
click at [218, 223] on input at bounding box center [229, 226] width 115 height 24
click at [249, 226] on input "TIGR" at bounding box center [229, 226] width 115 height 24
type input "T"
type input "PEST"
click at [250, 260] on div "MAR. ROBALO NACIONAL 200 GR PESTO" at bounding box center [230, 273] width 96 height 41
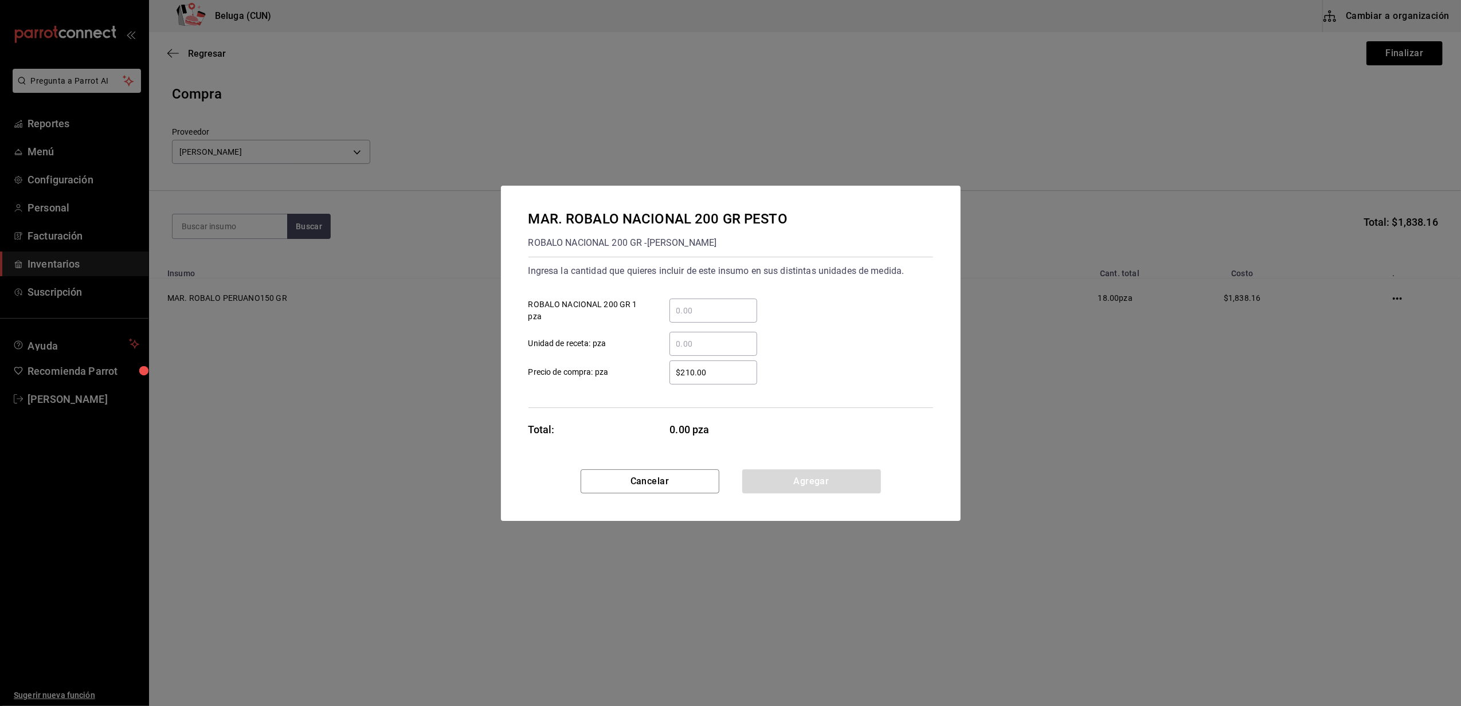
click at [711, 296] on div "​ ROBALO NACIONAL 200 GR 1 pza" at bounding box center [726, 305] width 414 height 33
click at [712, 306] on input "​ ROBALO NACIONAL 200 GR 1 pza" at bounding box center [713, 311] width 88 height 14
type input "5"
click at [652, 338] on div "​" at bounding box center [704, 344] width 106 height 24
click at [669, 338] on input "​ Unidad de receta: pza" at bounding box center [713, 344] width 88 height 14
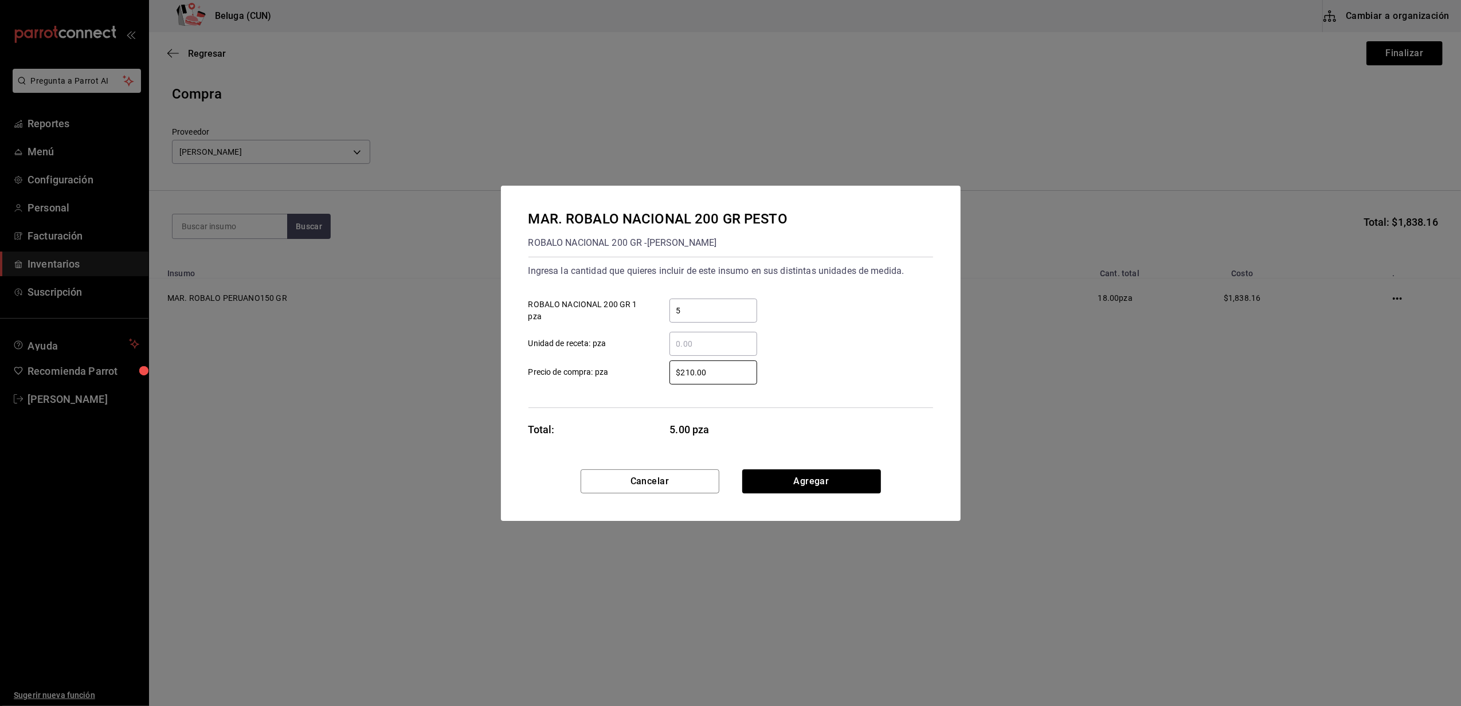
drag, startPoint x: 699, startPoint y: 374, endPoint x: 653, endPoint y: 368, distance: 46.2
click at [653, 368] on div "$210.00 ​" at bounding box center [704, 372] width 106 height 24
type input "$136.17"
click at [841, 482] on button "Agregar" at bounding box center [811, 481] width 139 height 24
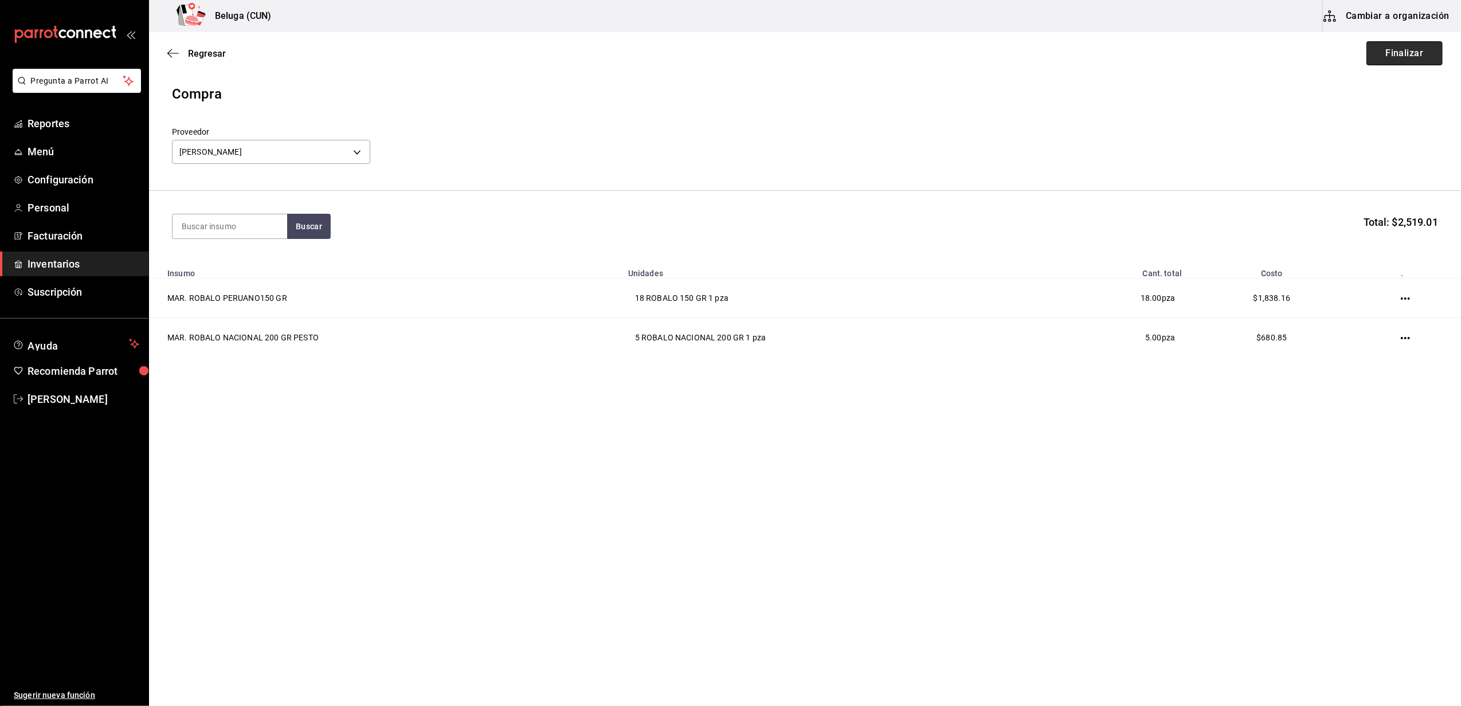
click at [1399, 52] on button "Finalizar" at bounding box center [1404, 53] width 76 height 24
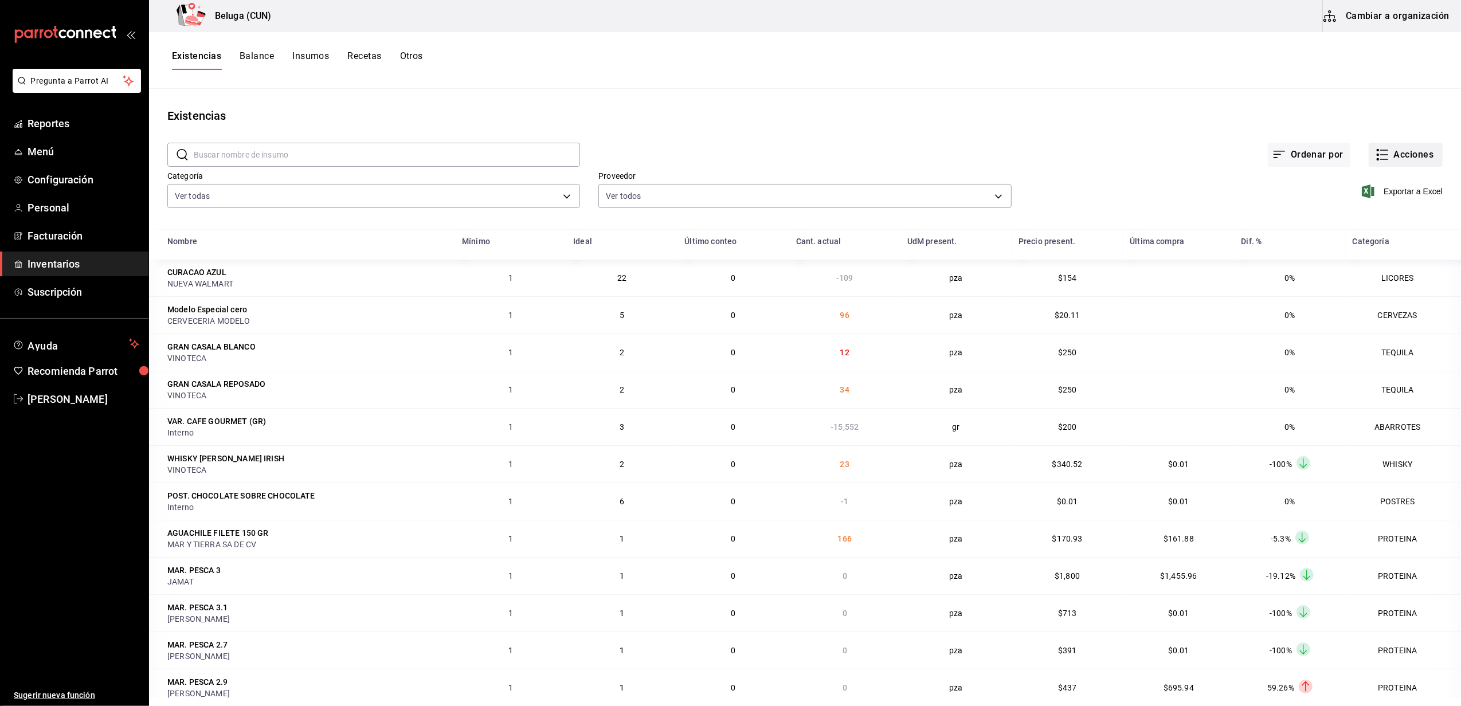
click at [1397, 152] on button "Acciones" at bounding box center [1405, 155] width 74 height 24
click at [1375, 216] on span "Compra" at bounding box center [1394, 217] width 96 height 12
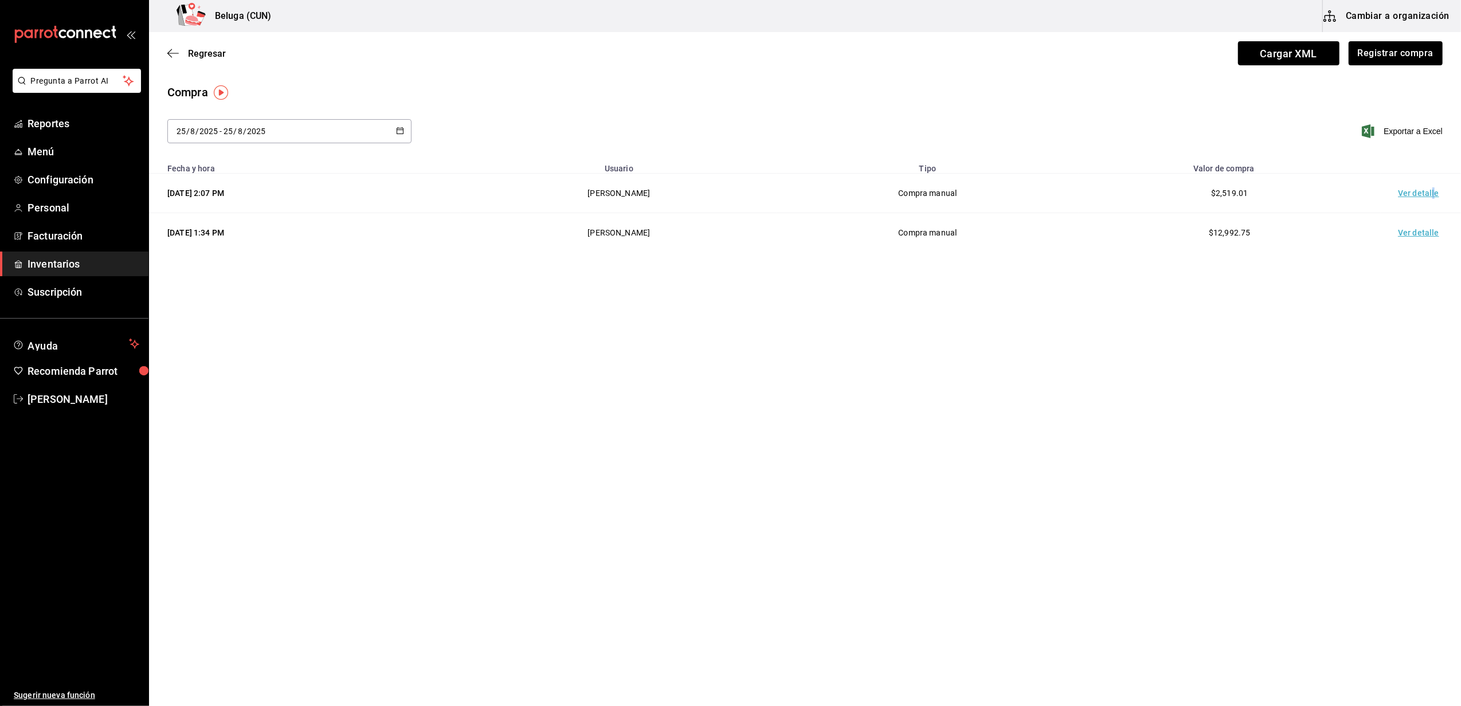
click at [1431, 194] on td "Ver detalle" at bounding box center [1420, 194] width 80 height 40
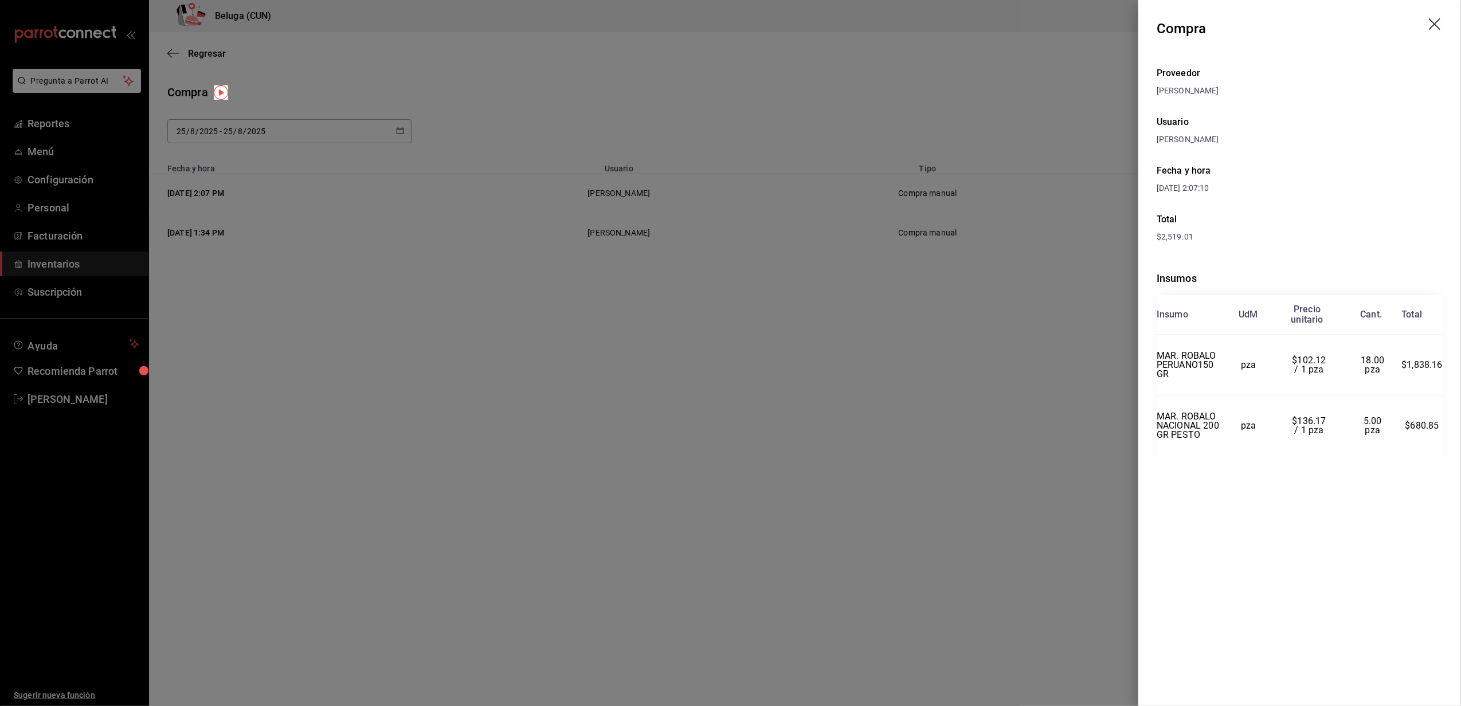
click at [1435, 21] on icon "drag" at bounding box center [1435, 25] width 14 height 14
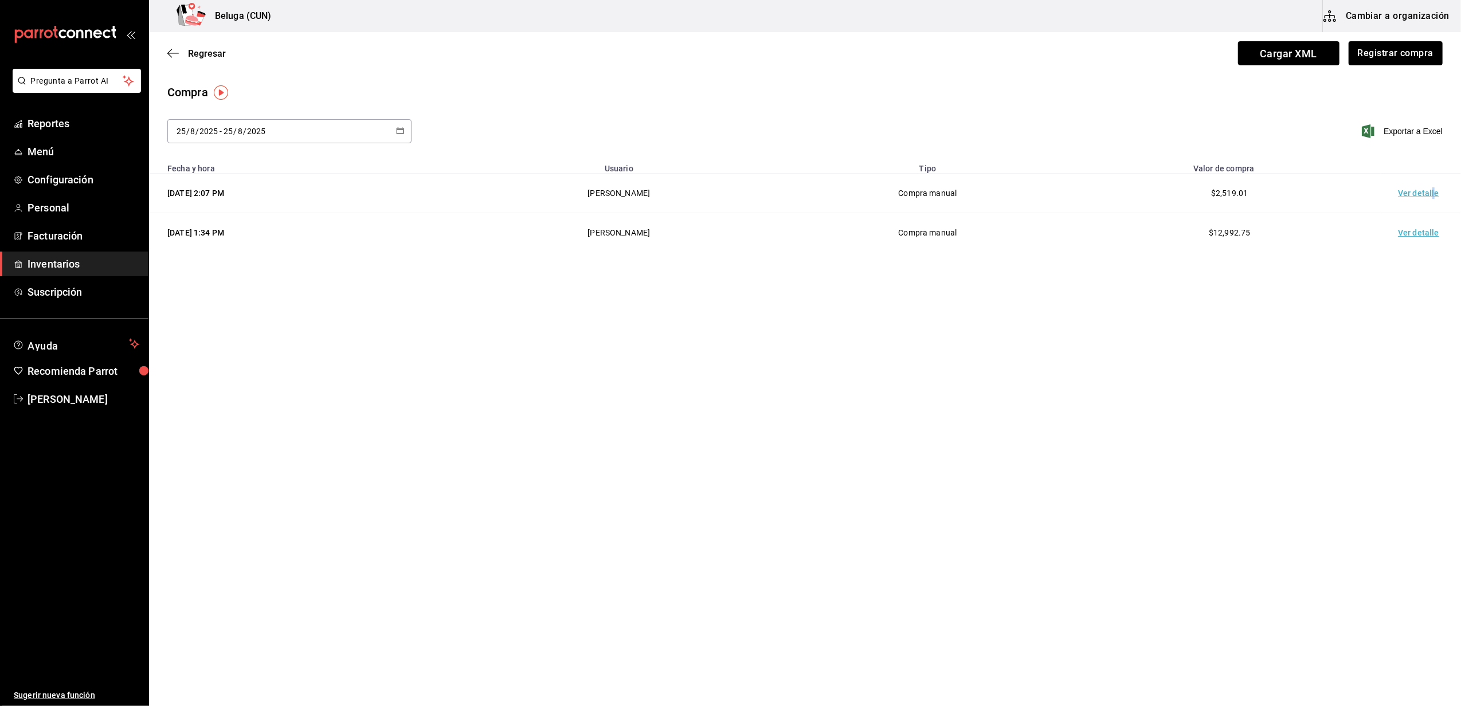
click at [52, 262] on span "Inventarios" at bounding box center [84, 263] width 112 height 15
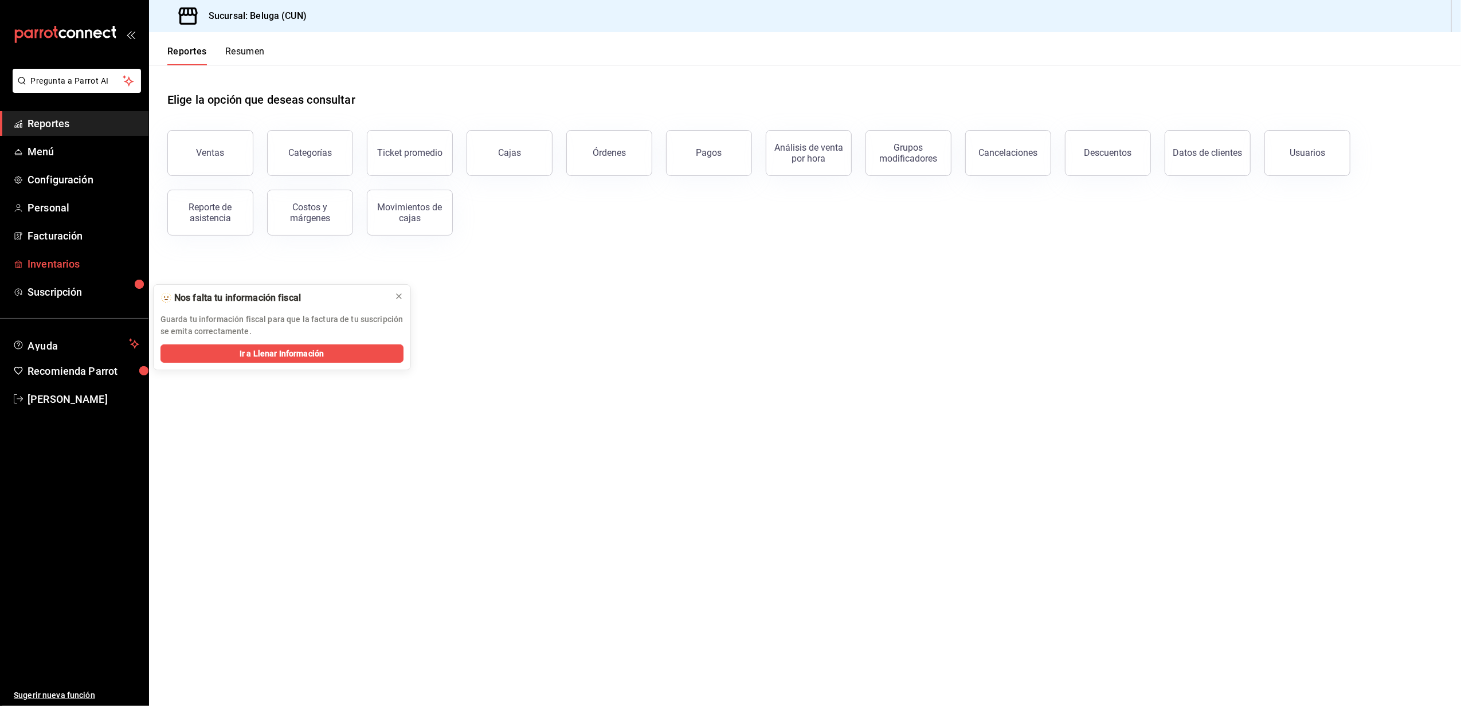
click at [64, 269] on span "Inventarios" at bounding box center [84, 263] width 112 height 15
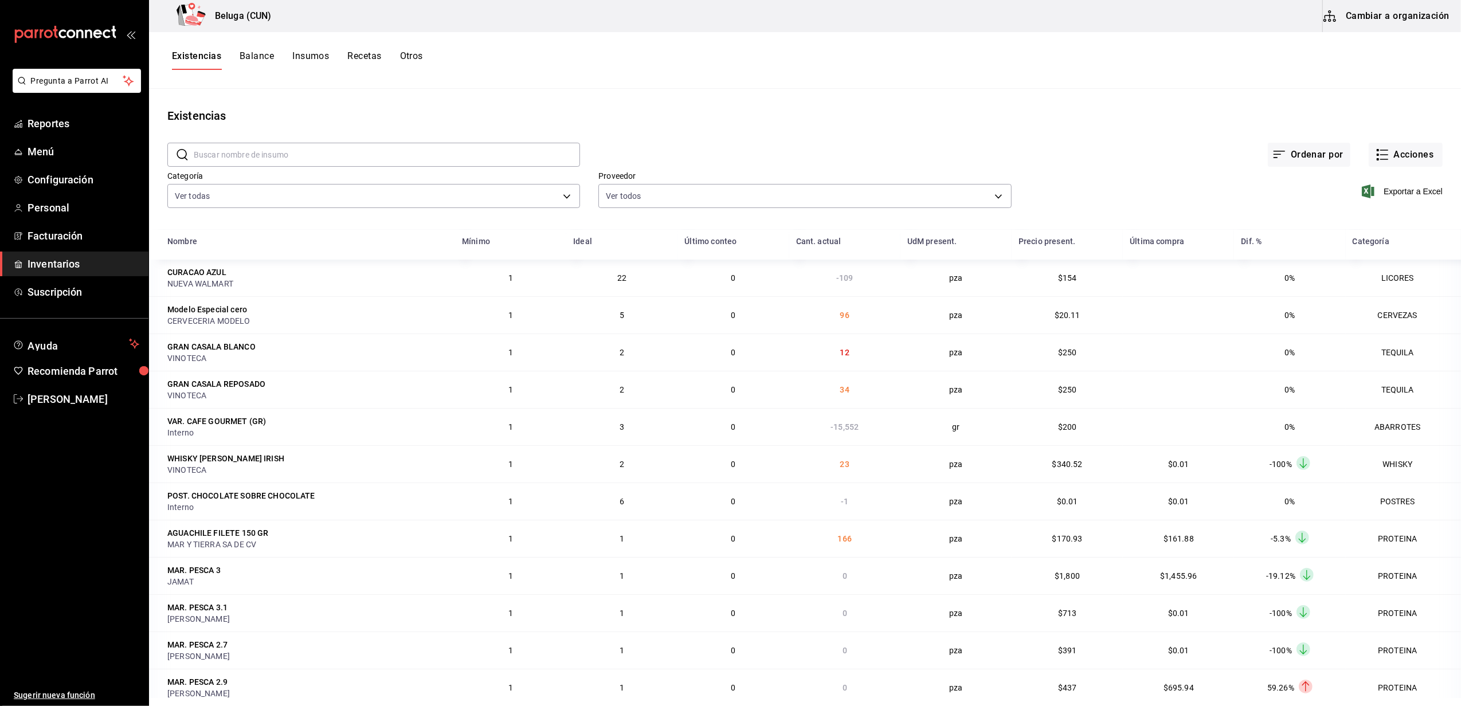
click at [325, 50] on button "Insumos" at bounding box center [310, 59] width 37 height 19
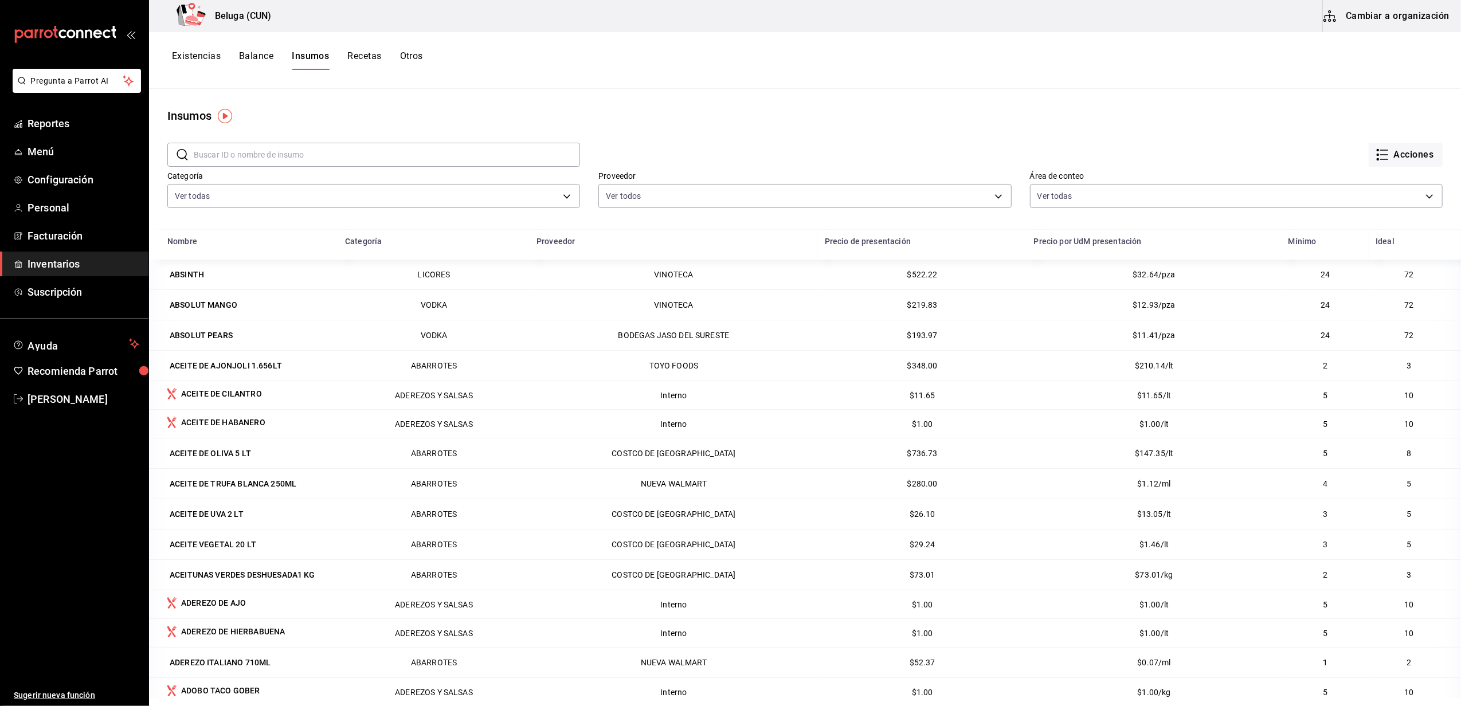
click at [324, 154] on input "text" at bounding box center [387, 154] width 386 height 23
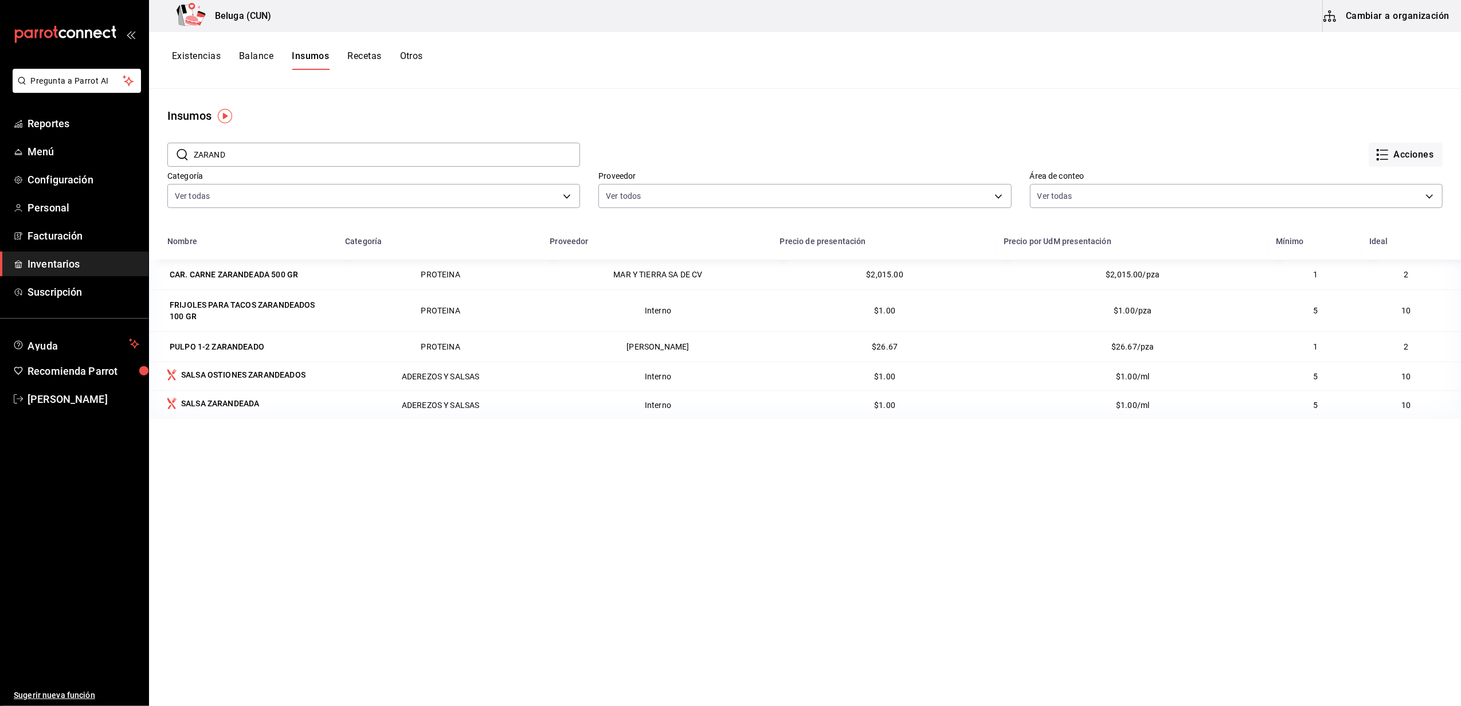
type input "ZARAND"
click at [462, 97] on main "Insumos ​ ZARAND ​ Acciones Categoría Ver todas f07f4d25-74ae-45a0-b4c7-416f1c0…" at bounding box center [805, 393] width 1312 height 609
click at [195, 56] on button "Existencias" at bounding box center [196, 59] width 49 height 19
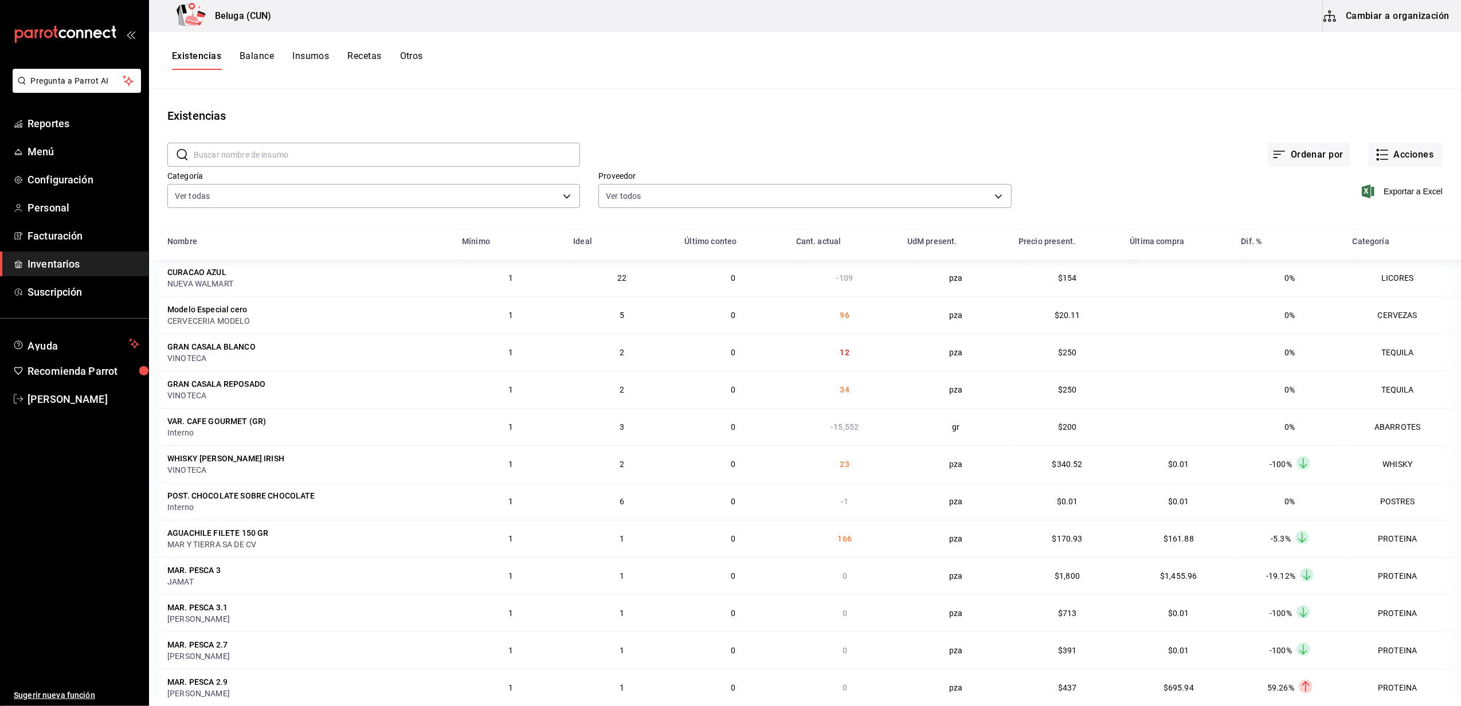
click at [310, 54] on button "Insumos" at bounding box center [310, 59] width 37 height 19
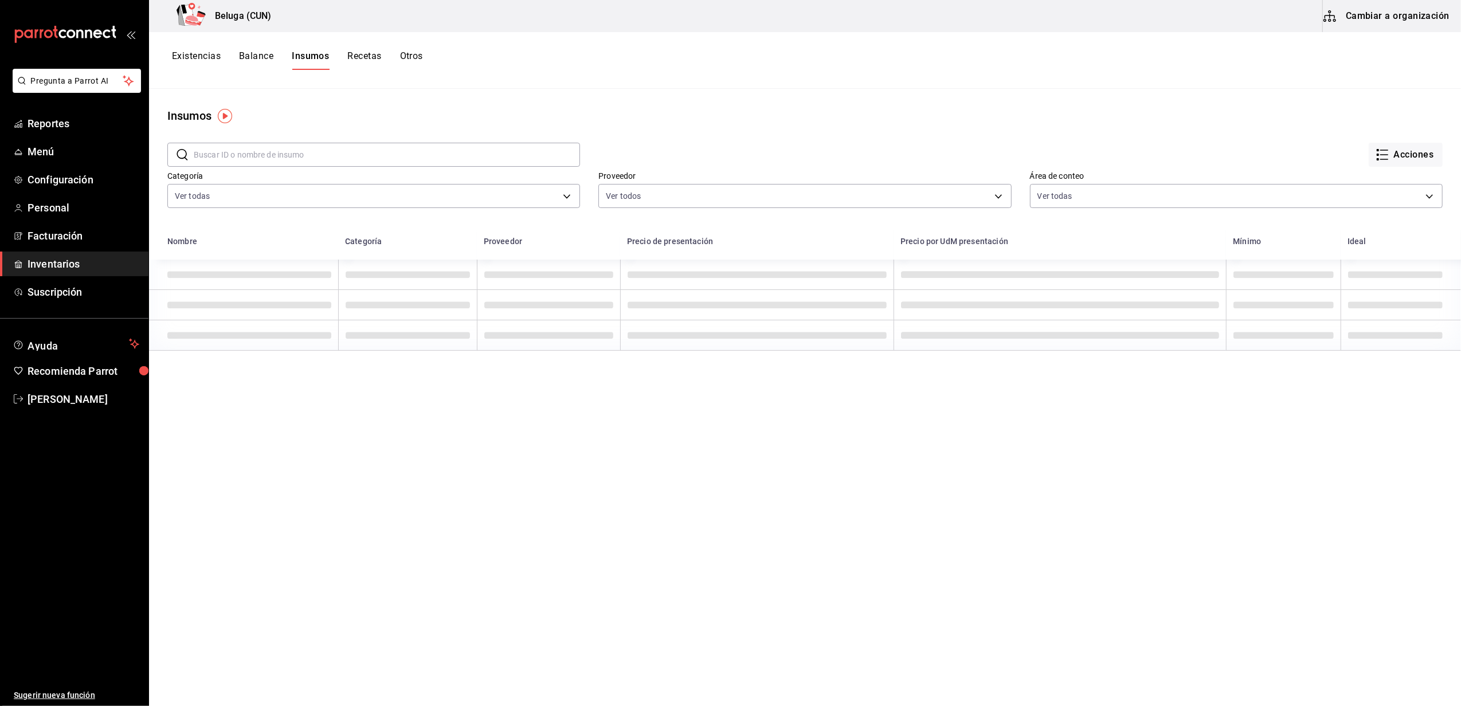
click at [280, 150] on input "text" at bounding box center [387, 154] width 386 height 23
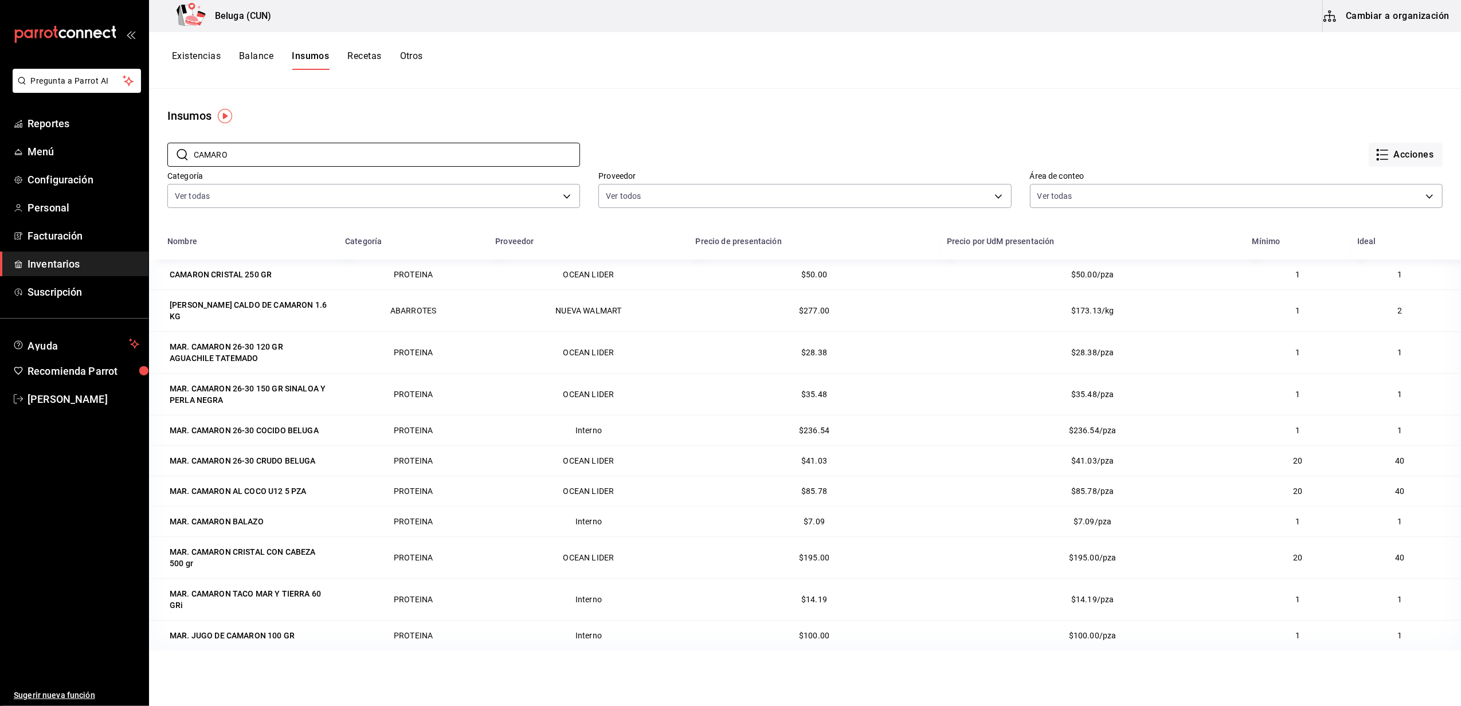
type input "CAMARO"
click at [280, 149] on input "CAMARO" at bounding box center [387, 154] width 386 height 23
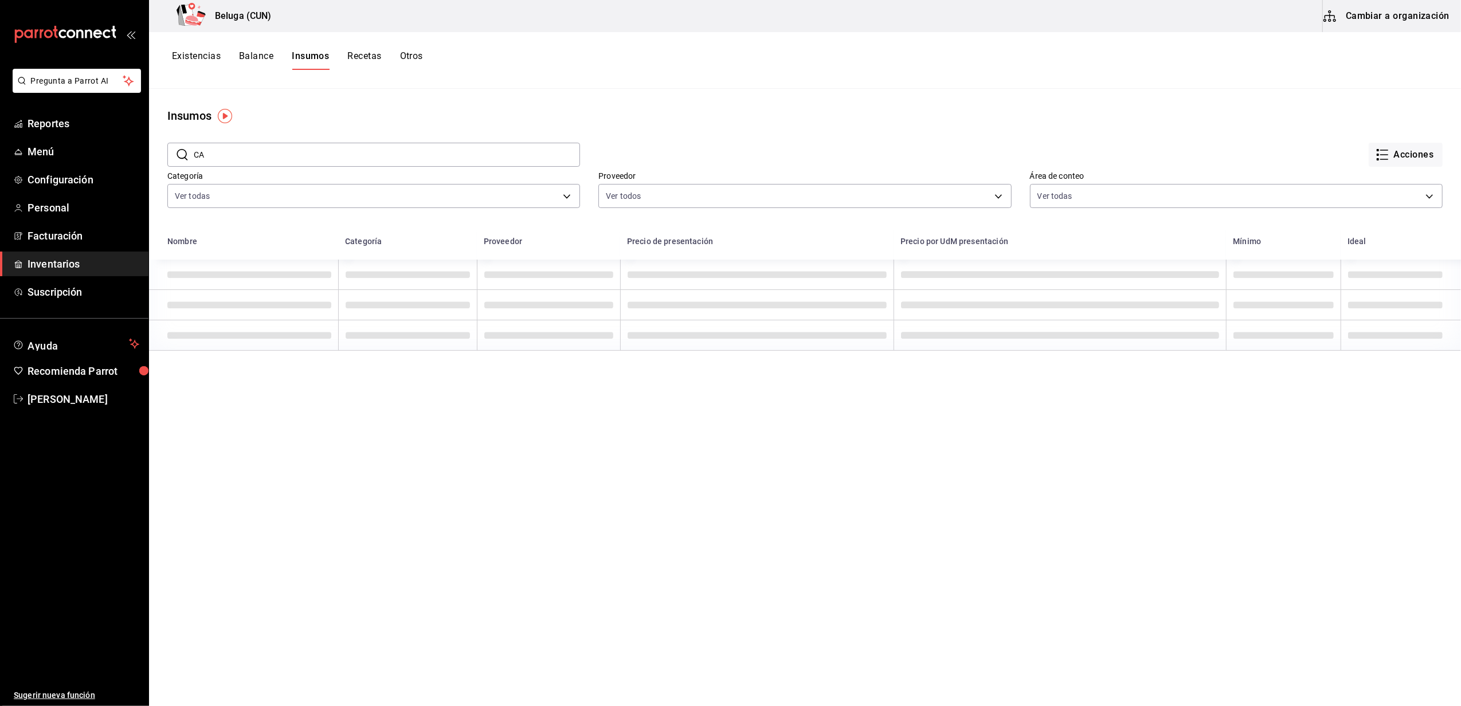
type input "C"
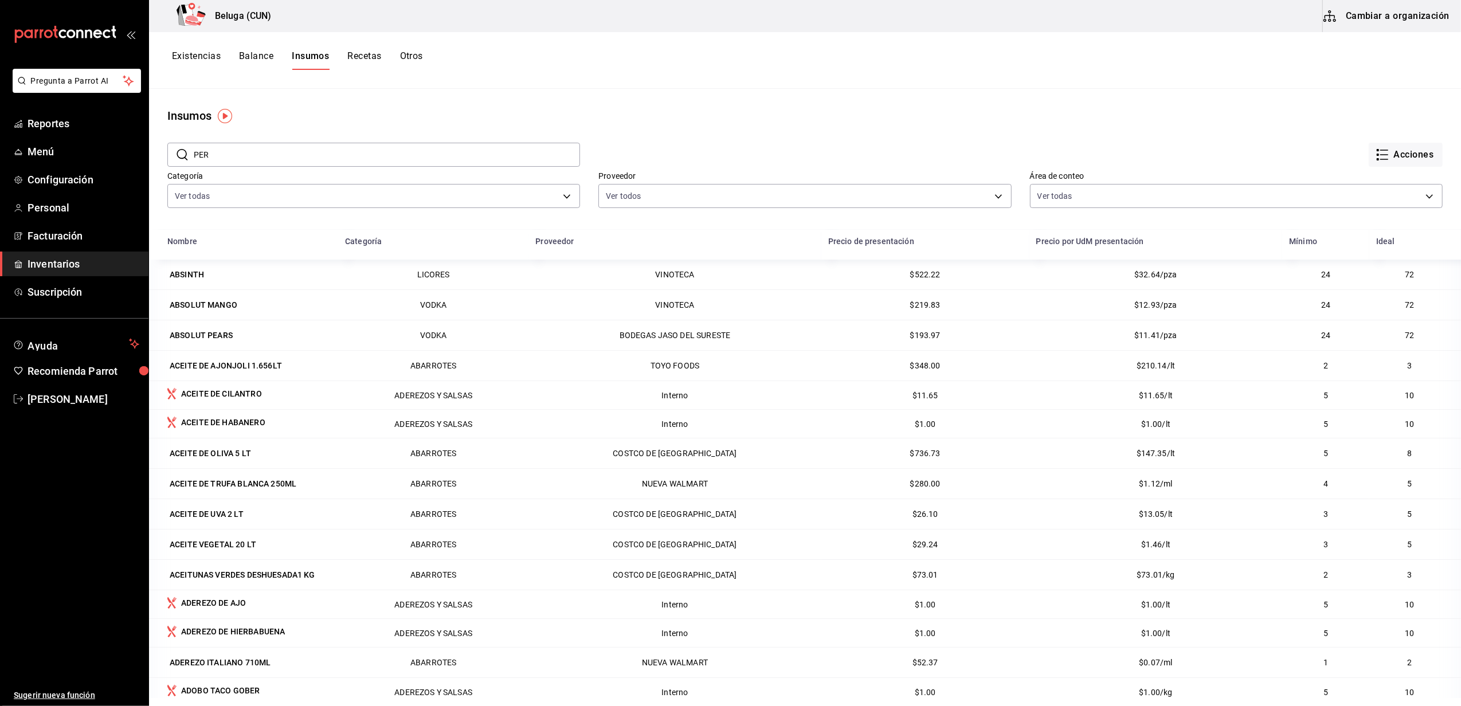
type input "[GEOGRAPHIC_DATA]"
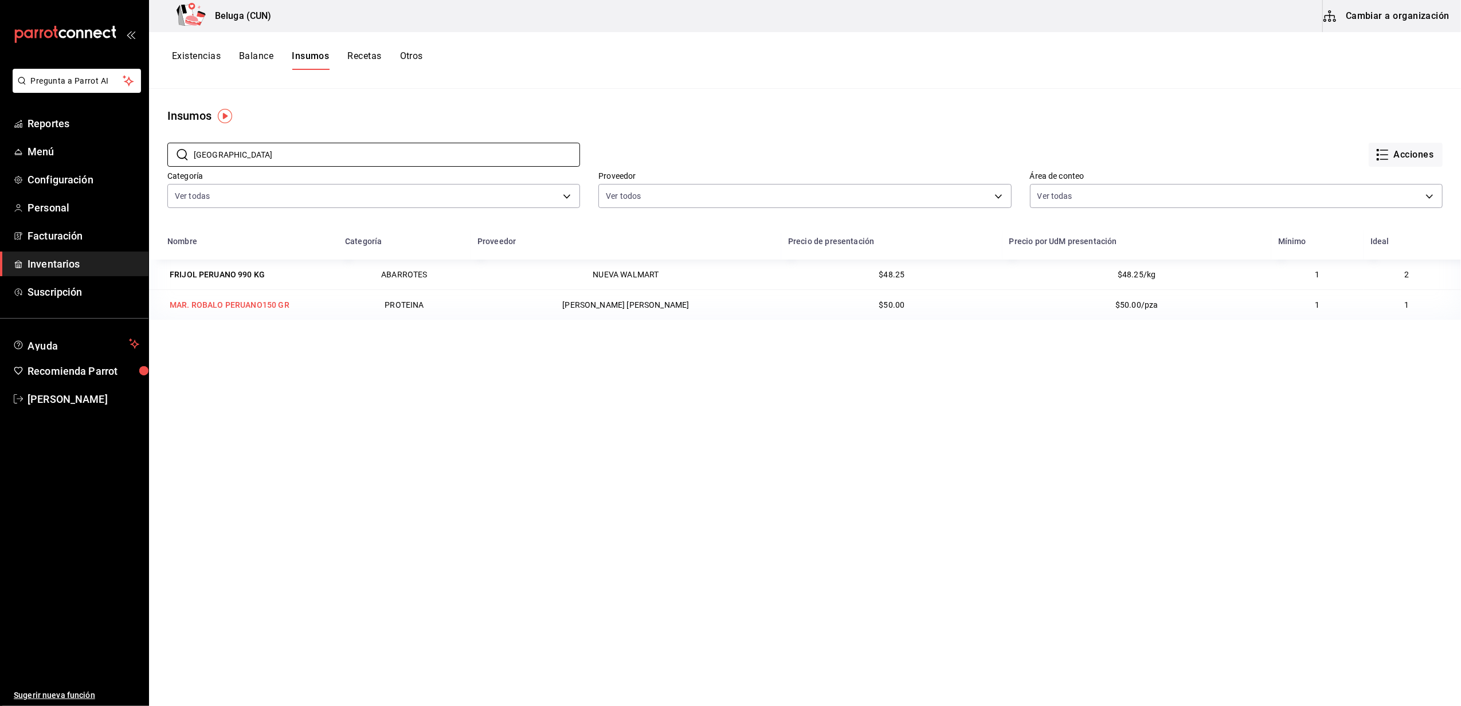
click at [250, 310] on div "MAR. ROBALO PERUANO150 GR" at bounding box center [230, 304] width 120 height 11
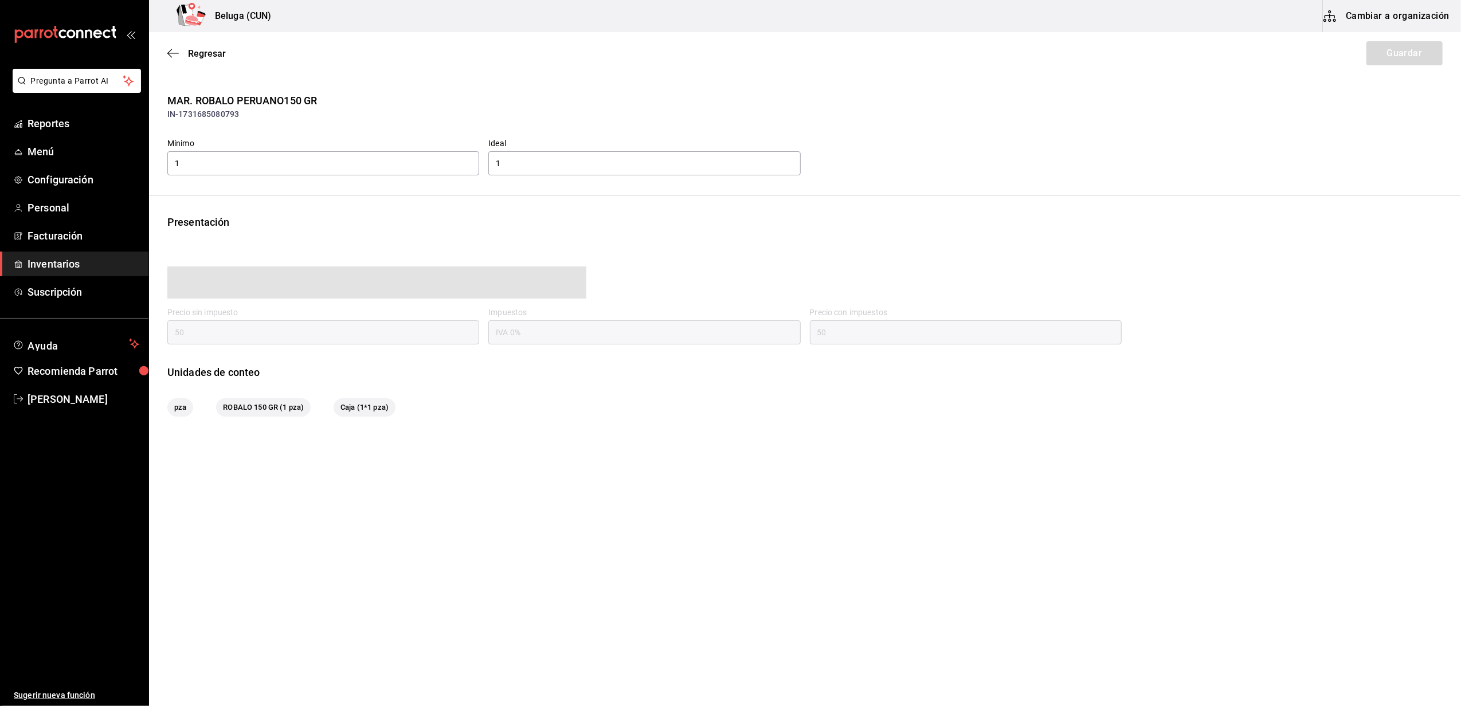
type input "50.00"
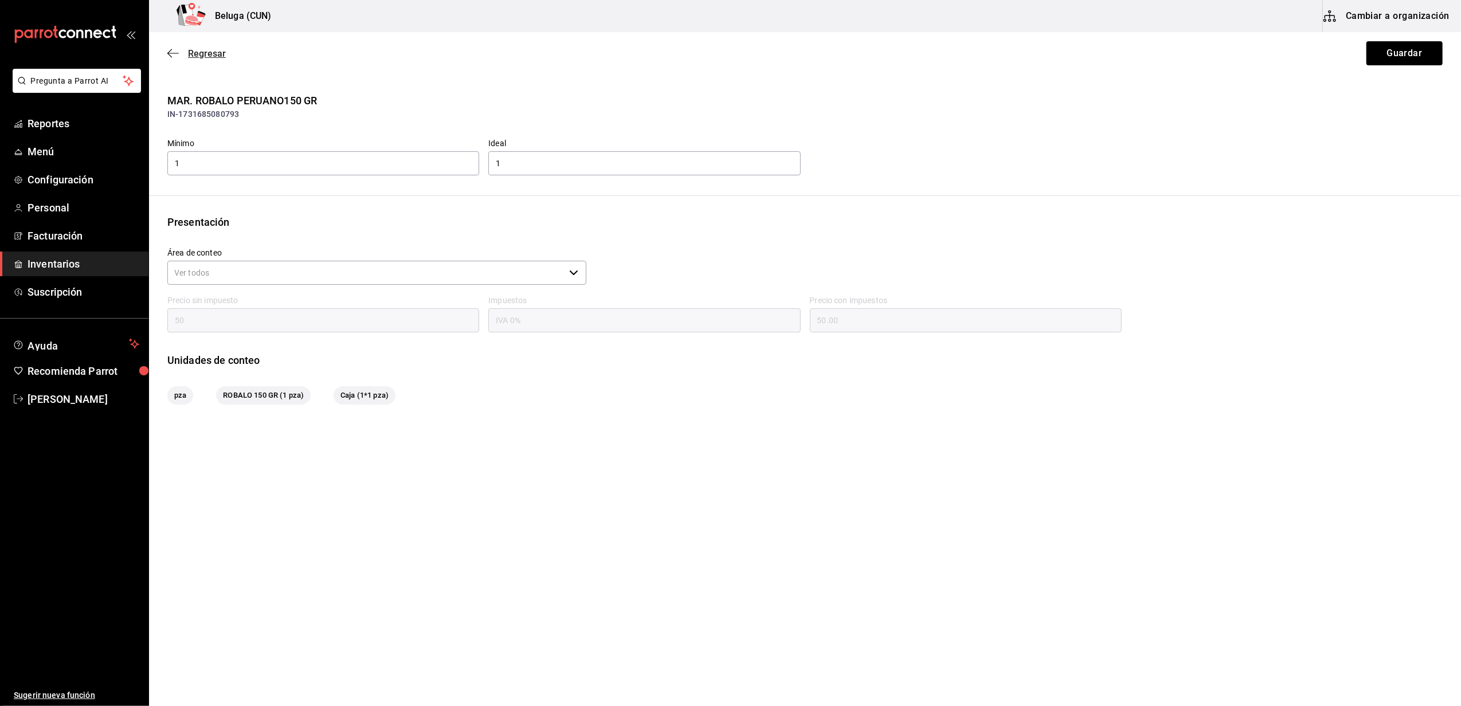
click at [195, 48] on span "Regresar" at bounding box center [207, 53] width 38 height 11
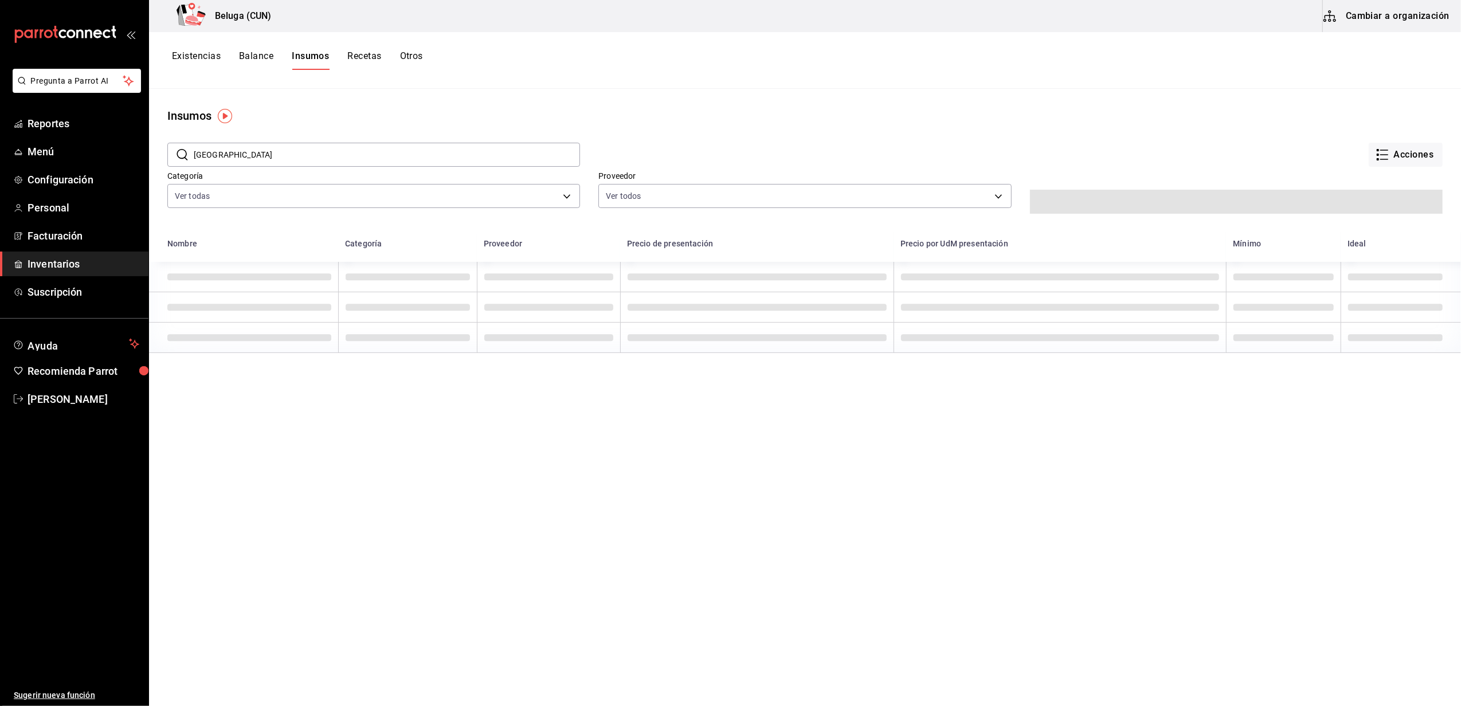
click at [1384, 21] on button "Cambiar a organización" at bounding box center [1386, 16] width 129 height 32
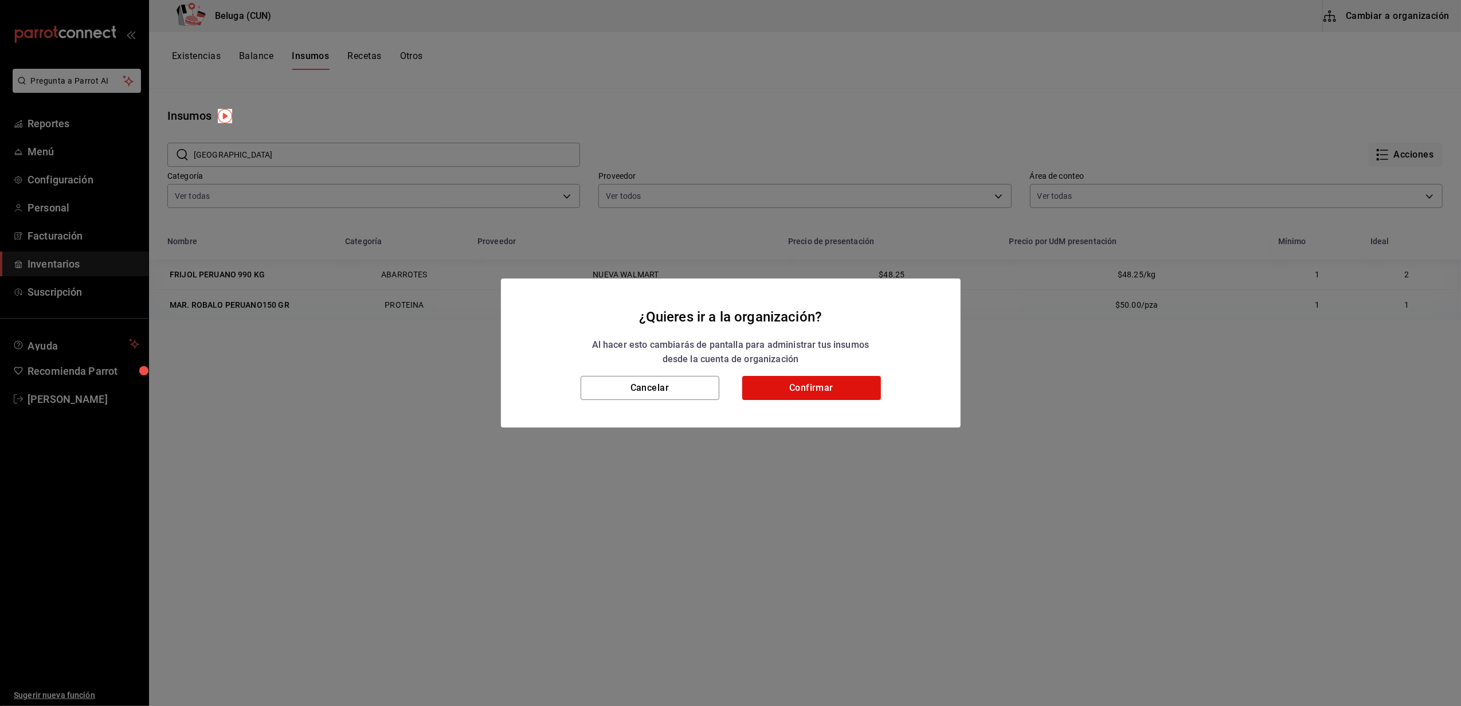
click at [826, 374] on h2 "¿Quieres ir a la organización? Al hacer esto cambiarás de pantalla para adminis…" at bounding box center [731, 326] width 460 height 97
click at [823, 380] on button "Confirmar" at bounding box center [811, 388] width 139 height 24
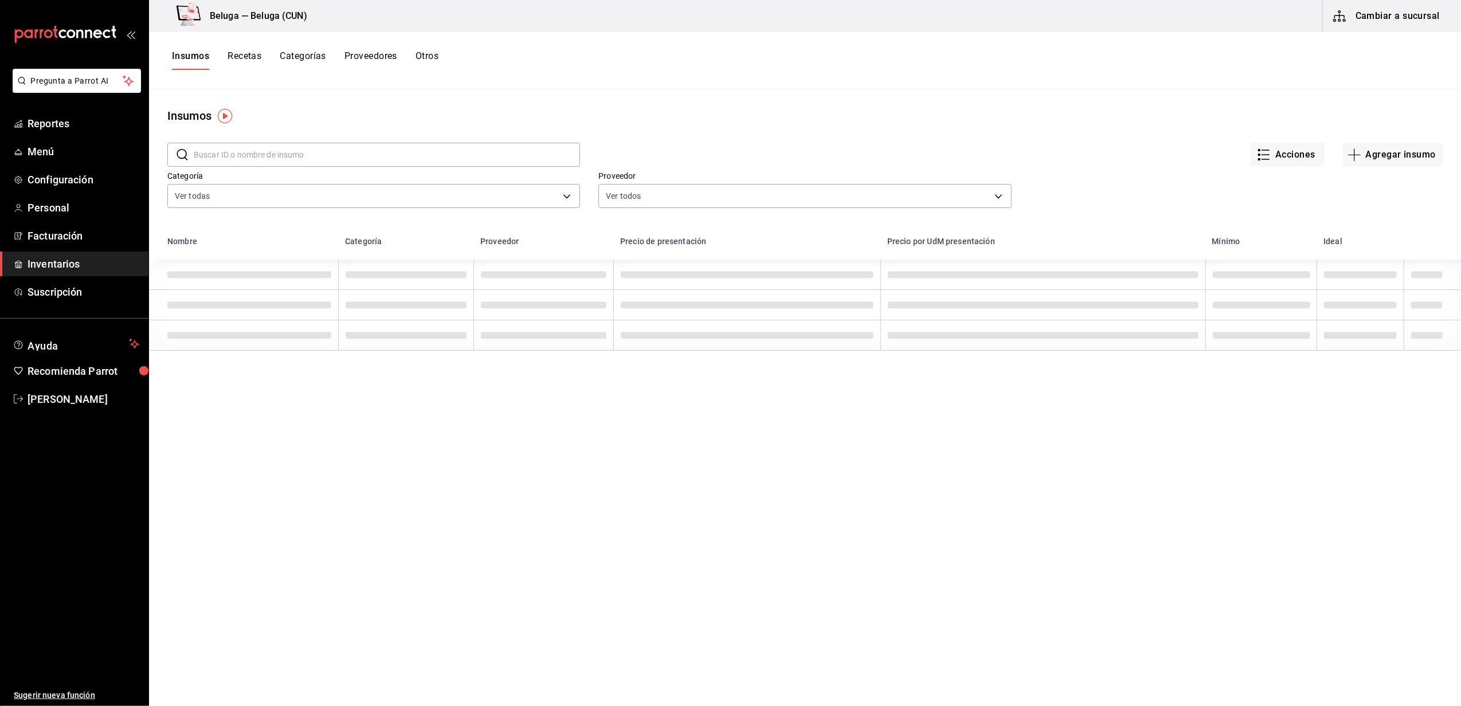
click at [292, 158] on input "text" at bounding box center [387, 154] width 386 height 23
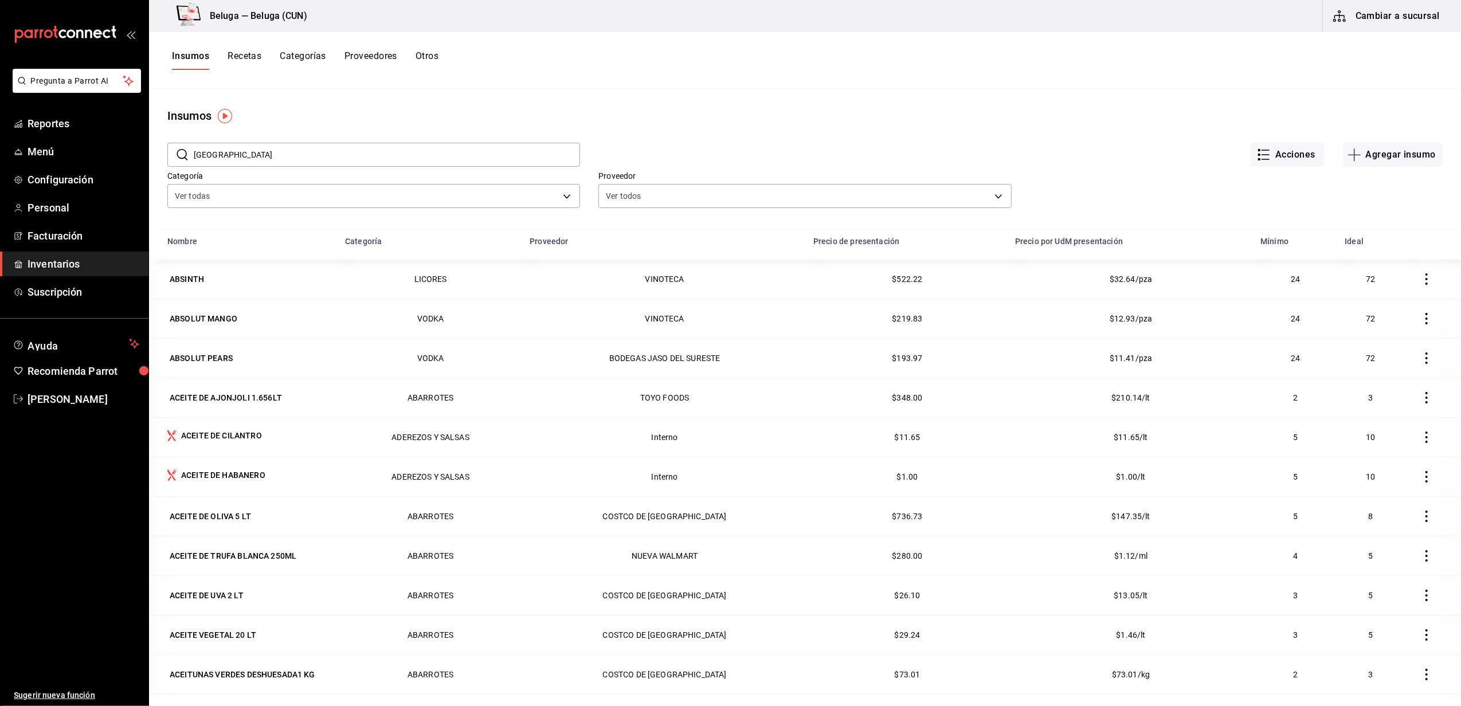
type input "[GEOGRAPHIC_DATA]"
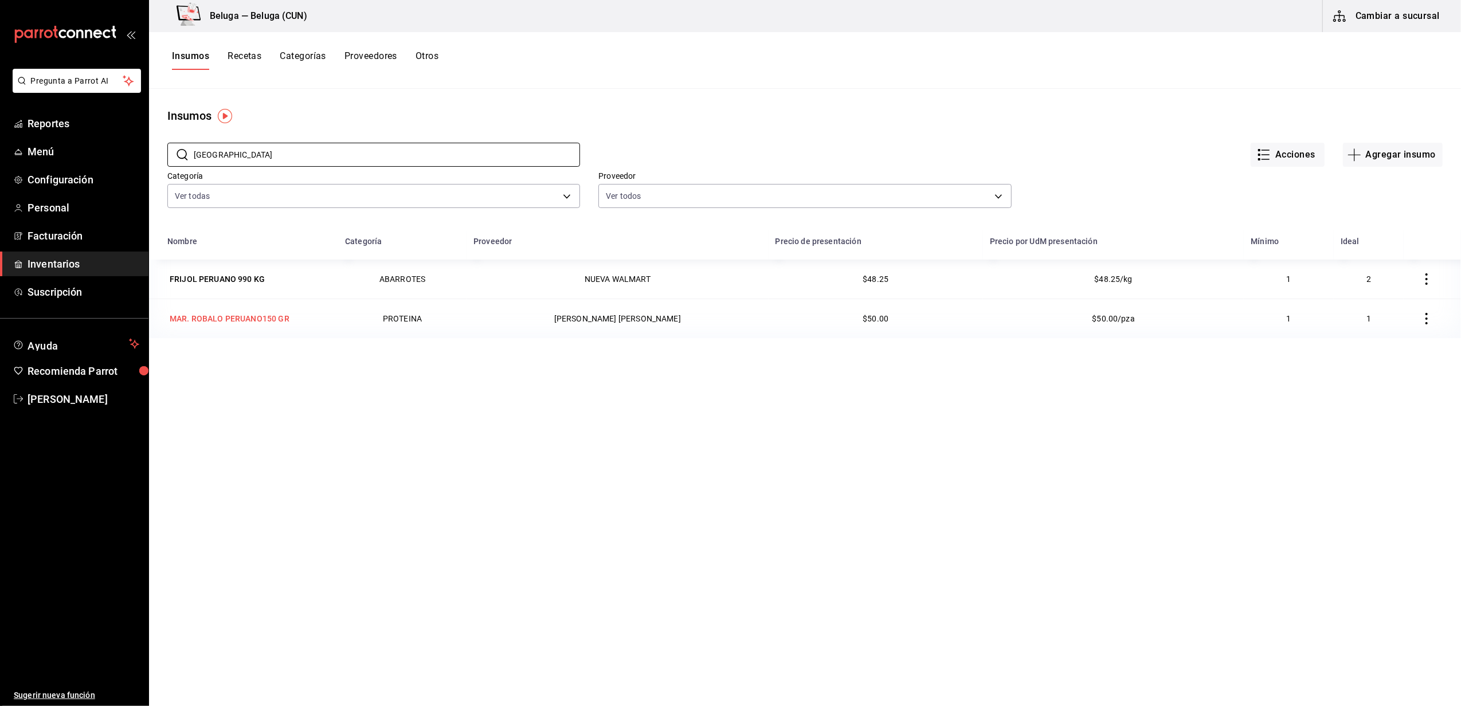
click at [240, 317] on div "MAR. ROBALO PERUANO150 GR" at bounding box center [230, 318] width 120 height 11
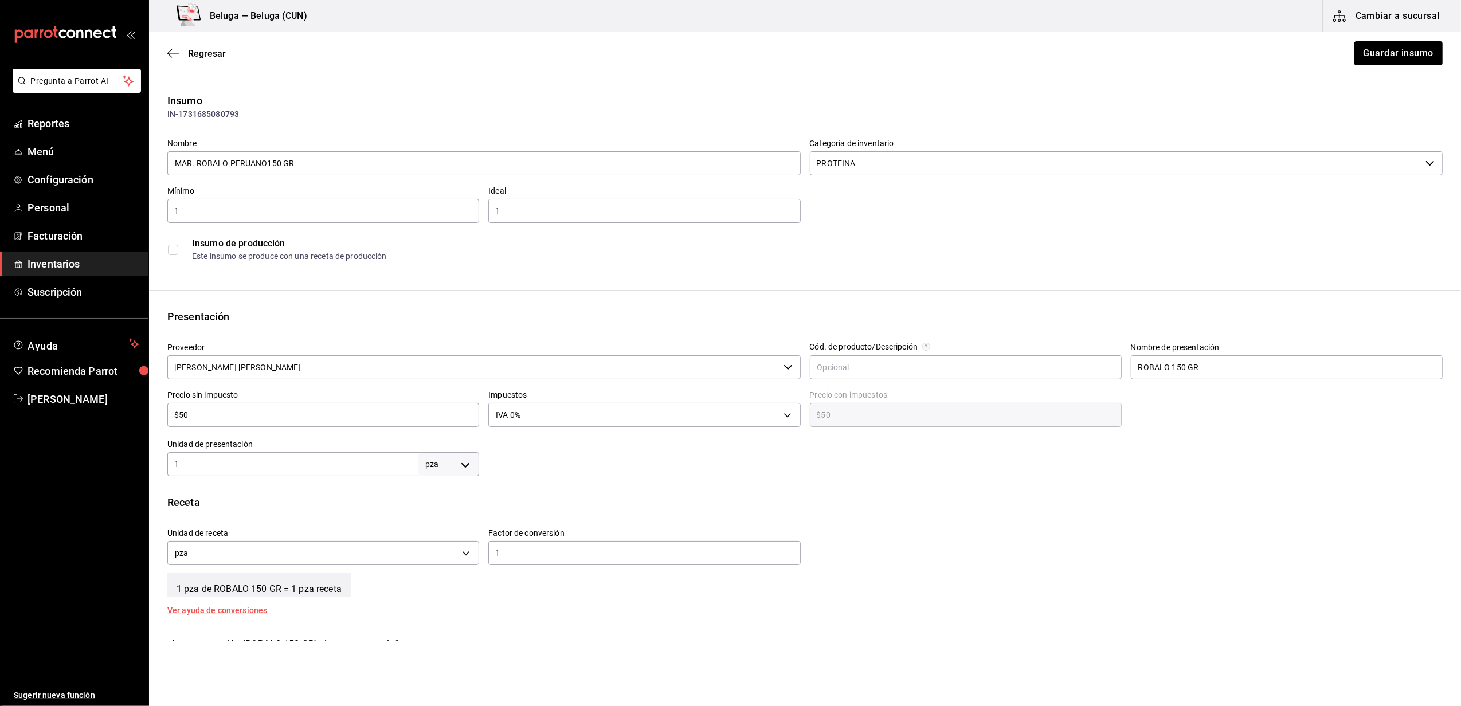
click at [783, 367] on icon "button" at bounding box center [787, 367] width 9 height 9
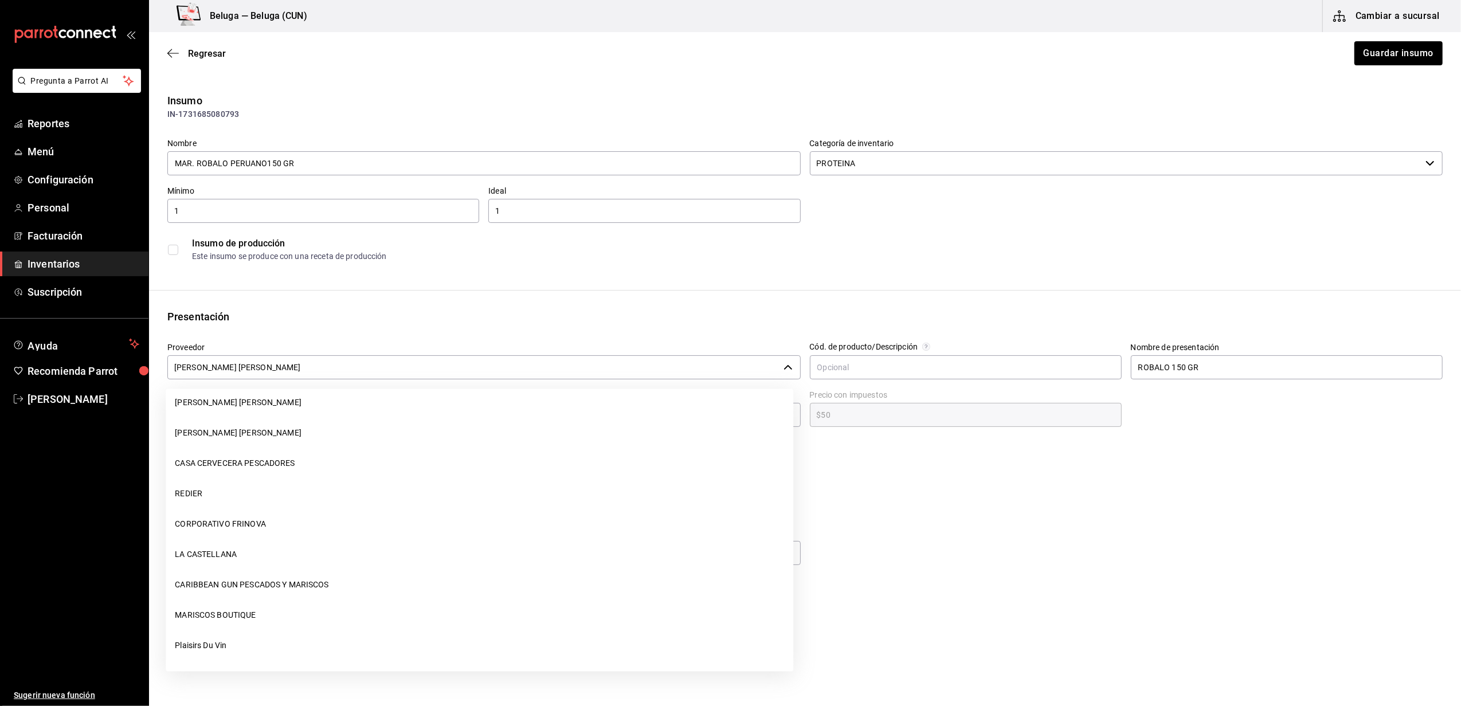
scroll to position [3, 0]
click at [266, 498] on li "[PERSON_NAME]" at bounding box center [479, 501] width 627 height 30
type input "[PERSON_NAME]"
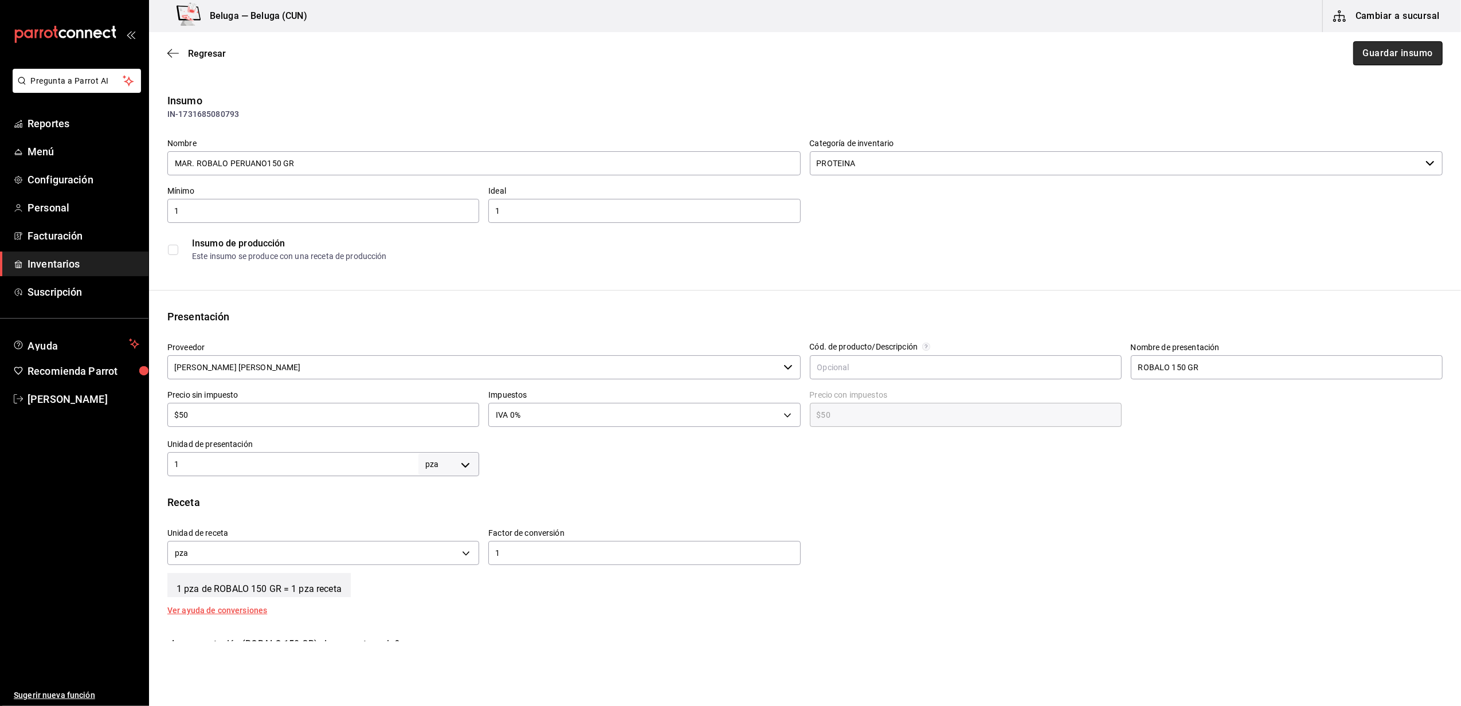
click at [1396, 52] on button "Guardar insumo" at bounding box center [1397, 53] width 89 height 24
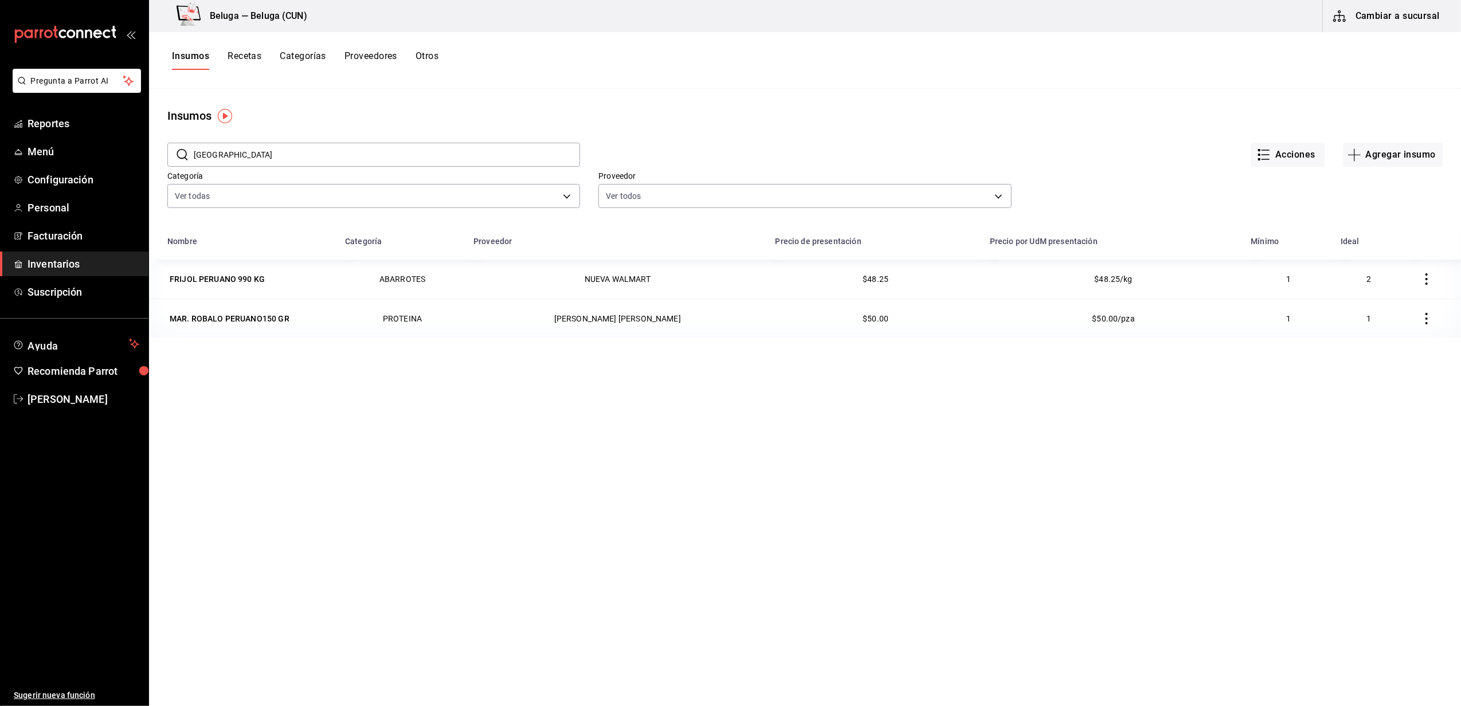
drag, startPoint x: 235, startPoint y: 152, endPoint x: 183, endPoint y: 150, distance: 51.6
click at [183, 150] on div "​ PERU ​" at bounding box center [373, 155] width 413 height 24
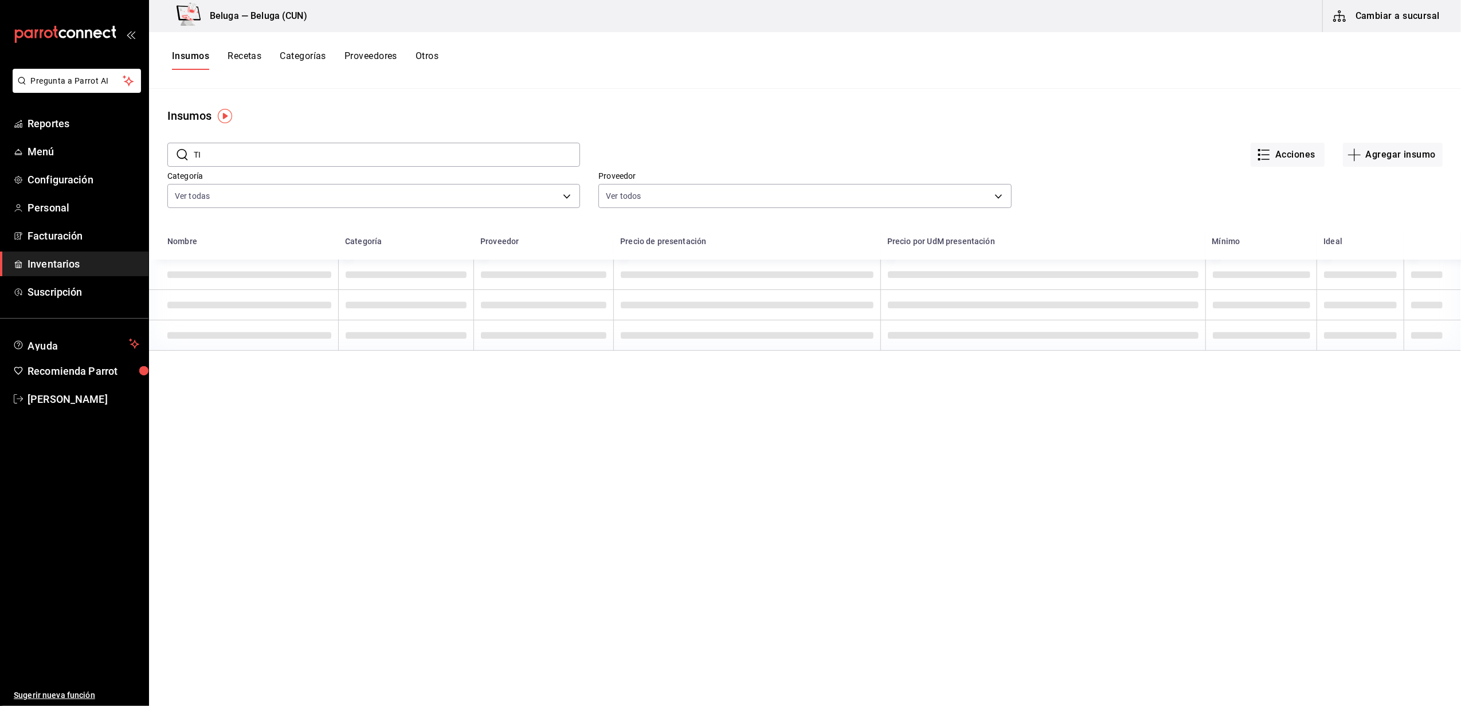
type input "T"
type input "L"
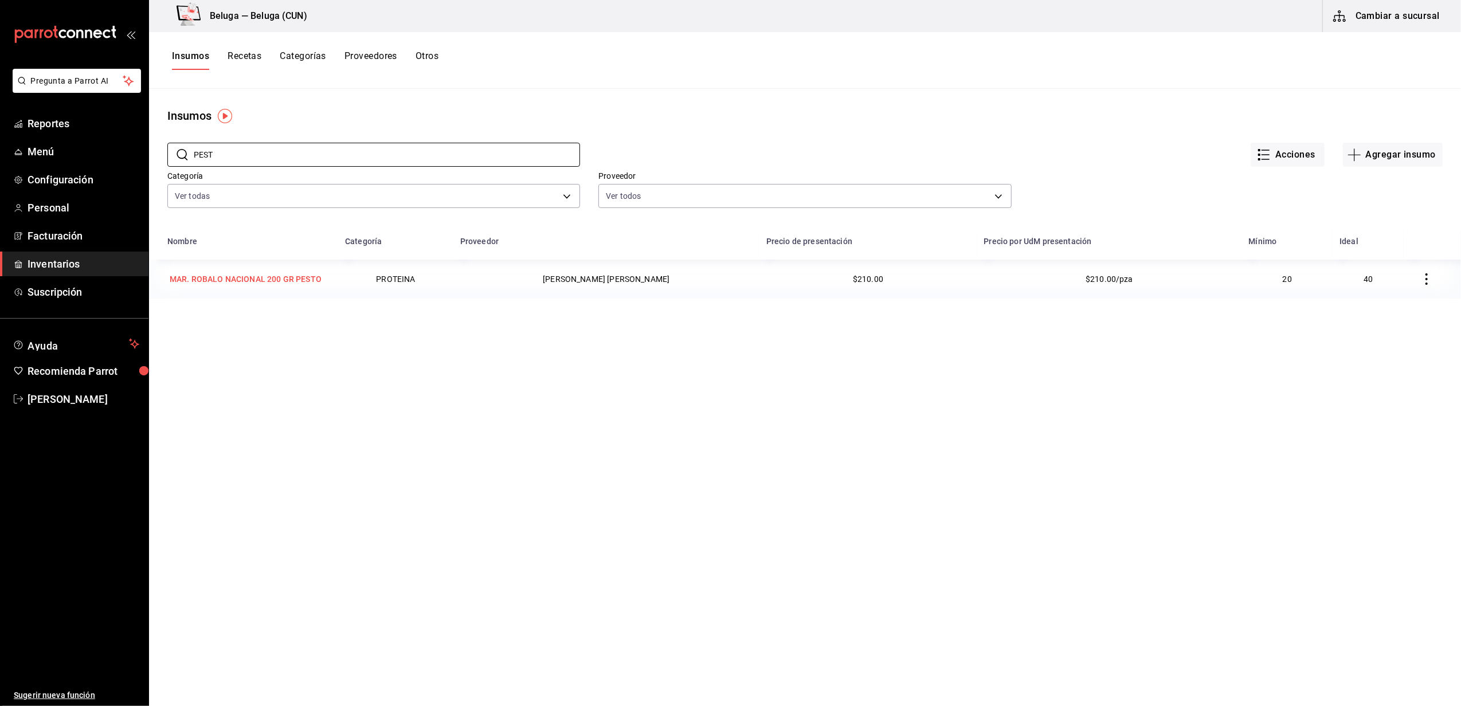
type input "PEST"
click at [299, 276] on div "MAR. ROBALO NACIONAL 200 GR PESTO" at bounding box center [246, 278] width 152 height 11
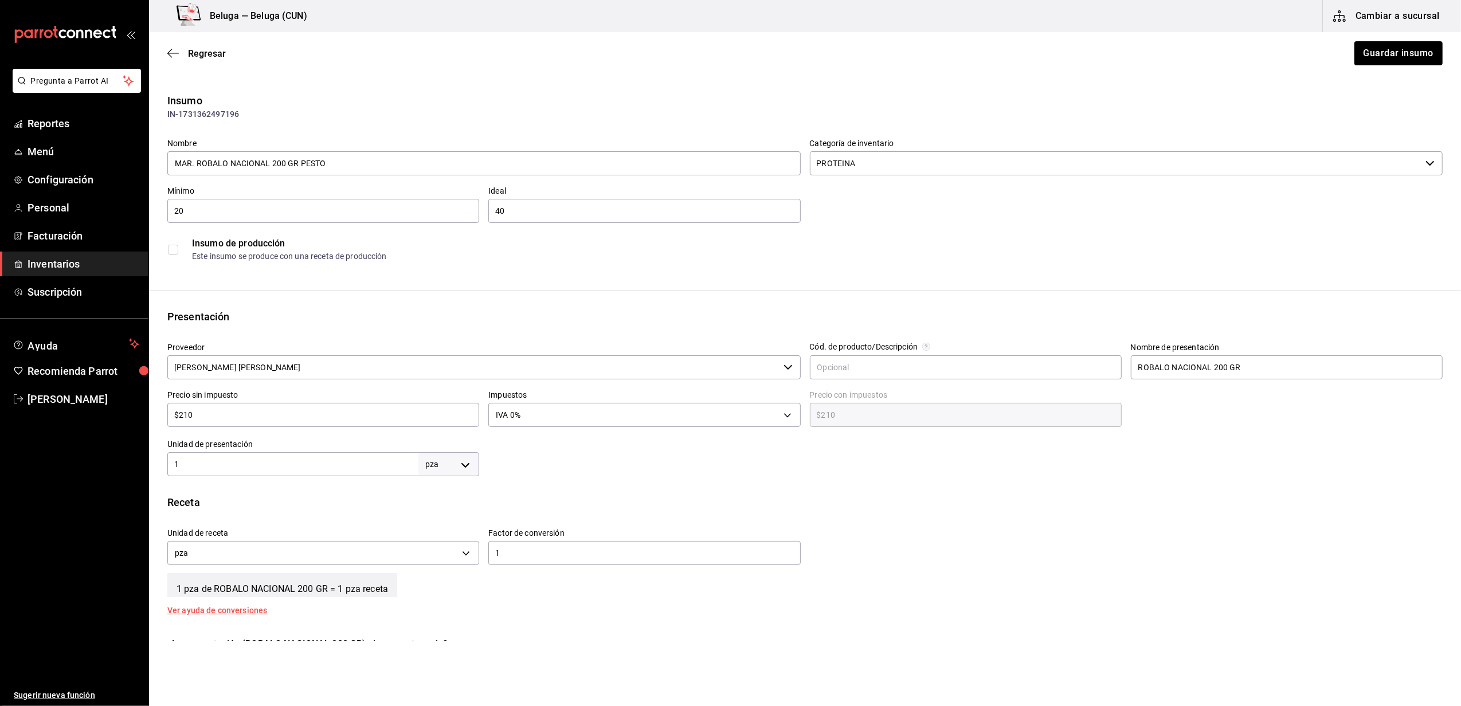
click at [784, 369] on icon "button" at bounding box center [787, 367] width 9 height 9
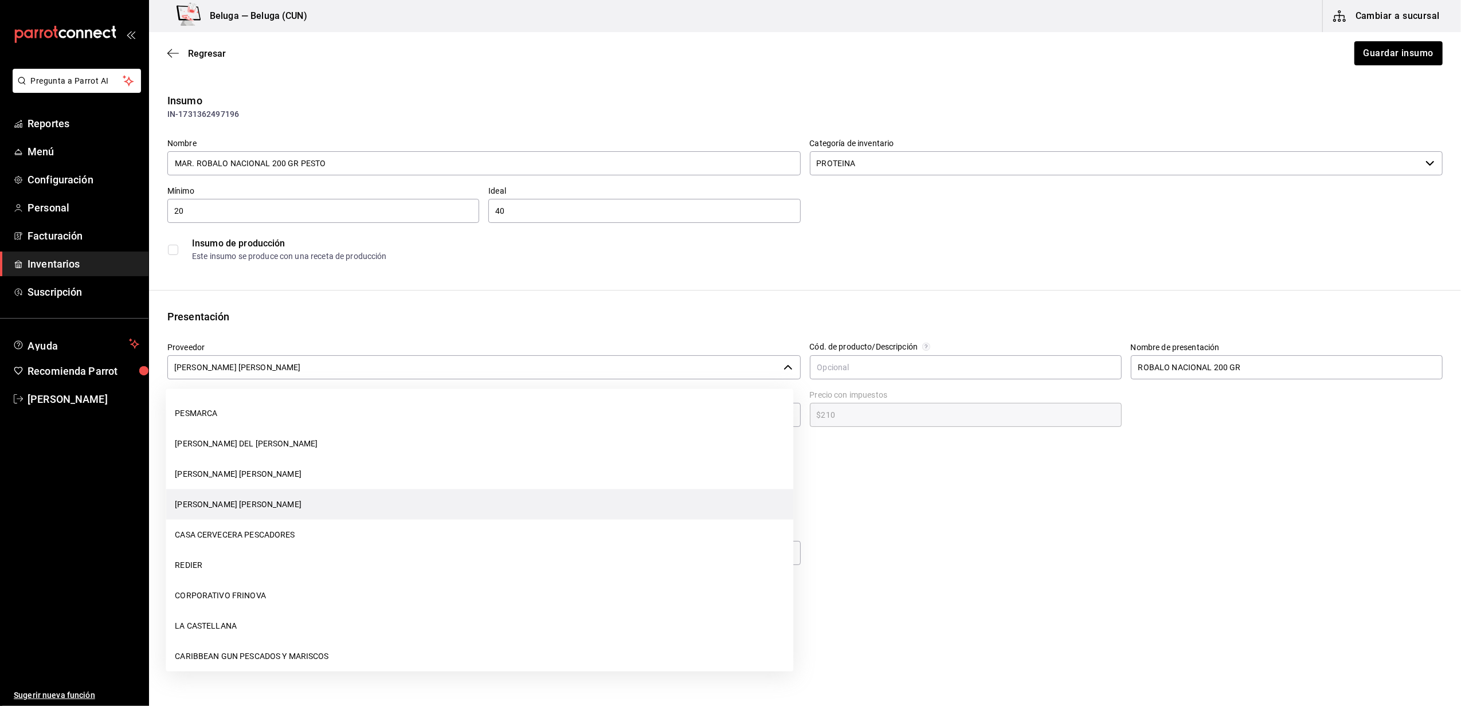
click at [258, 503] on li "[PERSON_NAME]" at bounding box center [479, 504] width 627 height 30
type input "[PERSON_NAME]"
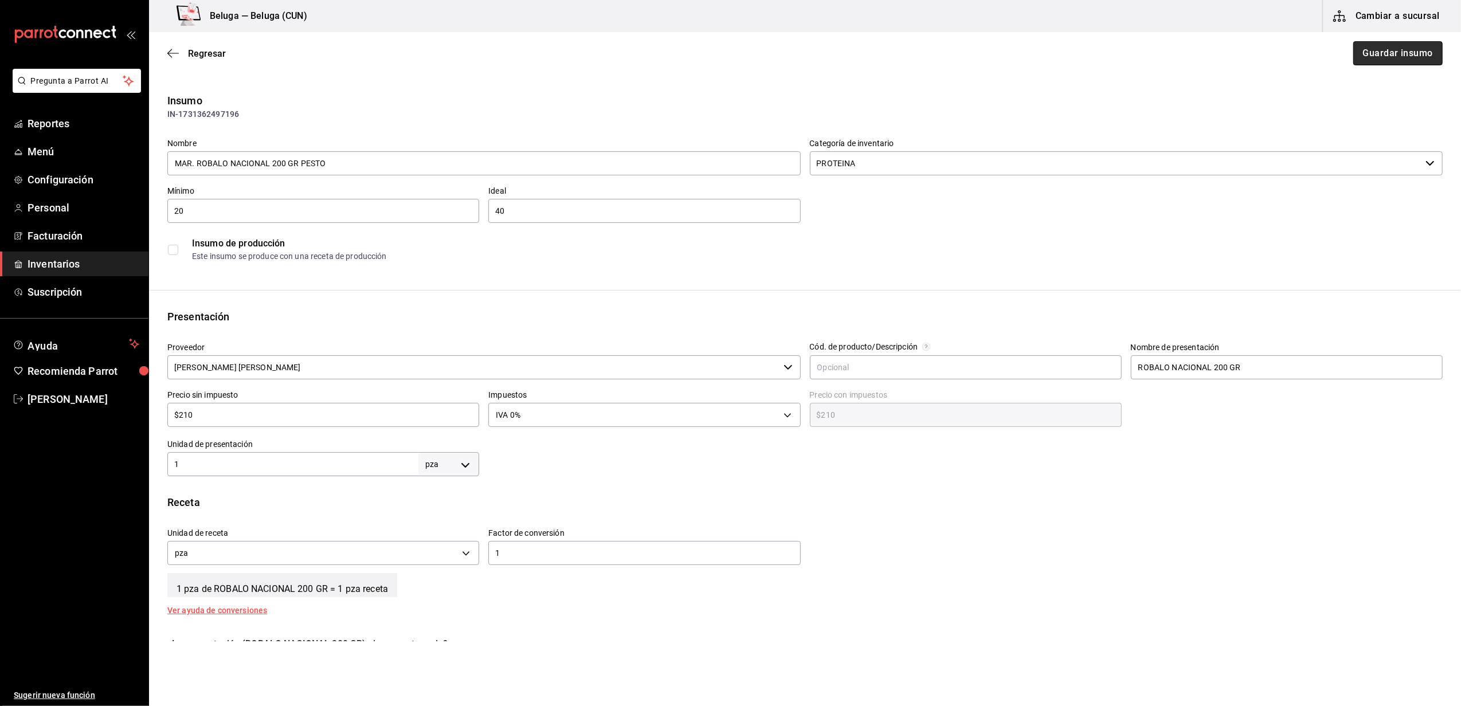
click at [1387, 56] on button "Guardar insumo" at bounding box center [1397, 53] width 89 height 24
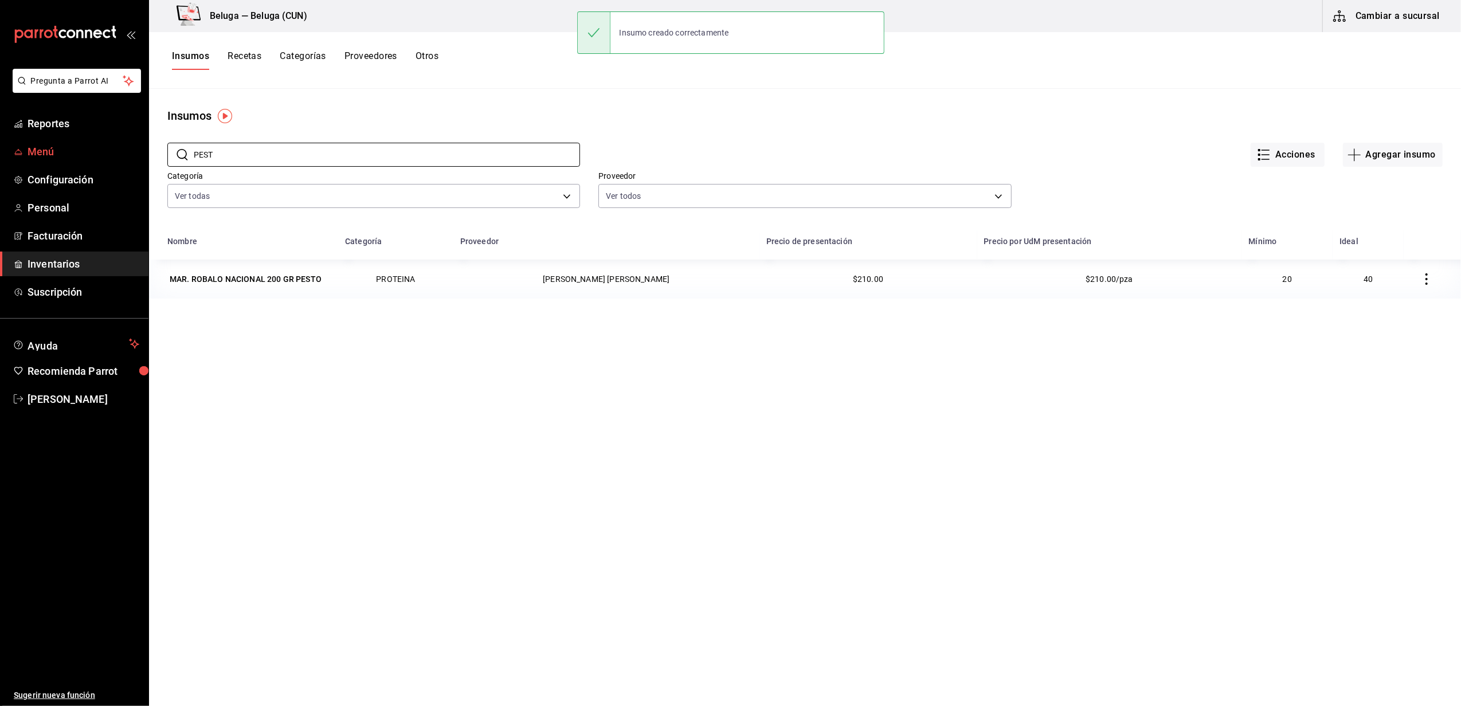
drag, startPoint x: 228, startPoint y: 154, endPoint x: 117, endPoint y: 144, distance: 111.6
click at [117, 144] on div "Pregunta a Parrot AI Reportes Menú Configuración Personal Facturación Inventari…" at bounding box center [730, 349] width 1461 height 698
